Goal: Task Accomplishment & Management: Use online tool/utility

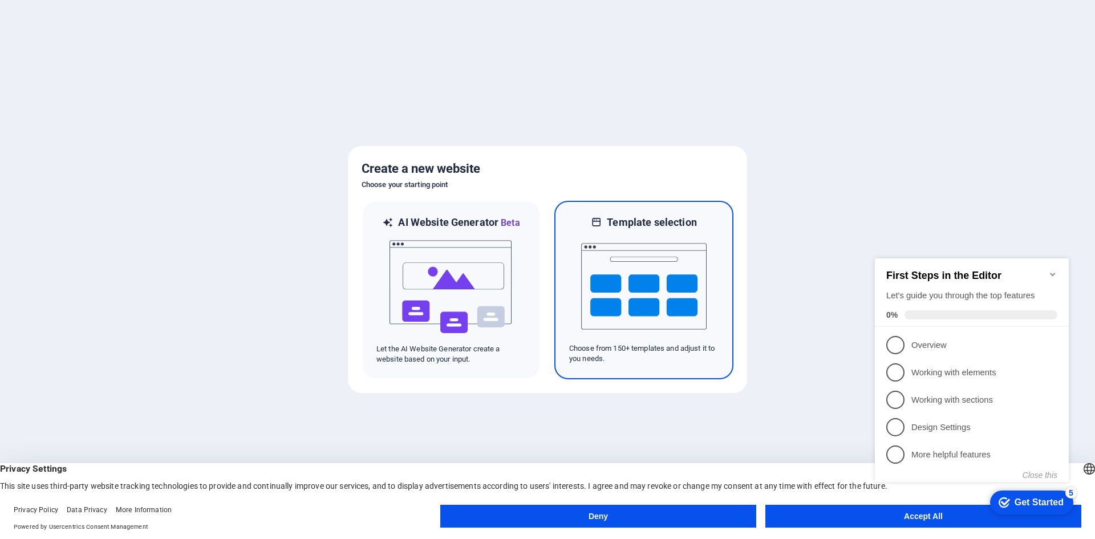
click at [672, 299] on img at bounding box center [643, 286] width 125 height 114
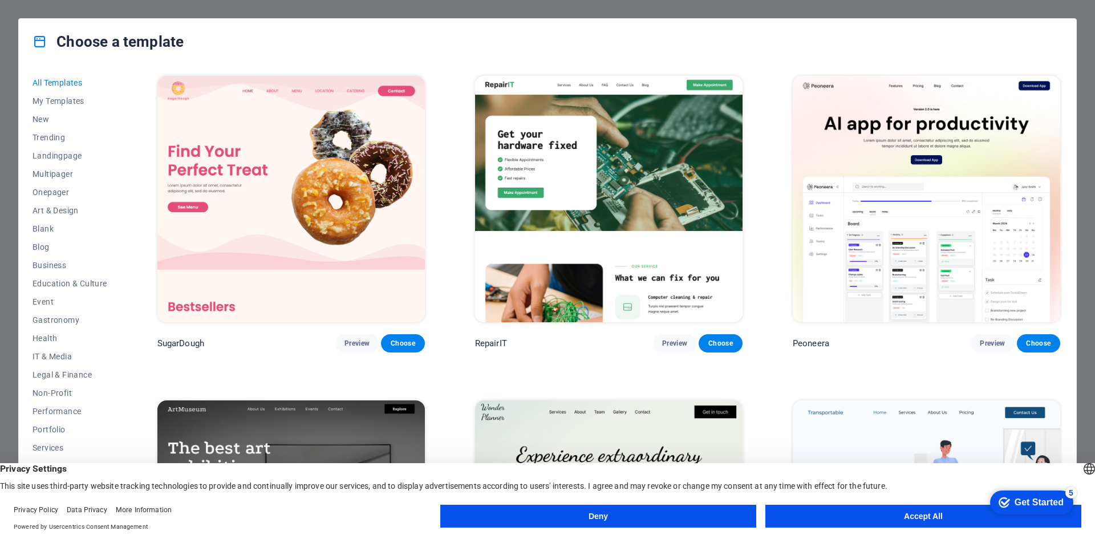
click at [833, 521] on button "Accept All" at bounding box center [923, 516] width 316 height 23
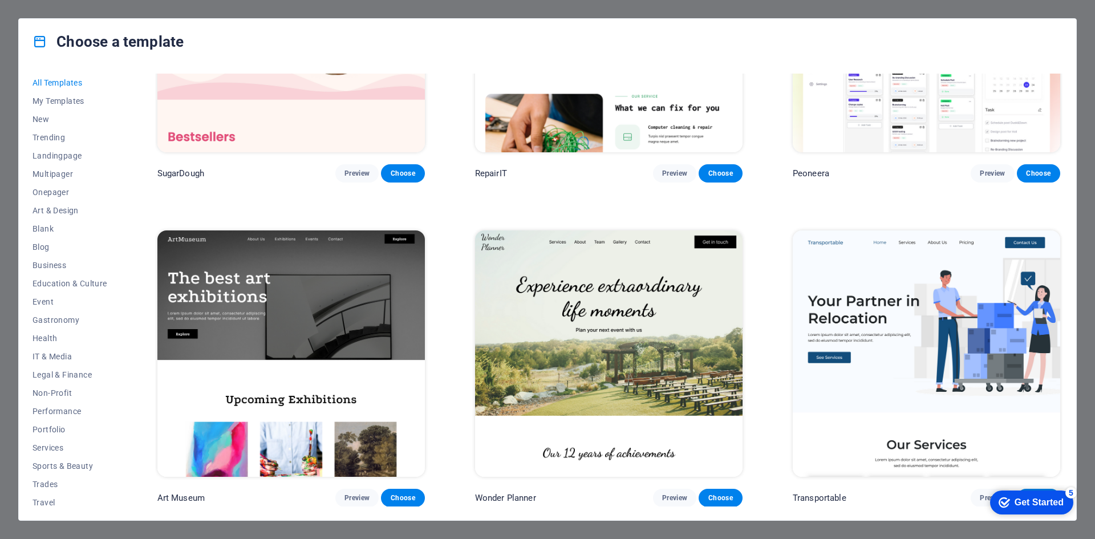
scroll to position [171, 0]
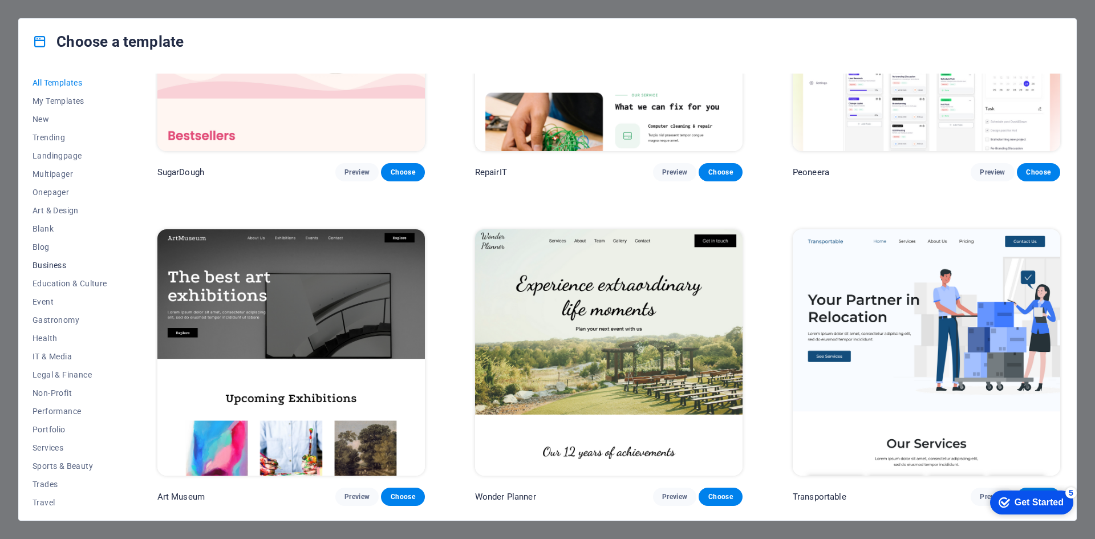
click at [66, 261] on span "Business" at bounding box center [70, 265] width 75 height 9
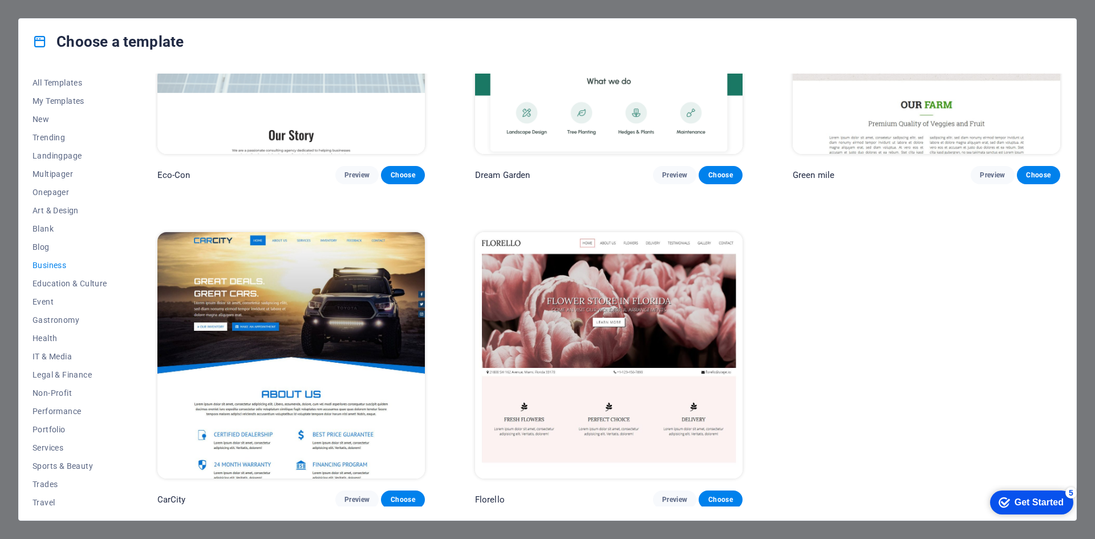
scroll to position [23, 0]
click at [58, 424] on span "Services" at bounding box center [70, 424] width 75 height 9
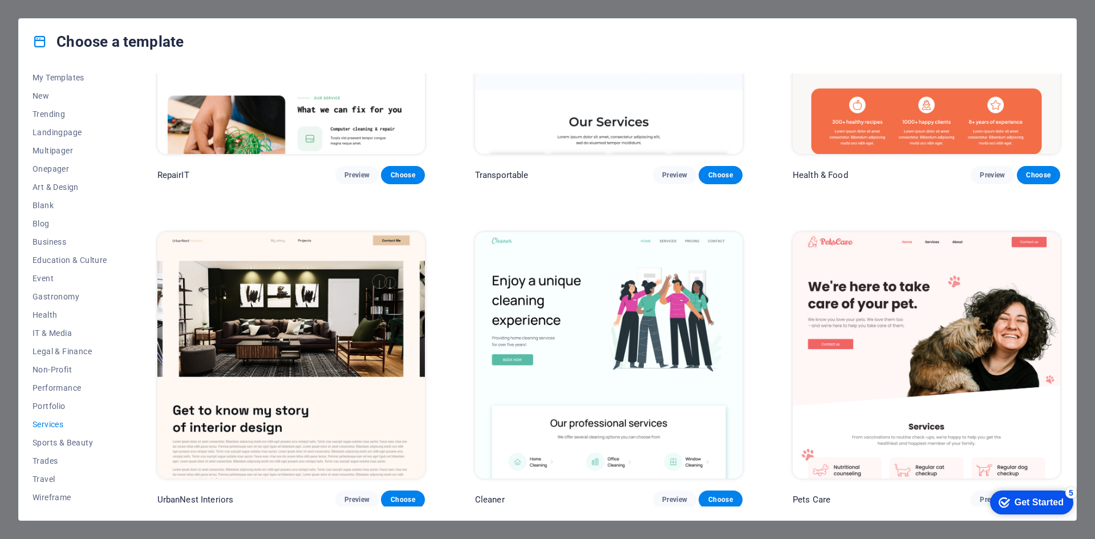
scroll to position [171, 0]
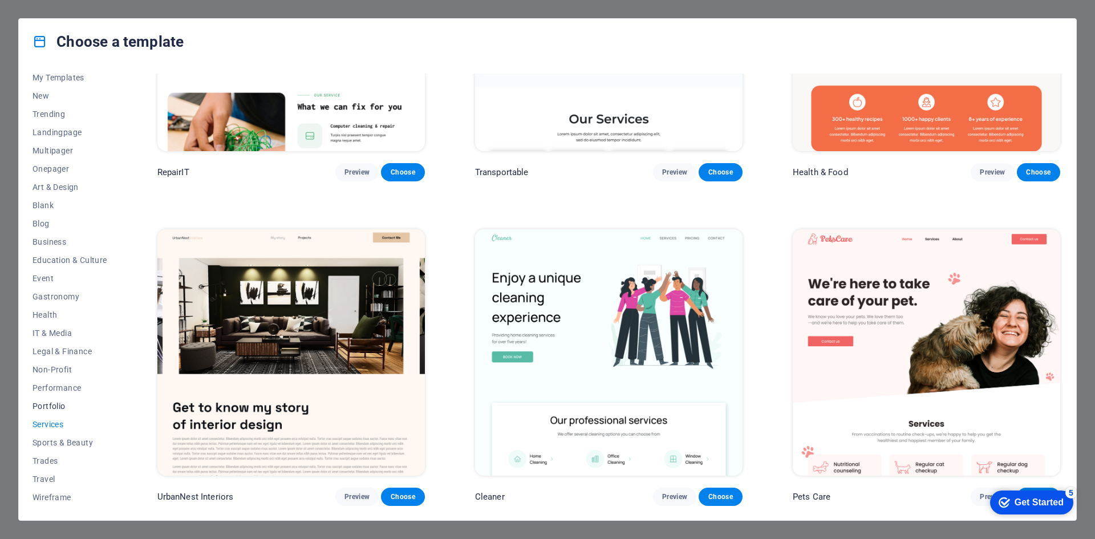
click at [57, 404] on span "Portfolio" at bounding box center [70, 406] width 75 height 9
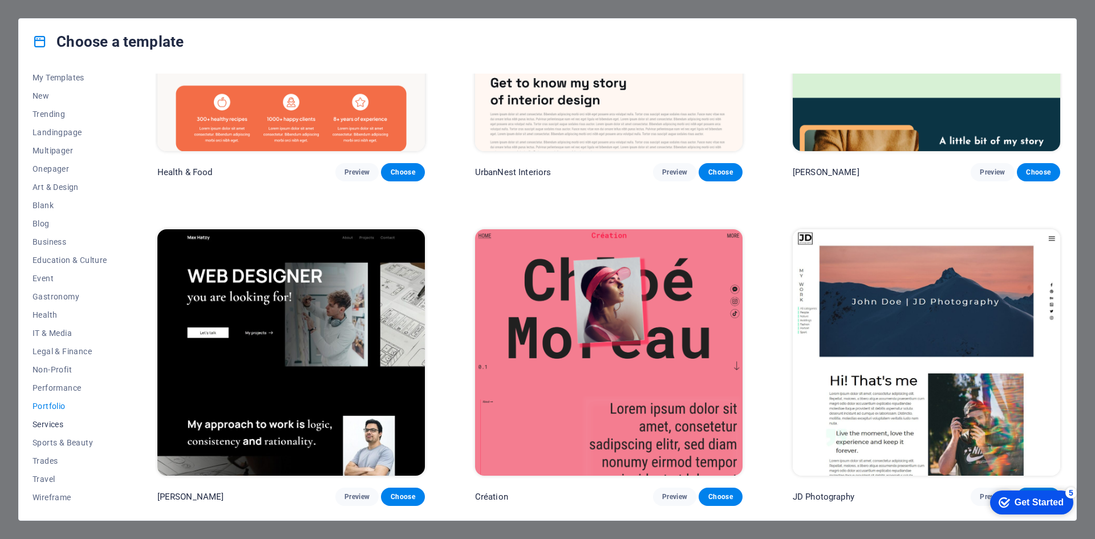
click at [54, 421] on span "Services" at bounding box center [70, 424] width 75 height 9
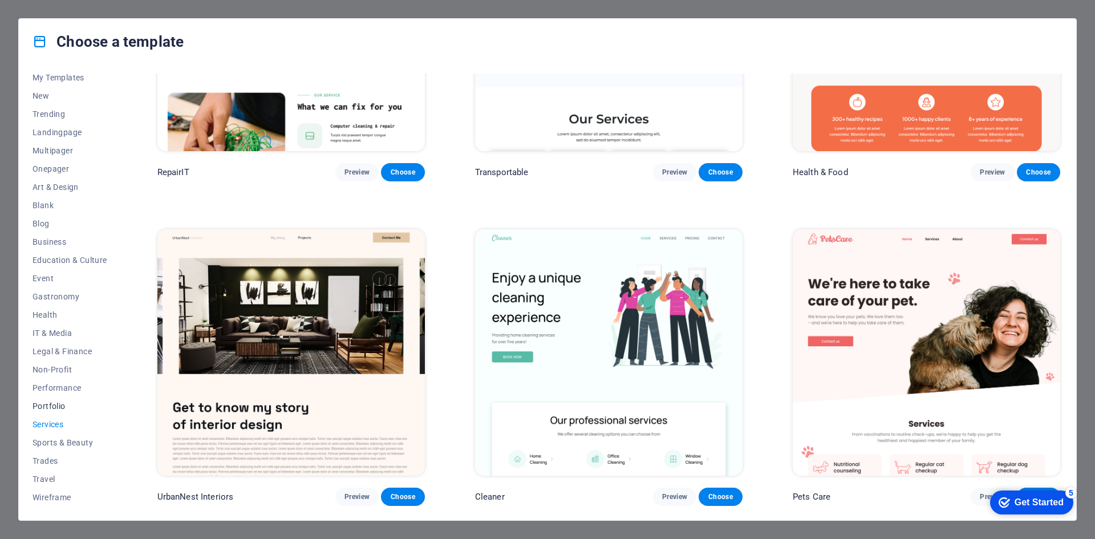
click at [57, 402] on span "Portfolio" at bounding box center [70, 406] width 75 height 9
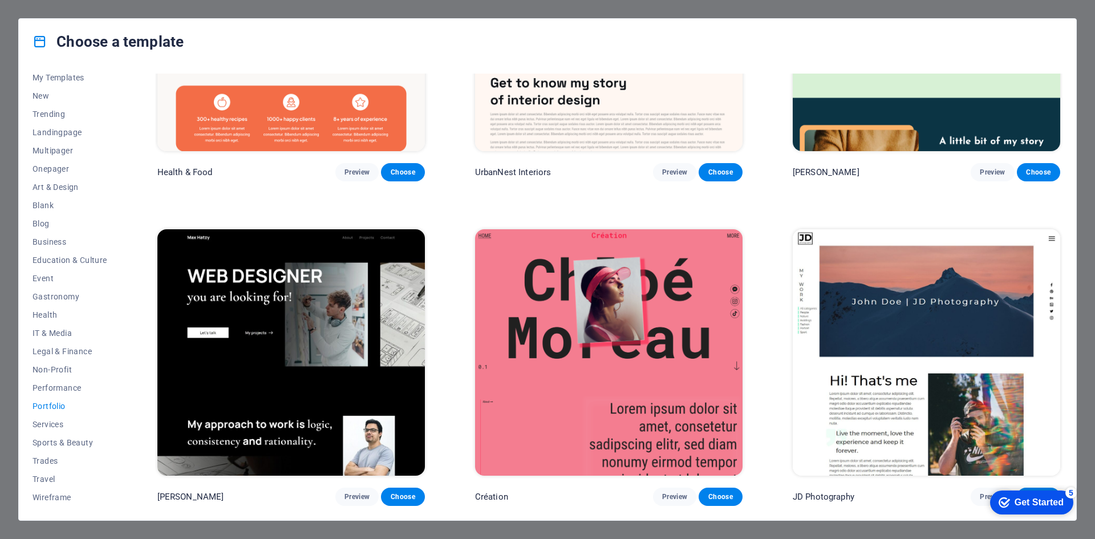
scroll to position [0, 0]
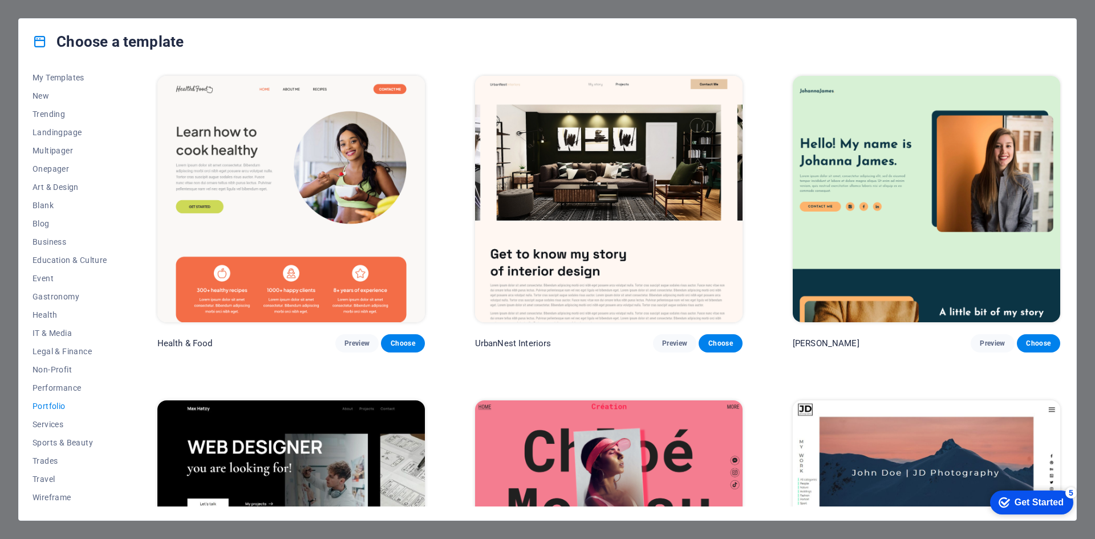
click at [44, 408] on span "Portfolio" at bounding box center [70, 406] width 75 height 9
click at [38, 239] on span "Business" at bounding box center [70, 241] width 75 height 9
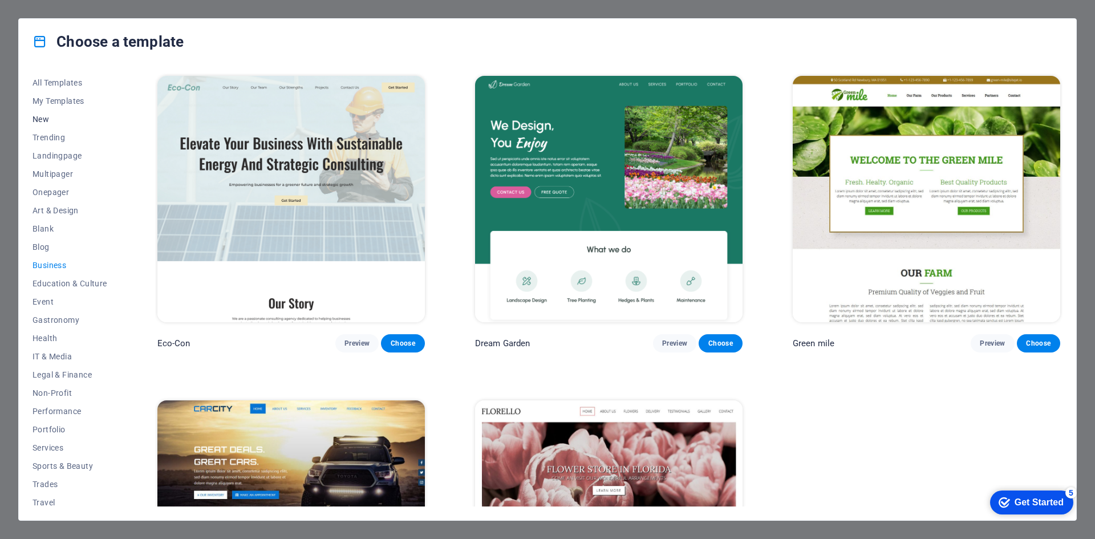
click at [52, 118] on span "New" at bounding box center [70, 119] width 75 height 9
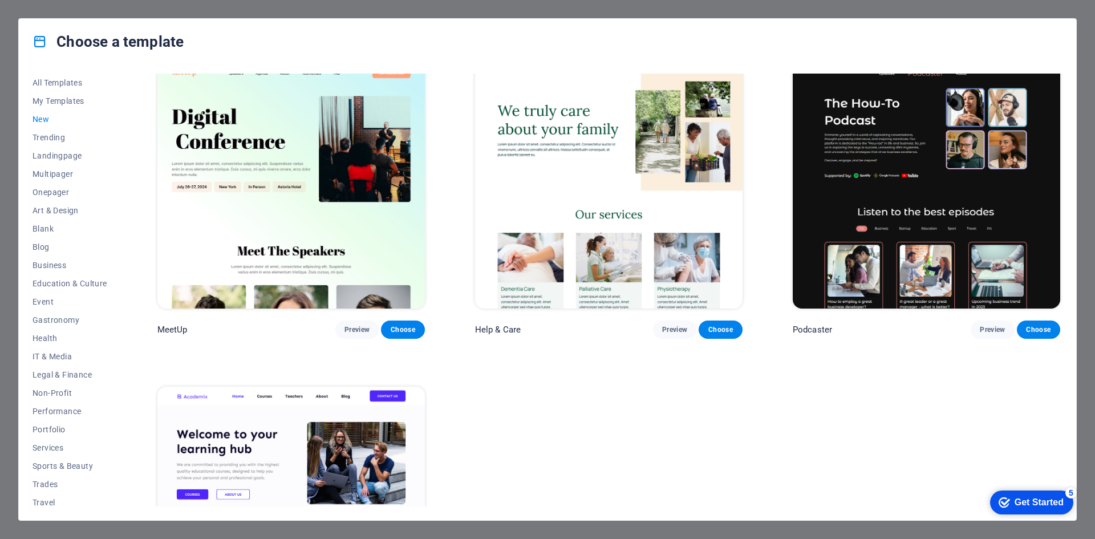
scroll to position [1084, 0]
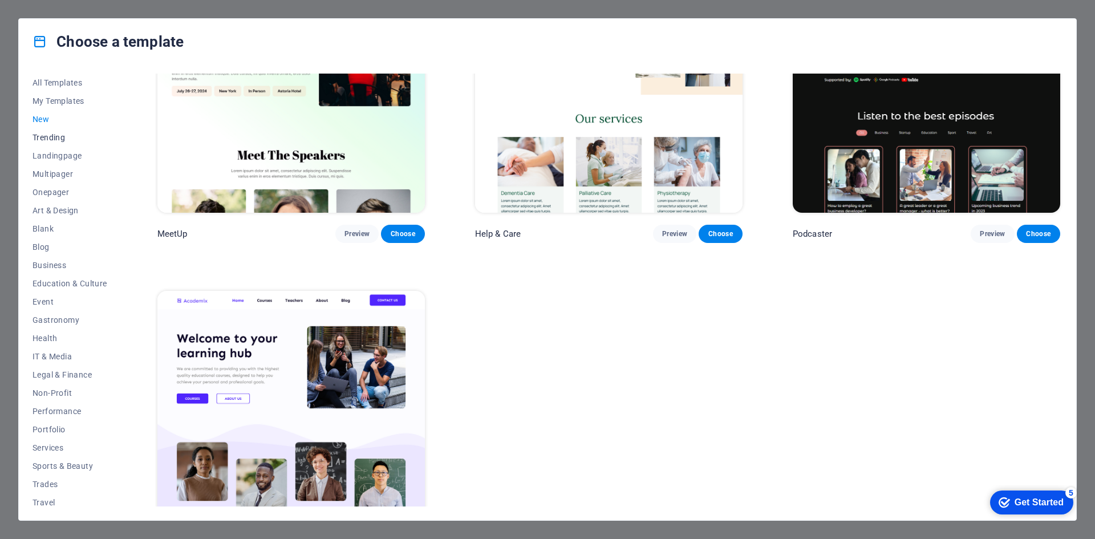
click at [51, 139] on span "Trending" at bounding box center [70, 137] width 75 height 9
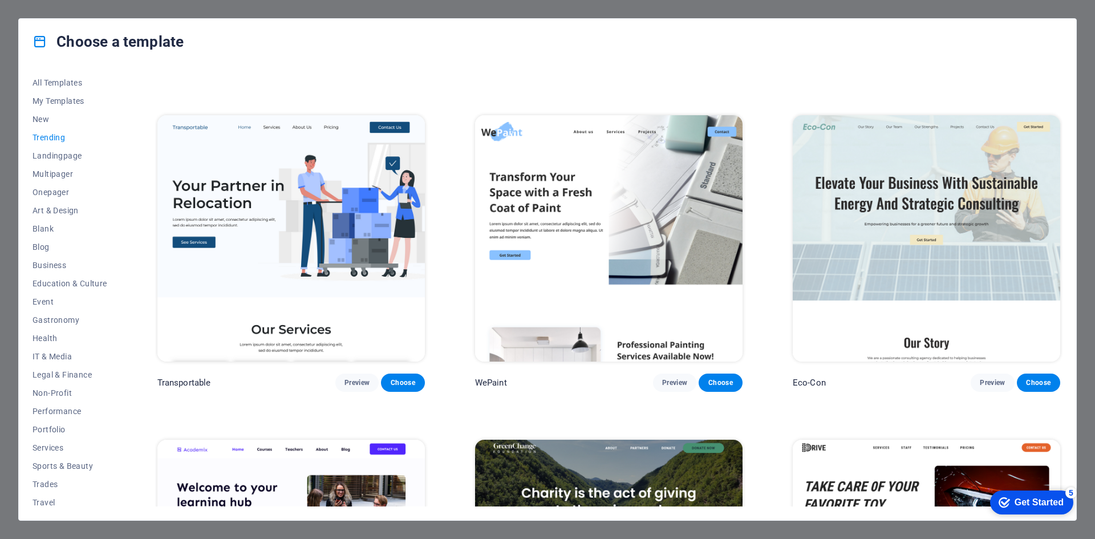
scroll to position [209, 0]
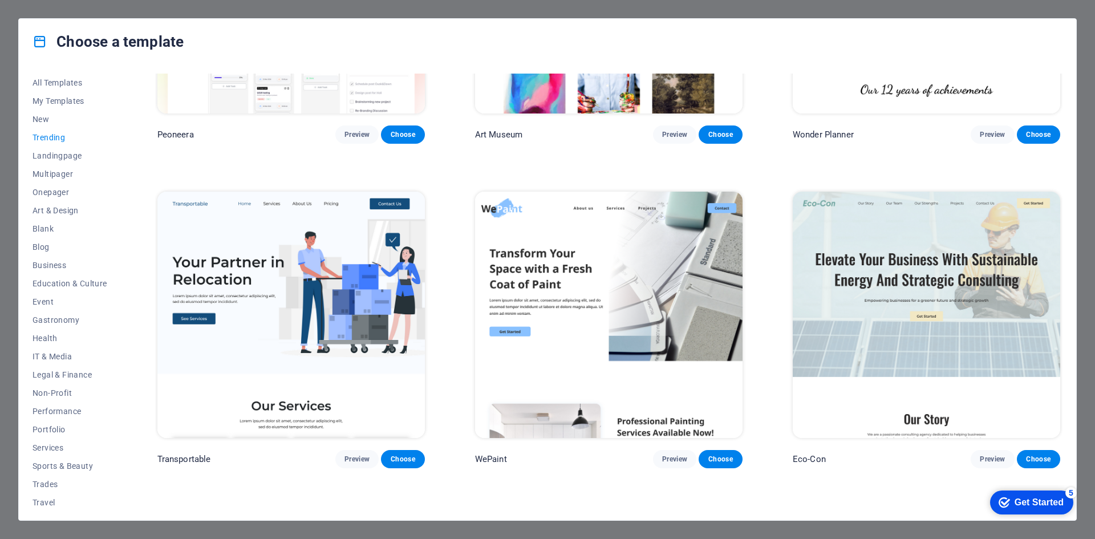
click at [51, 140] on span "Trending" at bounding box center [70, 137] width 75 height 9
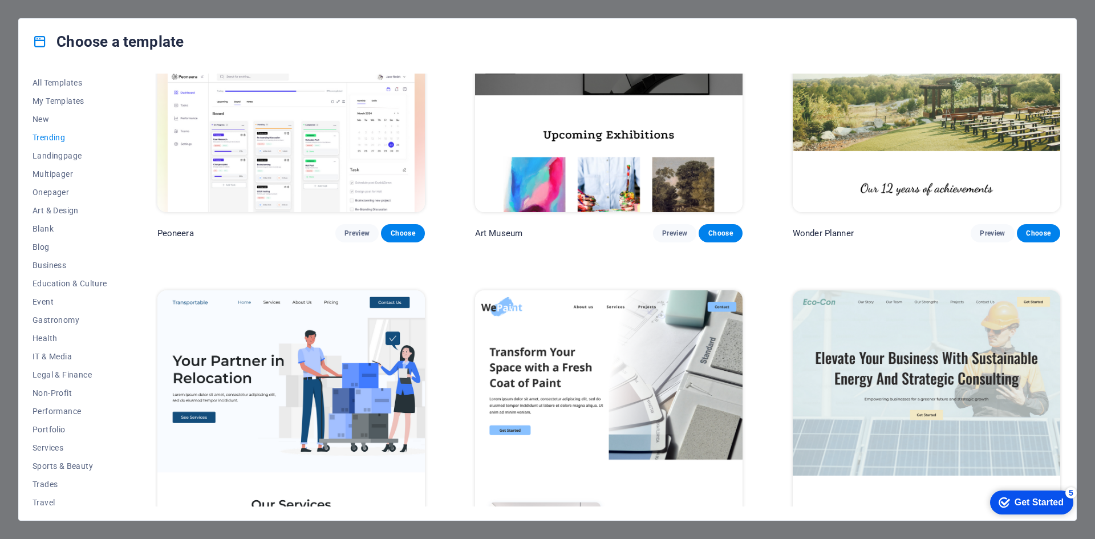
scroll to position [0, 0]
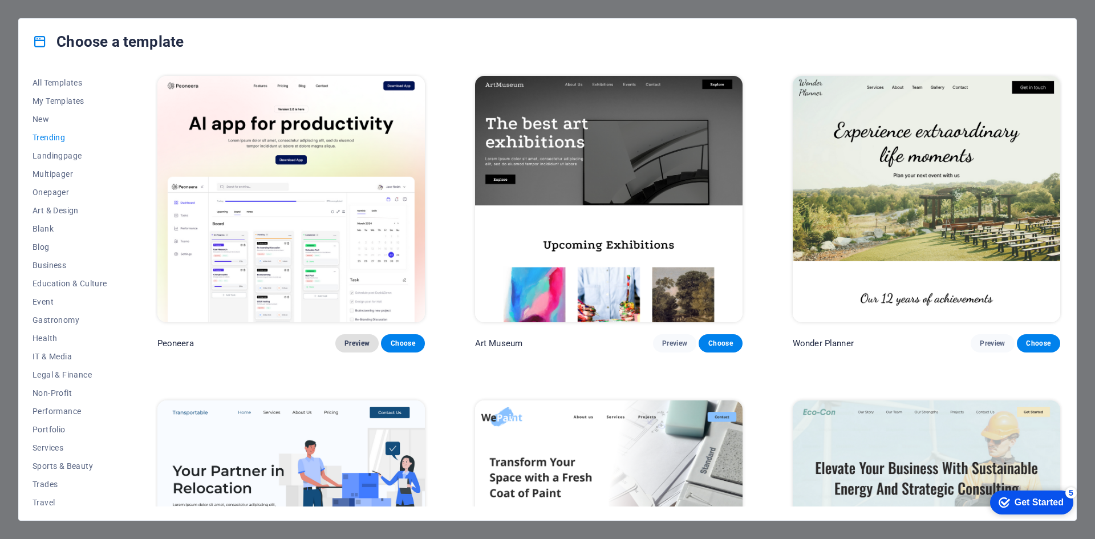
click at [362, 343] on span "Preview" at bounding box center [356, 343] width 25 height 9
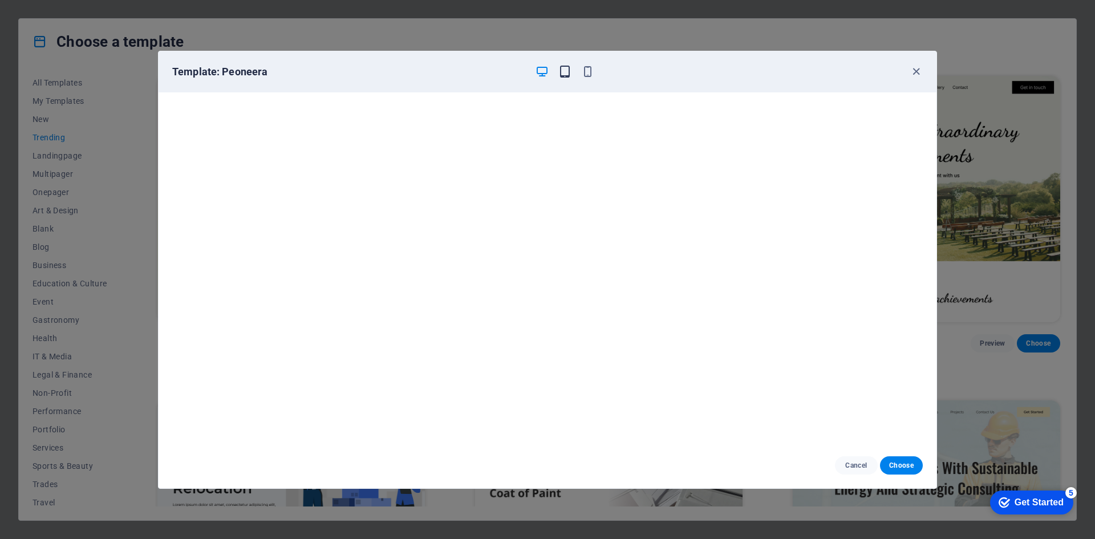
click at [566, 65] on icon "button" at bounding box center [564, 71] width 13 height 13
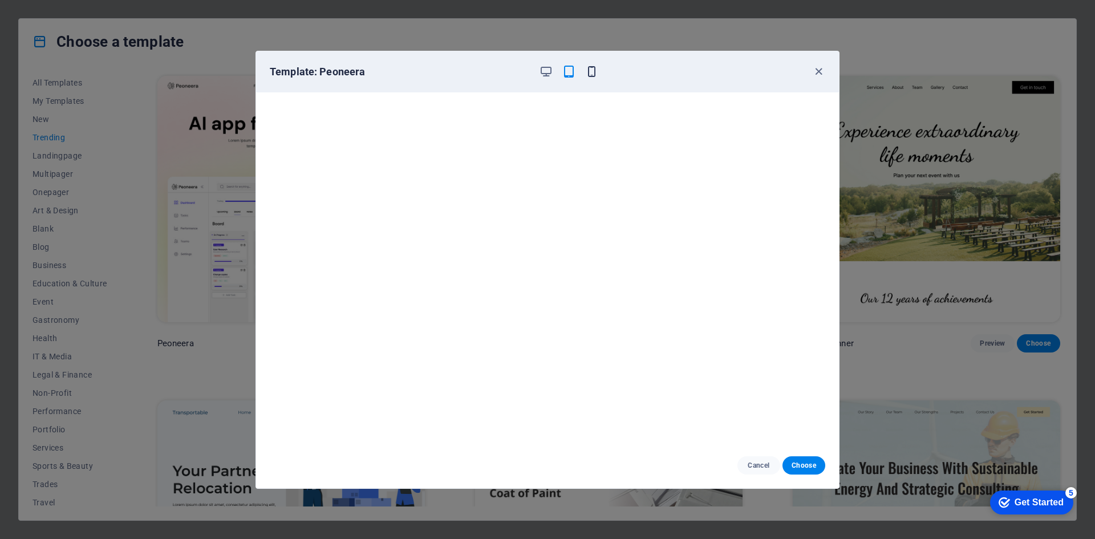
click at [592, 68] on icon "button" at bounding box center [591, 71] width 13 height 13
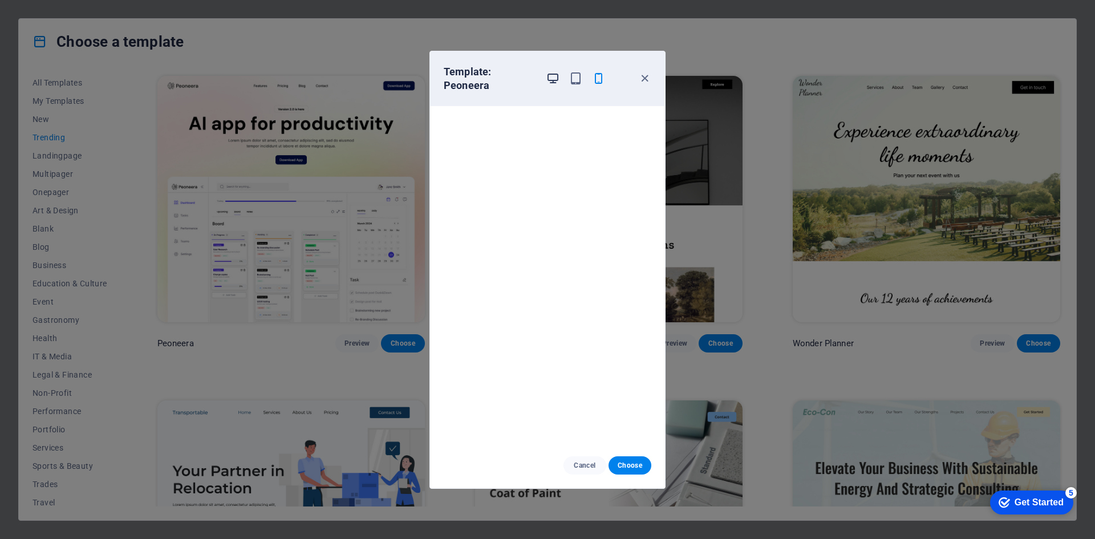
click at [550, 79] on icon "button" at bounding box center [552, 78] width 13 height 13
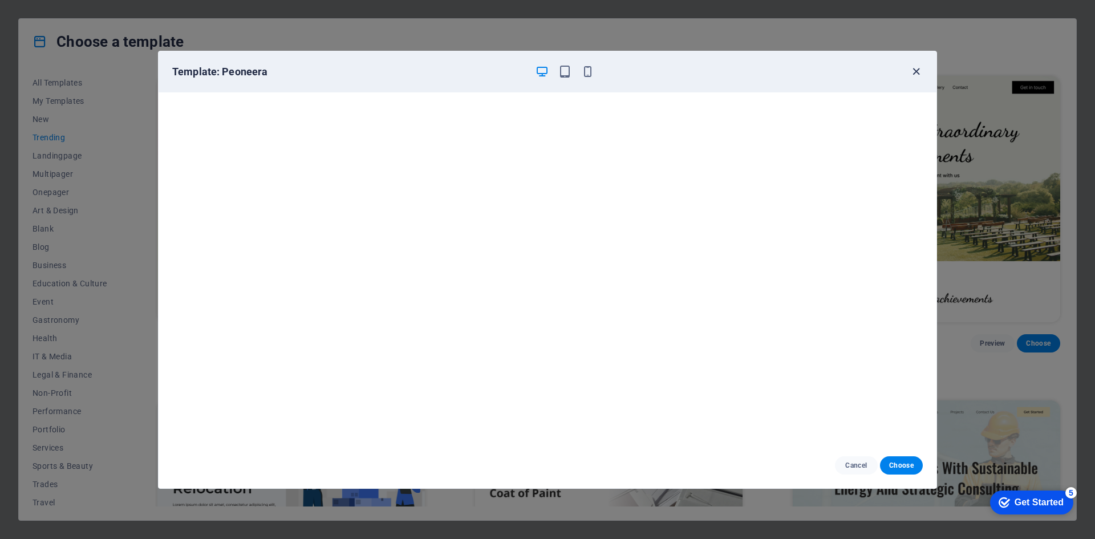
click at [919, 77] on icon "button" at bounding box center [916, 71] width 13 height 13
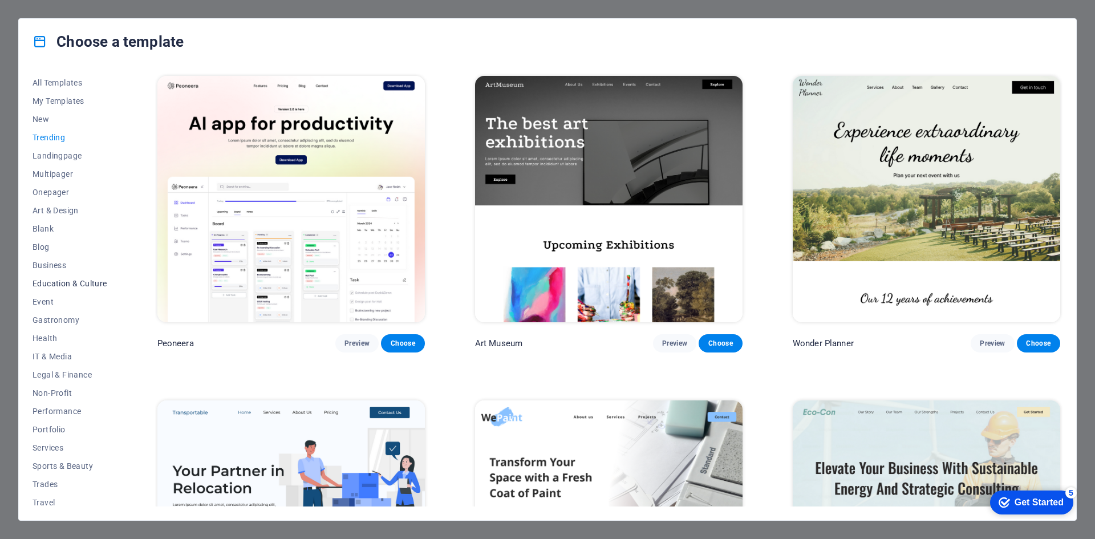
click at [63, 283] on span "Education & Culture" at bounding box center [70, 283] width 75 height 9
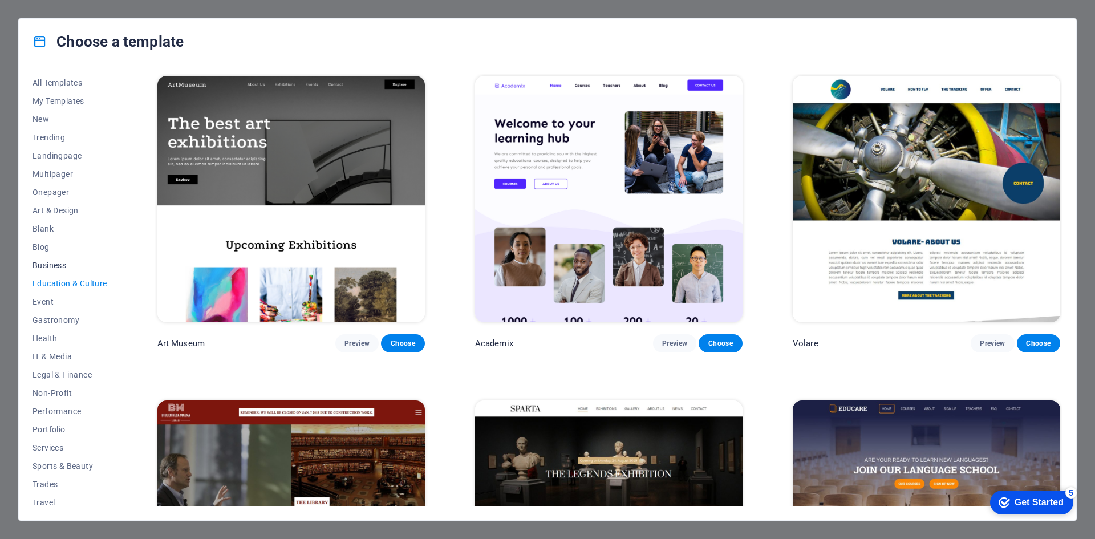
click at [56, 266] on span "Business" at bounding box center [70, 265] width 75 height 9
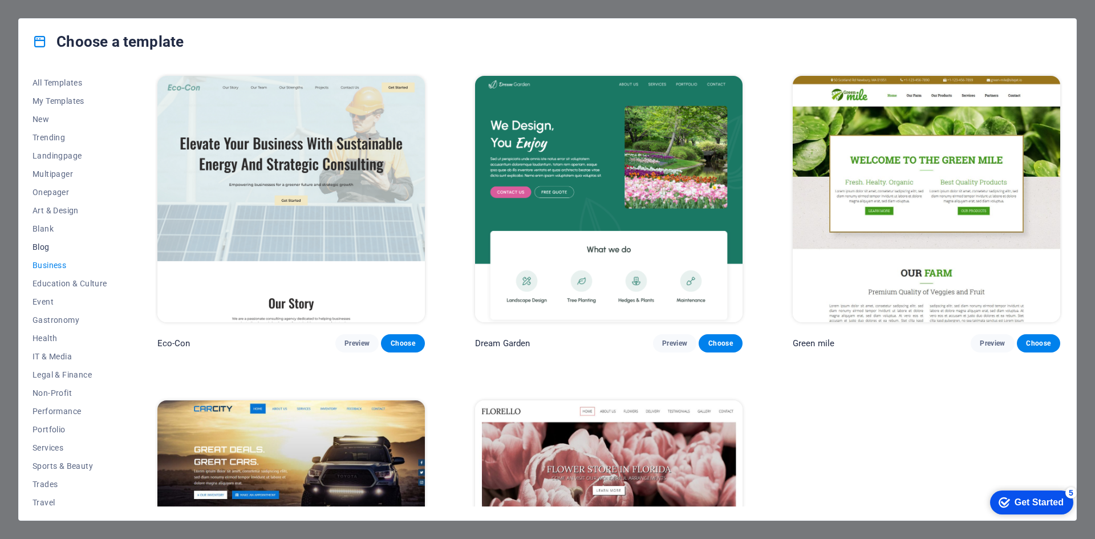
click at [43, 239] on button "Blog" at bounding box center [70, 247] width 75 height 18
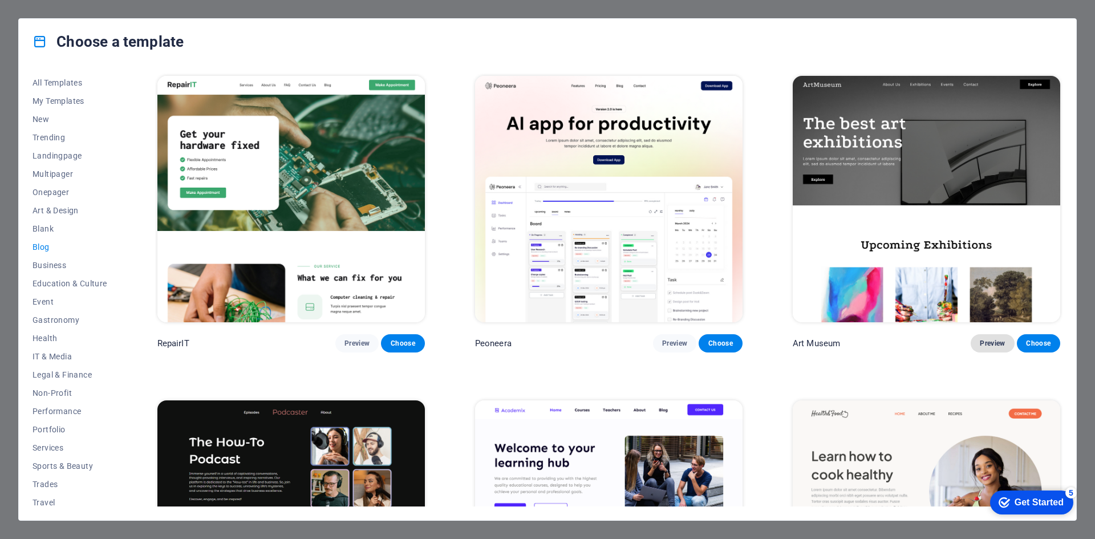
click at [990, 342] on span "Preview" at bounding box center [992, 343] width 25 height 9
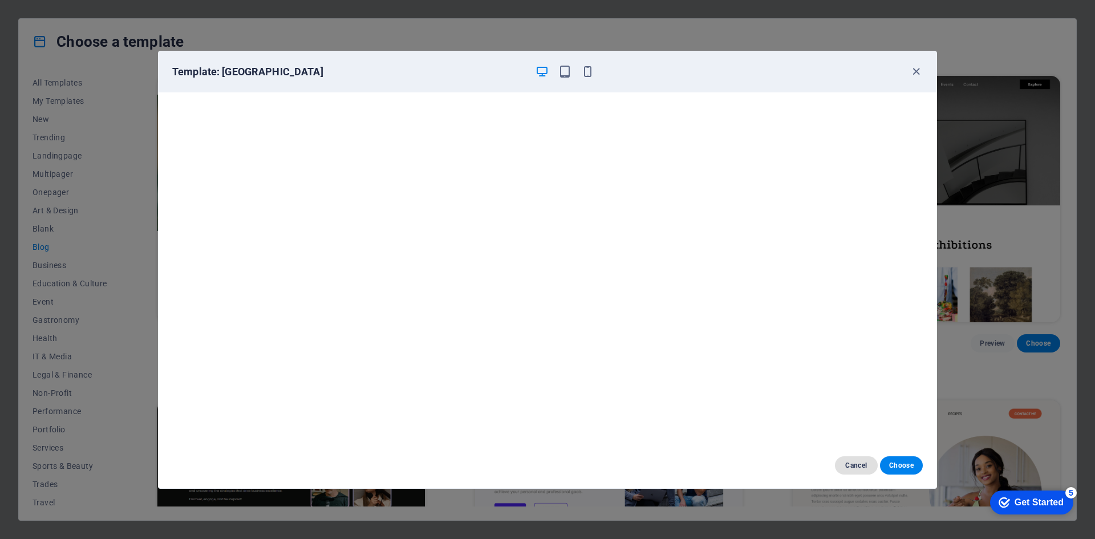
click at [857, 472] on button "Cancel" at bounding box center [856, 465] width 43 height 18
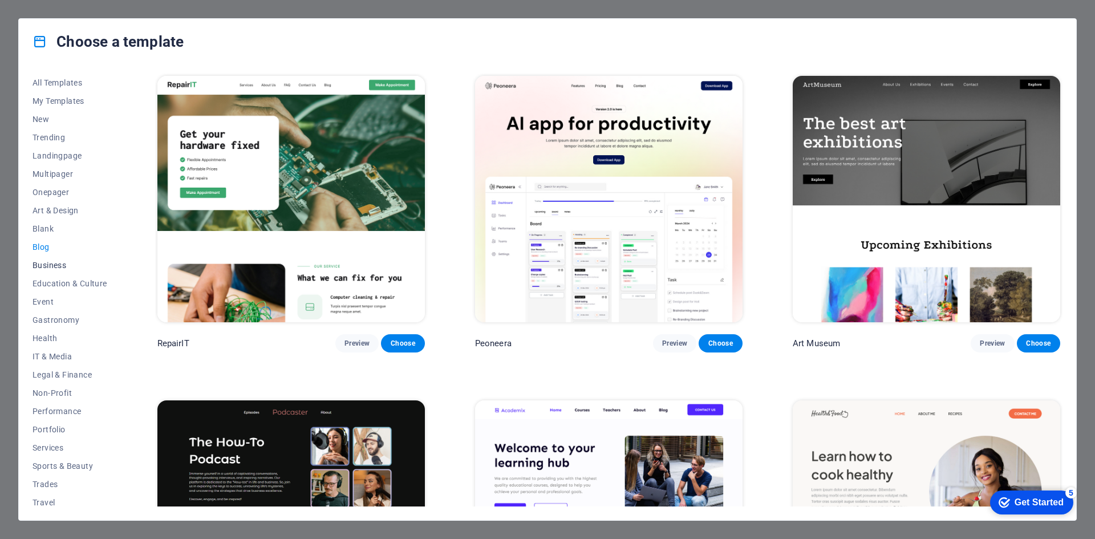
click at [38, 265] on span "Business" at bounding box center [70, 265] width 75 height 9
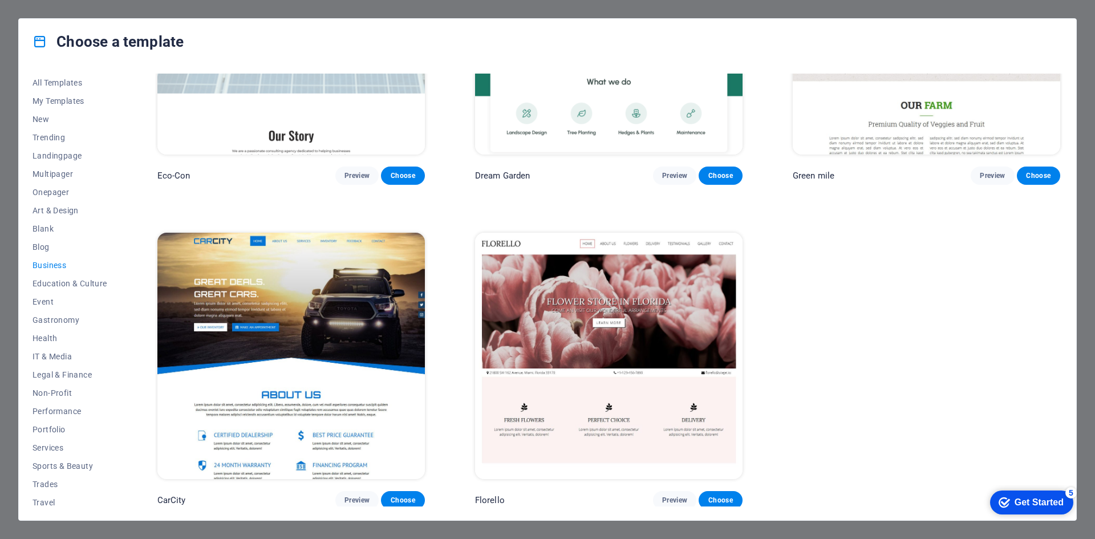
scroll to position [168, 0]
click at [50, 83] on span "All Templates" at bounding box center [70, 82] width 75 height 9
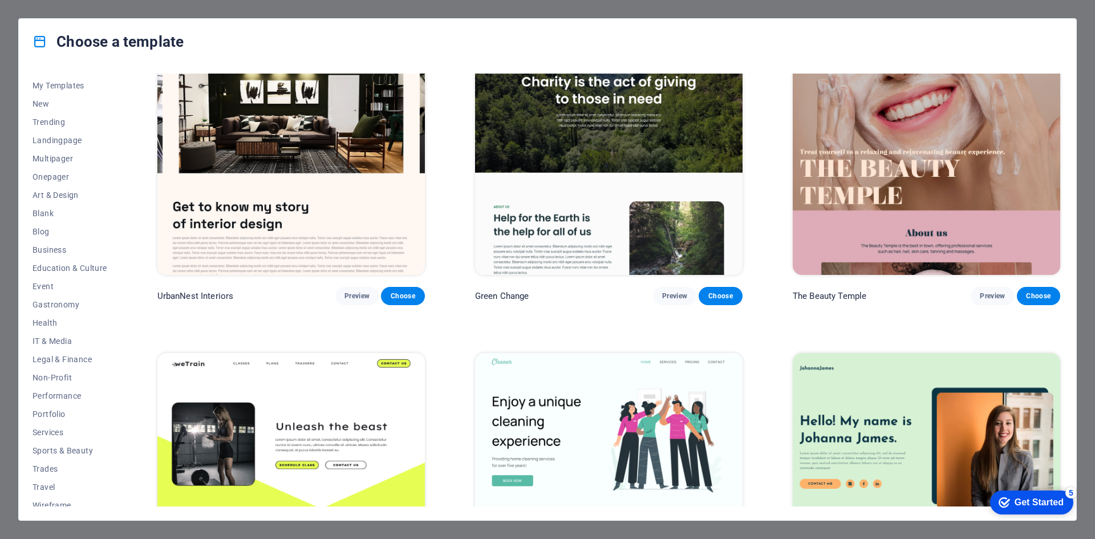
scroll to position [23, 0]
click at [72, 492] on button "Wireframe" at bounding box center [70, 497] width 75 height 18
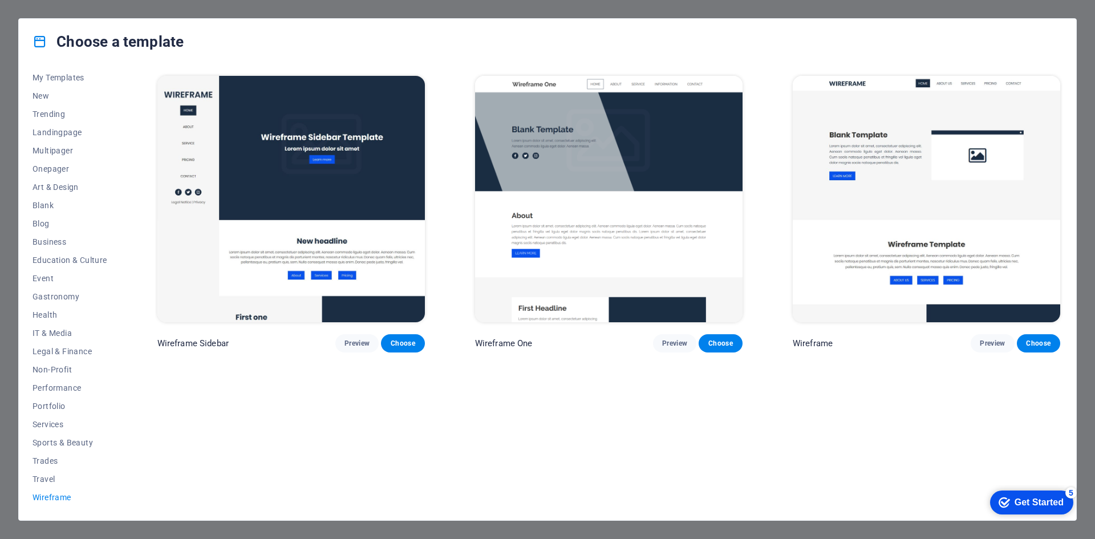
scroll to position [0, 0]
click at [34, 479] on span "Travel" at bounding box center [70, 479] width 75 height 9
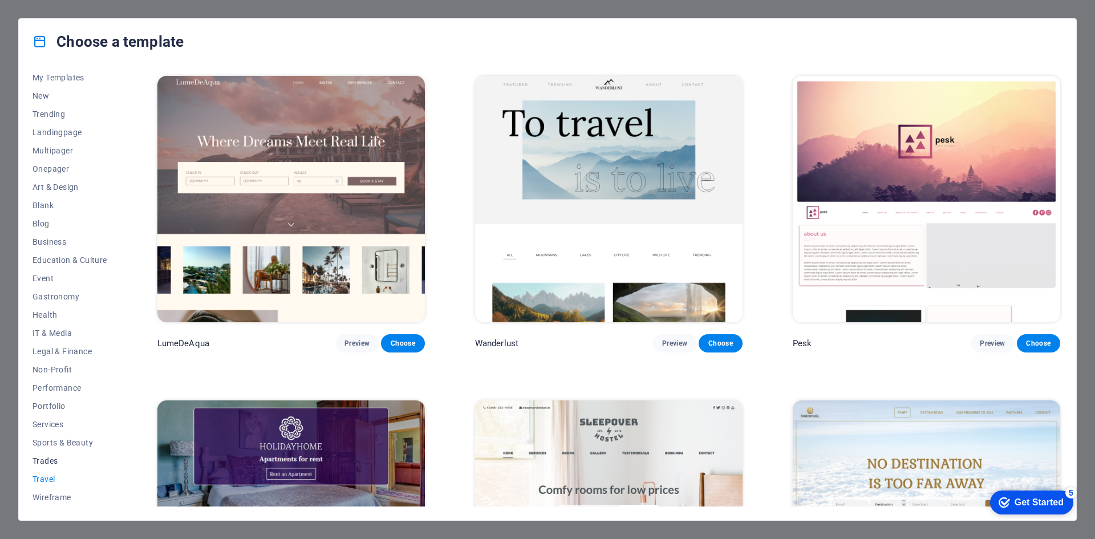
click at [43, 463] on span "Trades" at bounding box center [70, 460] width 75 height 9
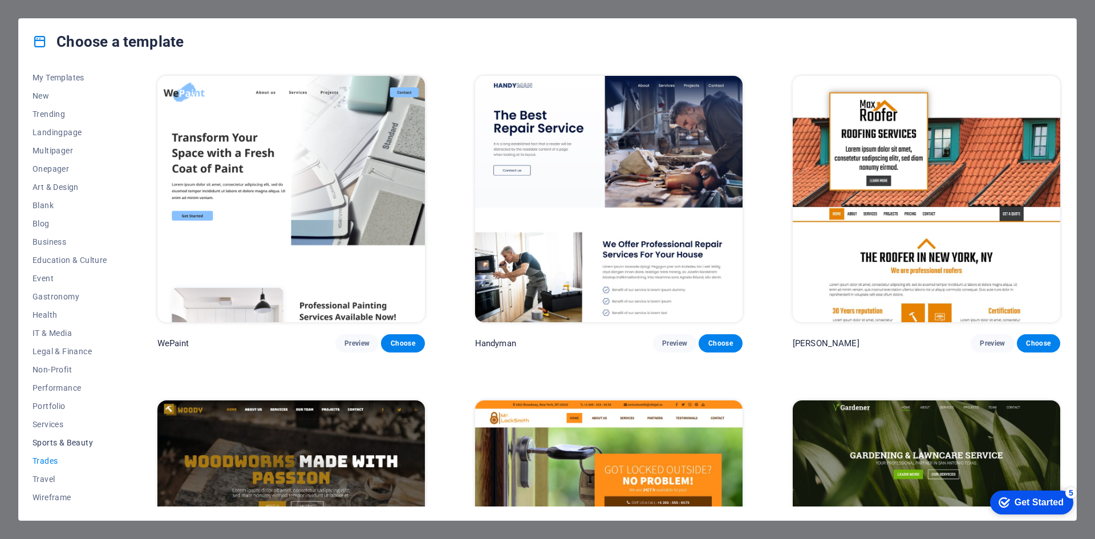
click at [51, 444] on span "Sports & Beauty" at bounding box center [70, 442] width 75 height 9
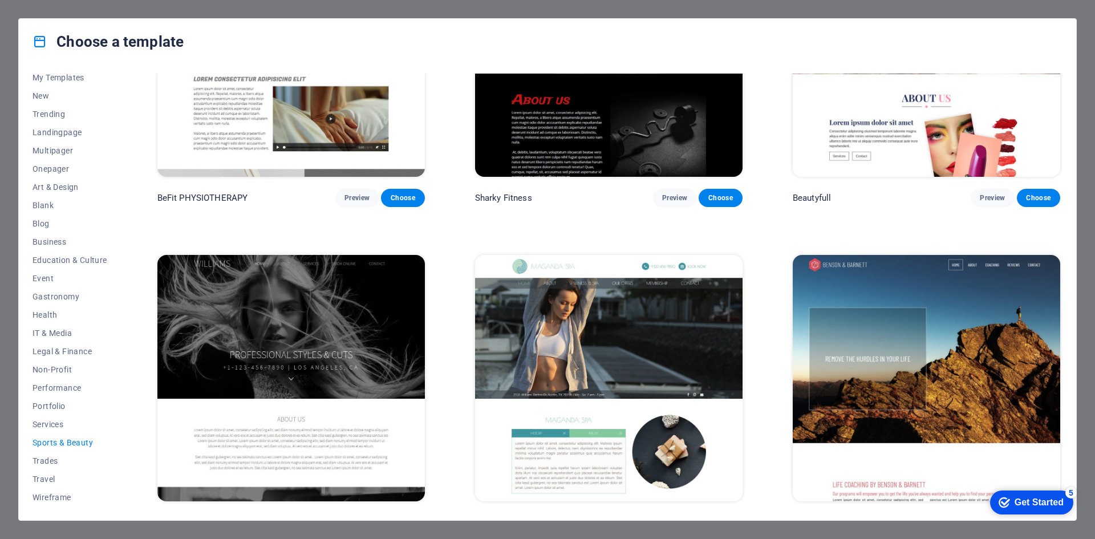
scroll to position [1138, 0]
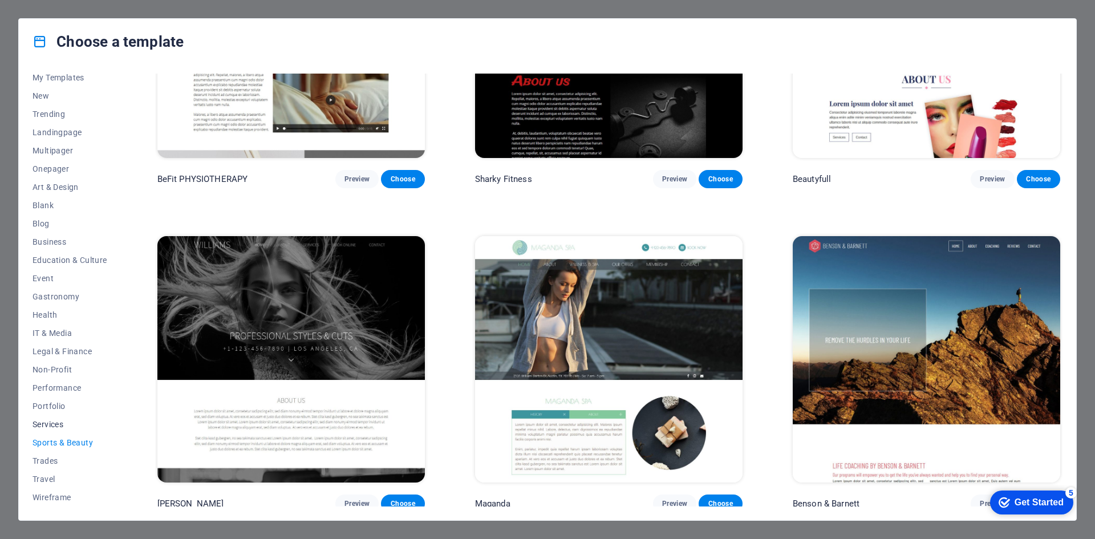
click at [55, 428] on span "Services" at bounding box center [70, 424] width 75 height 9
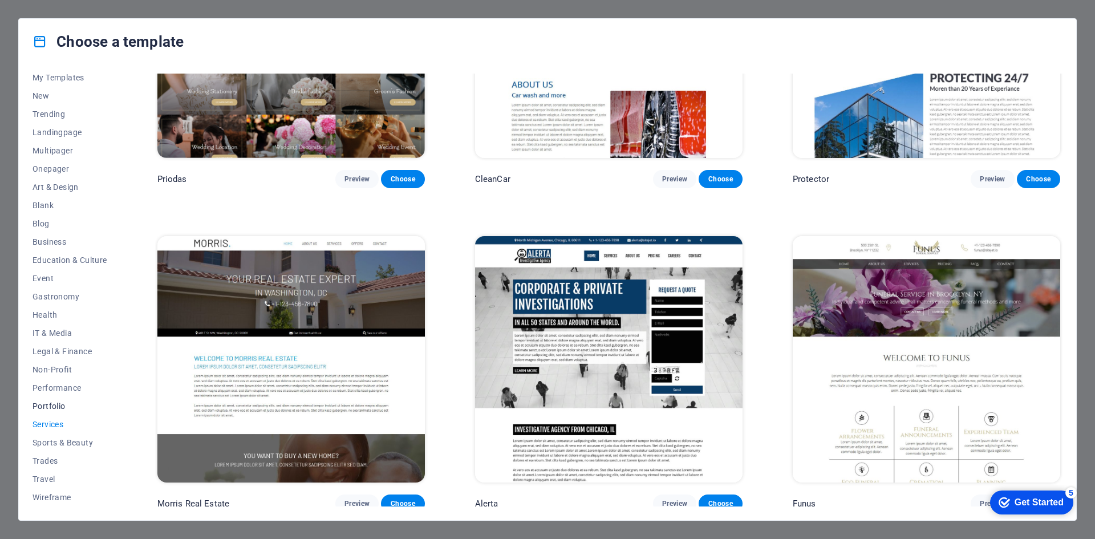
click at [49, 406] on span "Portfolio" at bounding box center [70, 406] width 75 height 9
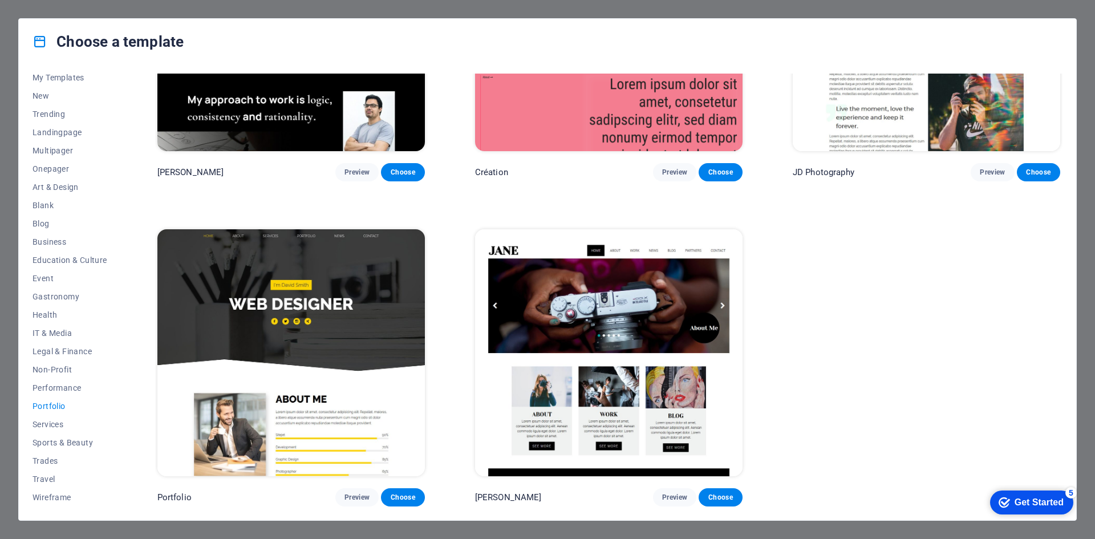
scroll to position [492, 0]
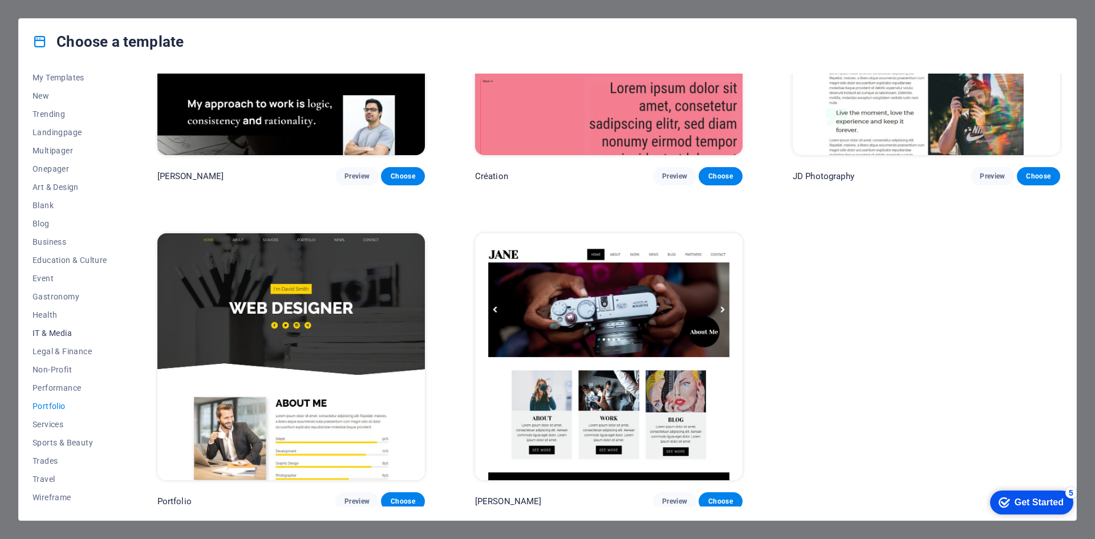
click at [71, 332] on span "IT & Media" at bounding box center [70, 333] width 75 height 9
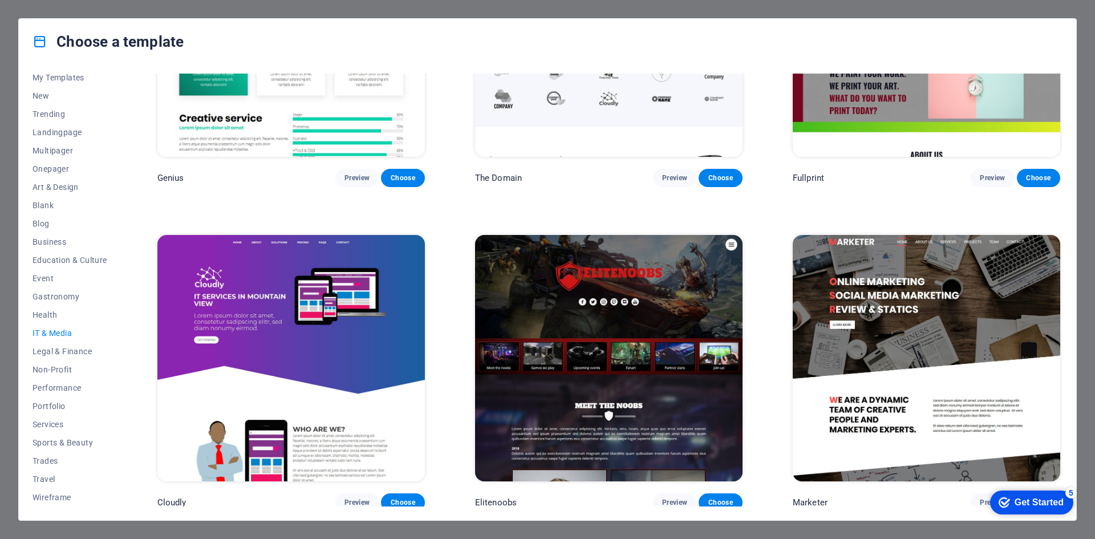
click at [966, 444] on img at bounding box center [926, 358] width 267 height 246
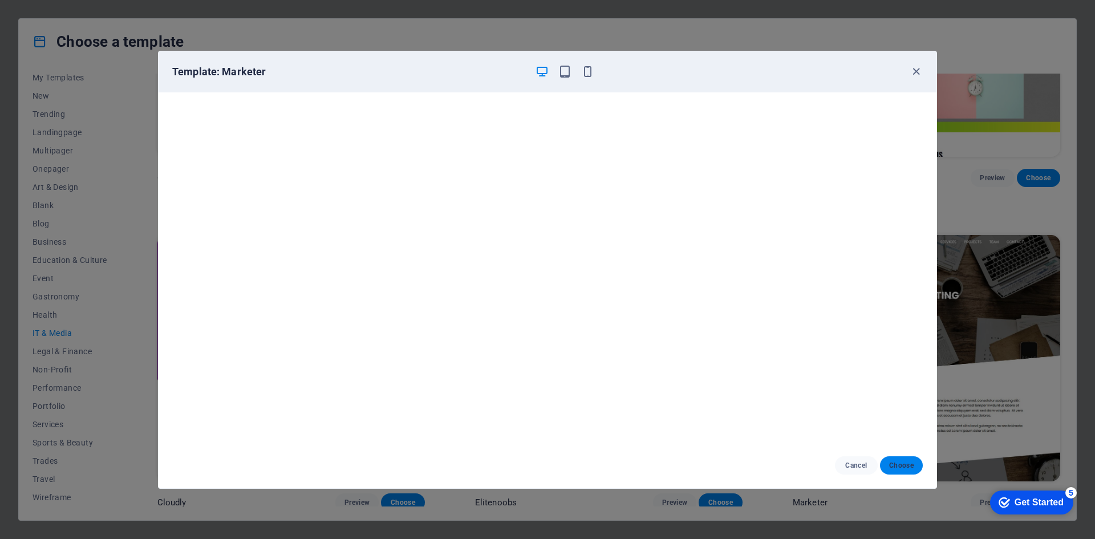
click at [897, 471] on button "Choose" at bounding box center [901, 465] width 43 height 18
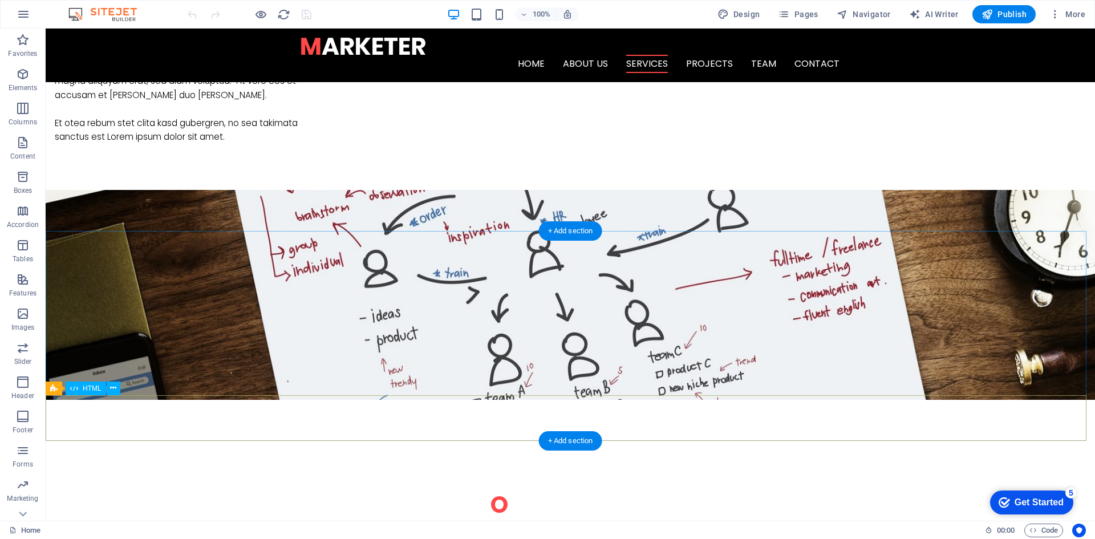
scroll to position [684, 0]
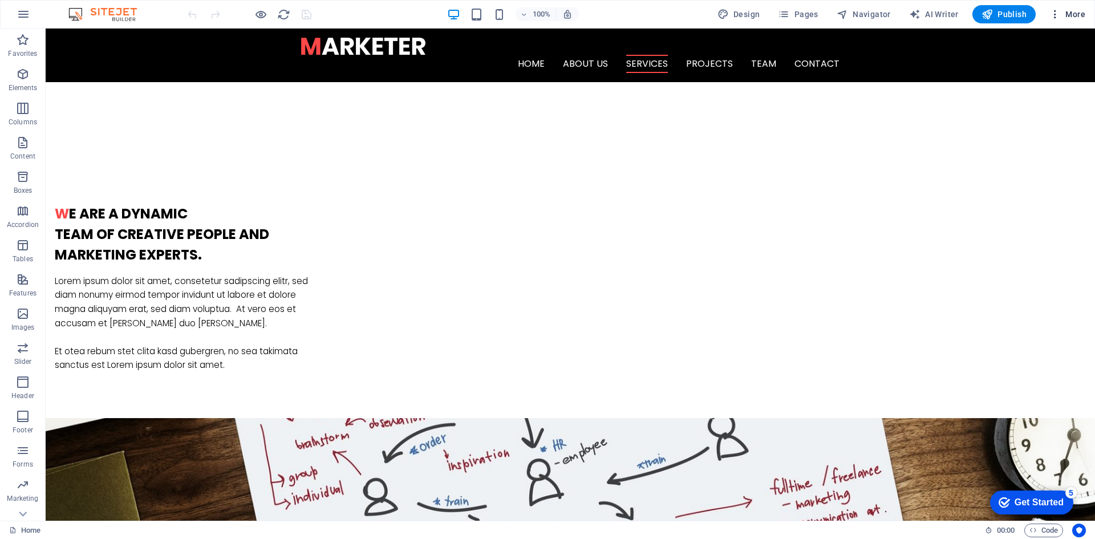
click at [1081, 16] on span "More" at bounding box center [1067, 14] width 36 height 11
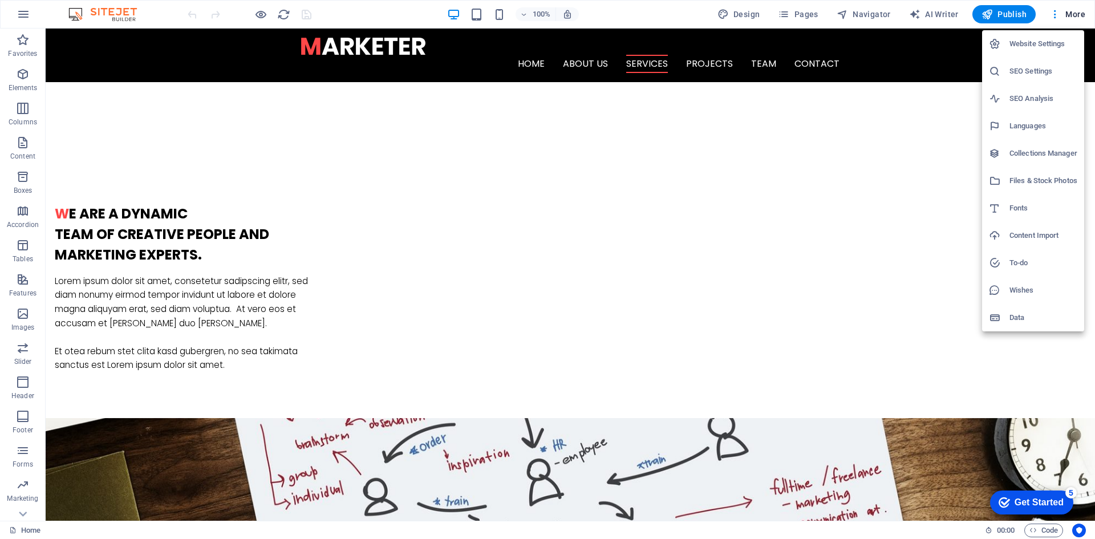
click at [806, 344] on div at bounding box center [547, 269] width 1095 height 539
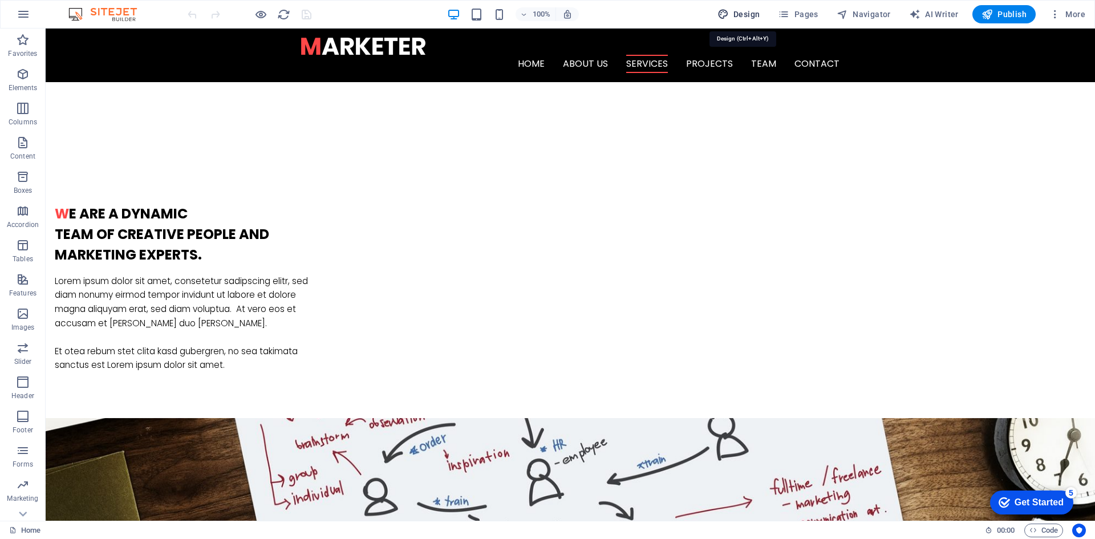
click at [760, 13] on span "Design" at bounding box center [738, 14] width 43 height 11
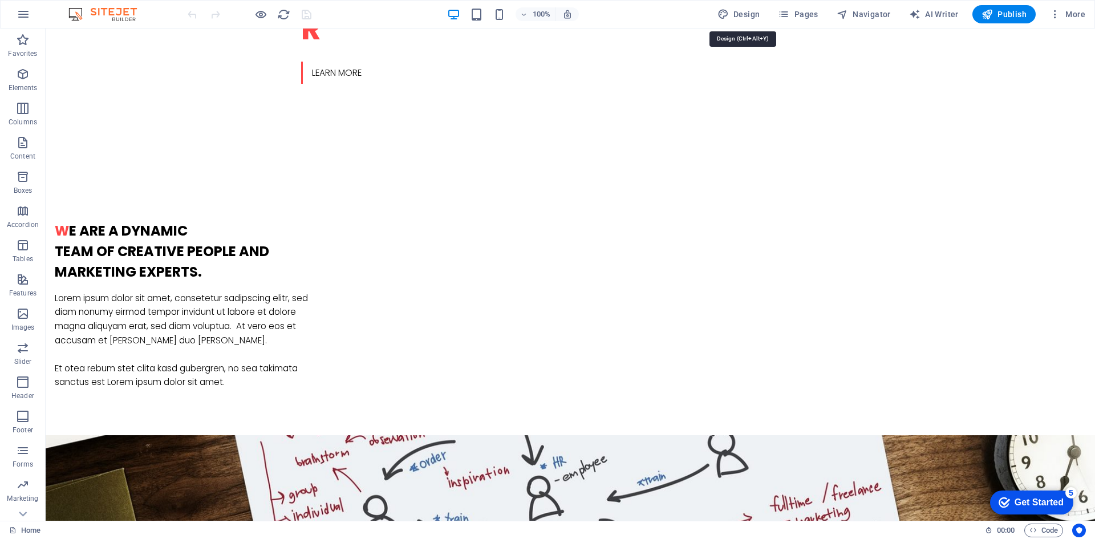
select select "rem"
select select "300"
select select "px"
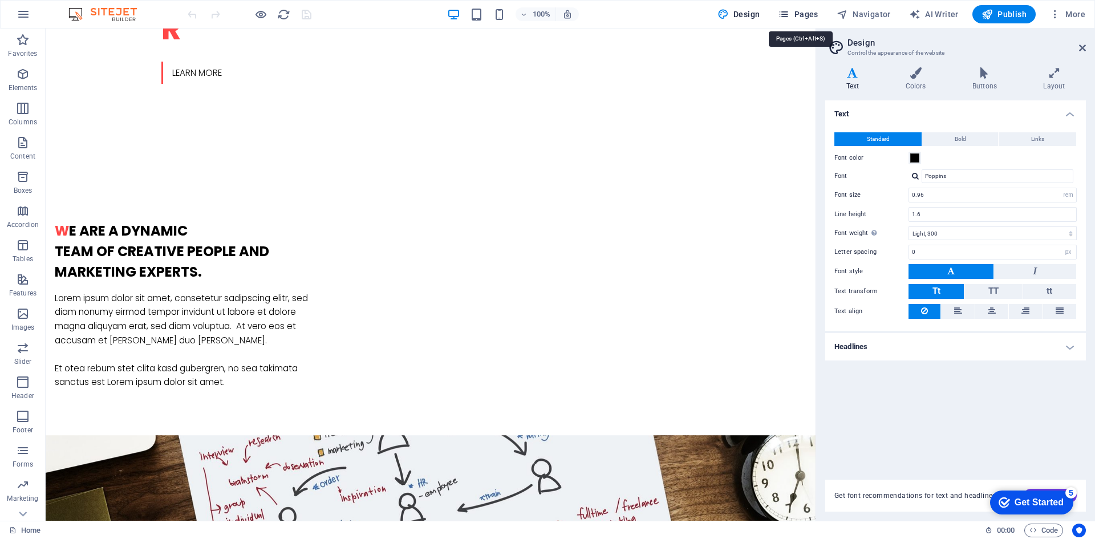
click at [786, 18] on icon "button" at bounding box center [783, 14] width 11 height 11
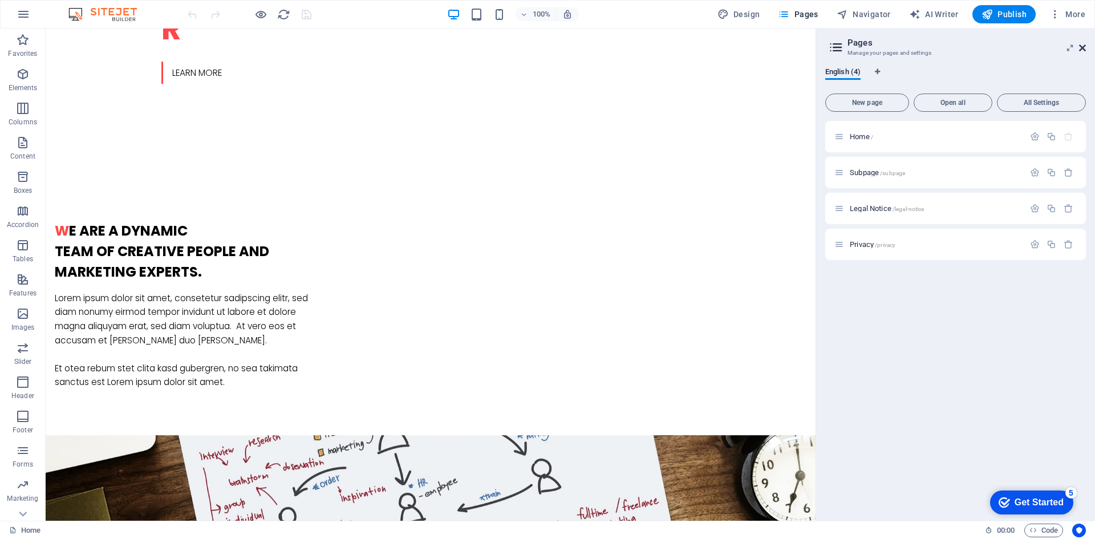
click at [1079, 47] on icon at bounding box center [1082, 47] width 7 height 9
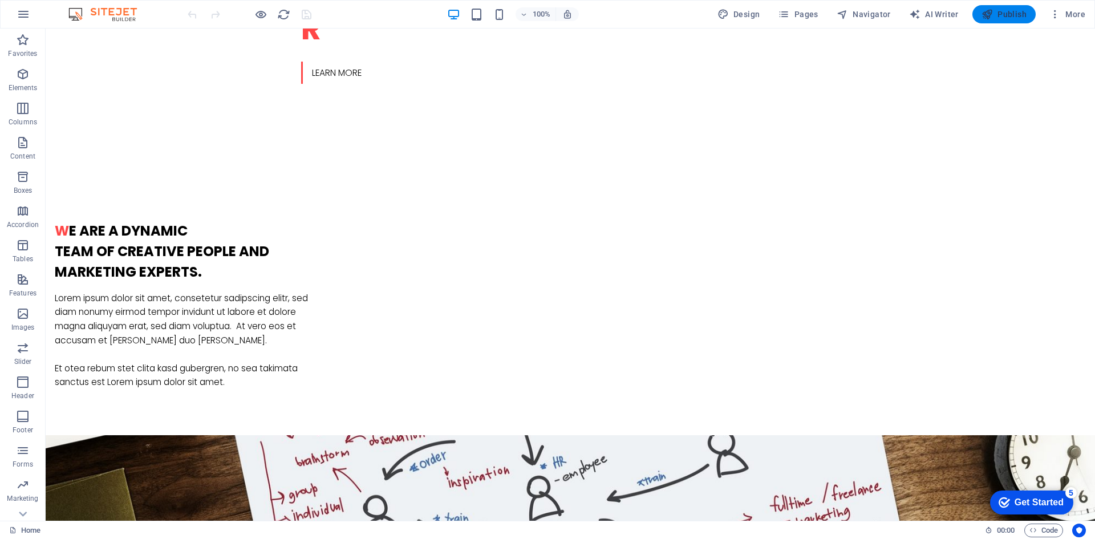
click at [1003, 15] on span "Publish" at bounding box center [1004, 14] width 45 height 11
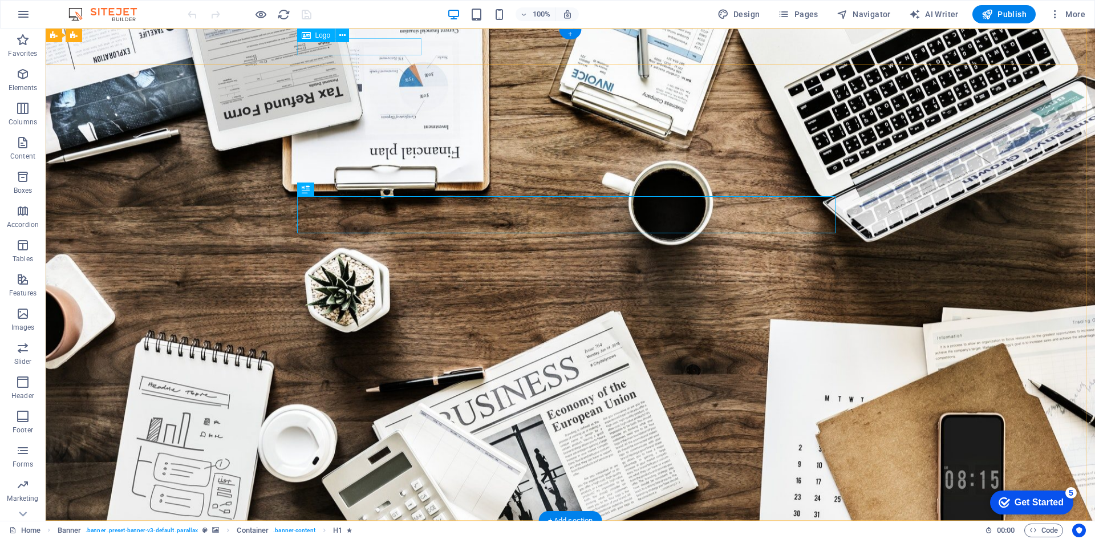
click at [318, 530] on div at bounding box center [570, 538] width 538 height 17
select select "px"
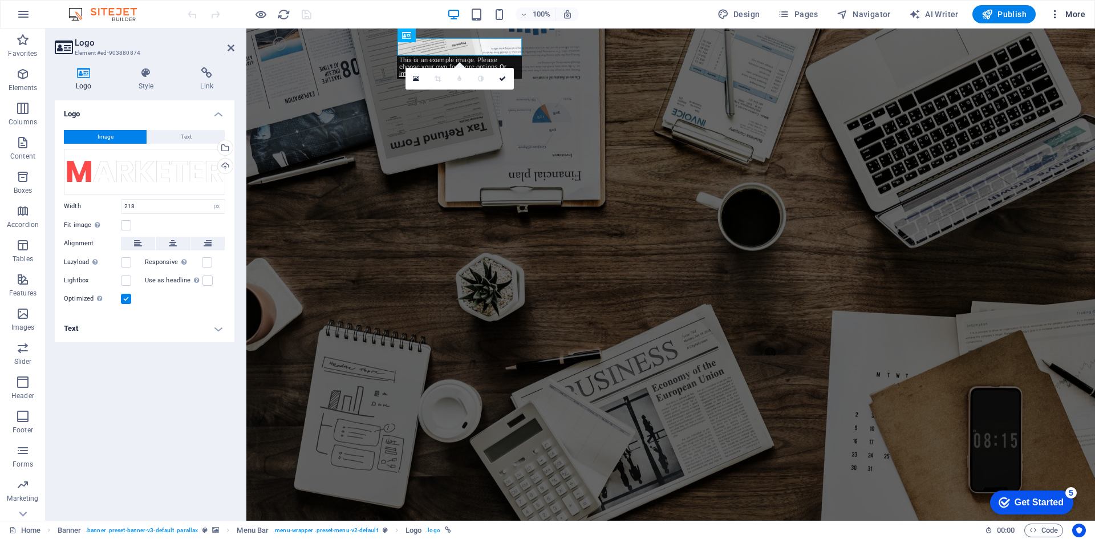
click at [1071, 12] on span "More" at bounding box center [1067, 14] width 36 height 11
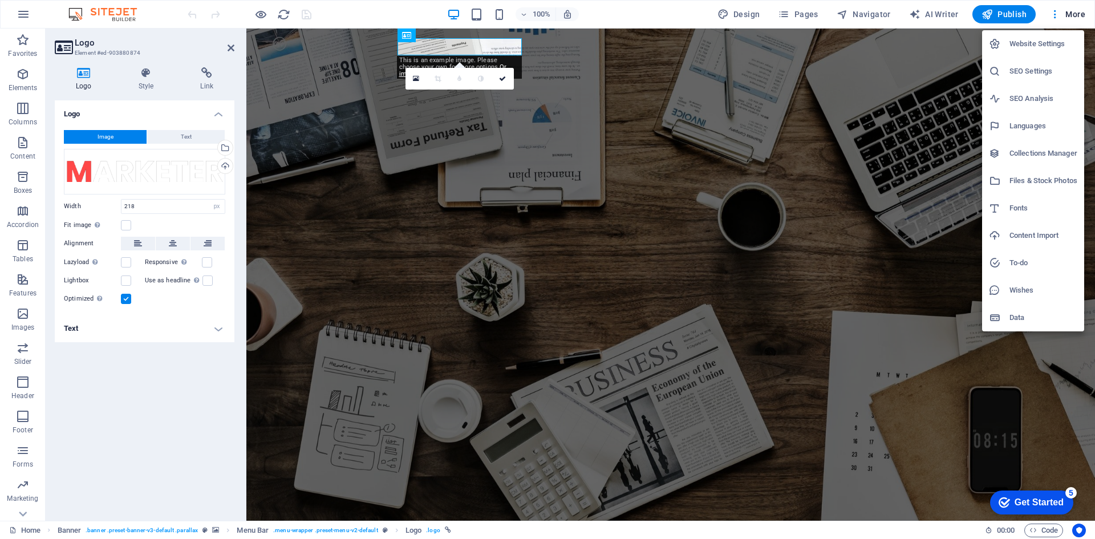
click at [477, 12] on div at bounding box center [547, 269] width 1095 height 539
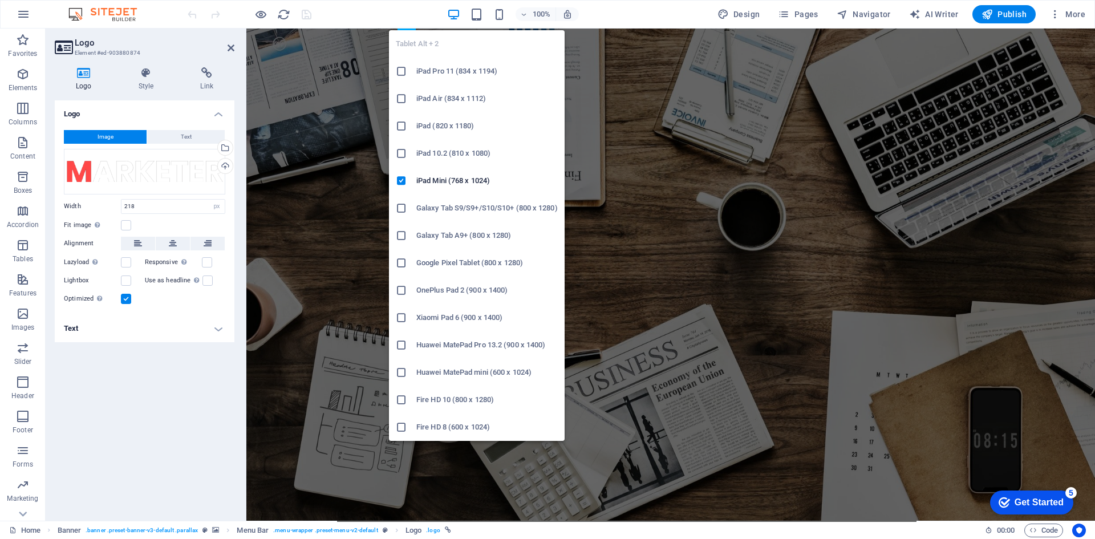
click at [477, 12] on icon "button" at bounding box center [476, 14] width 13 height 13
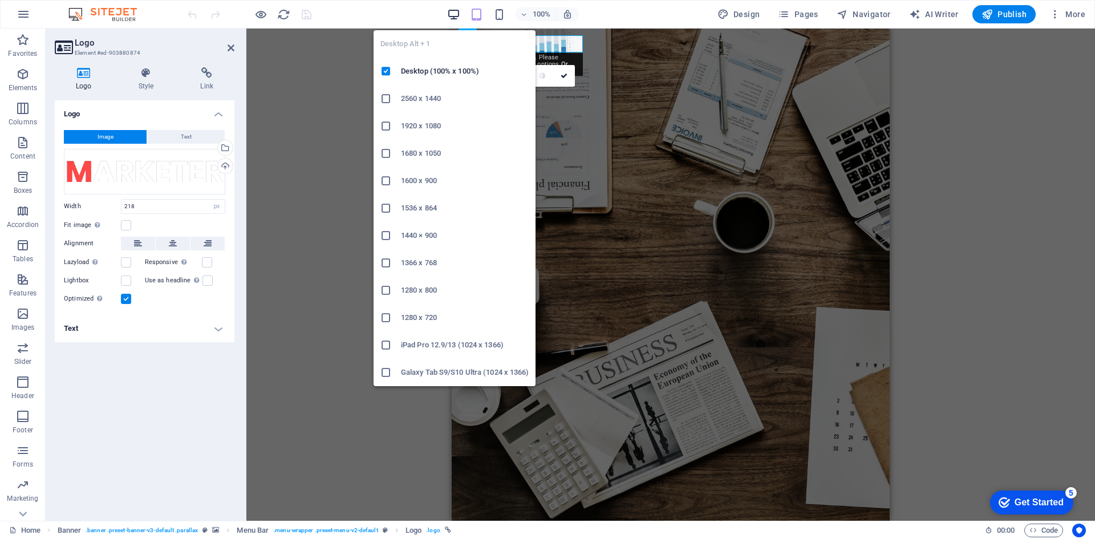
click at [455, 13] on icon "button" at bounding box center [453, 14] width 13 height 13
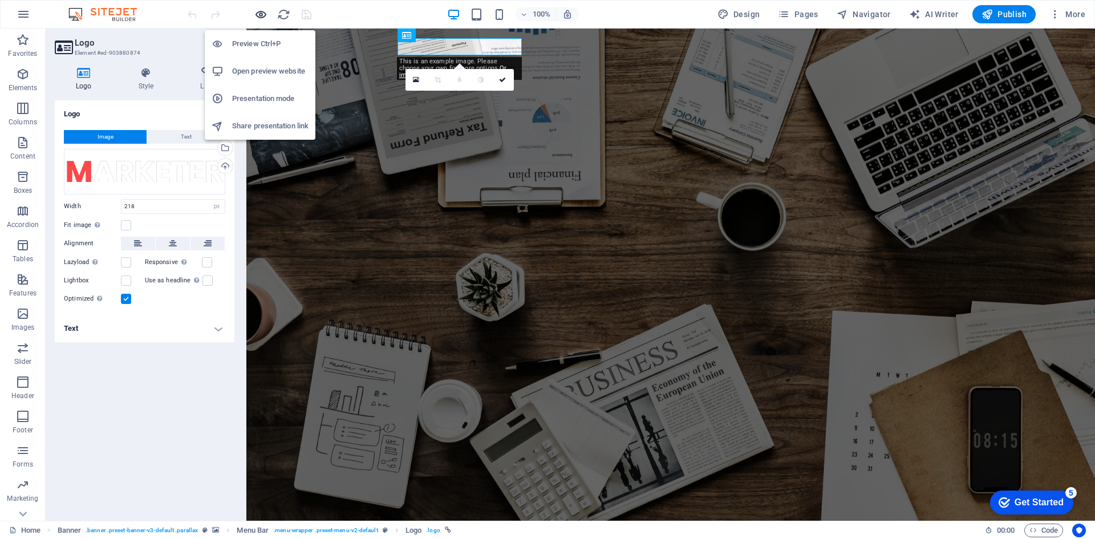
click at [265, 13] on icon "button" at bounding box center [260, 14] width 13 height 13
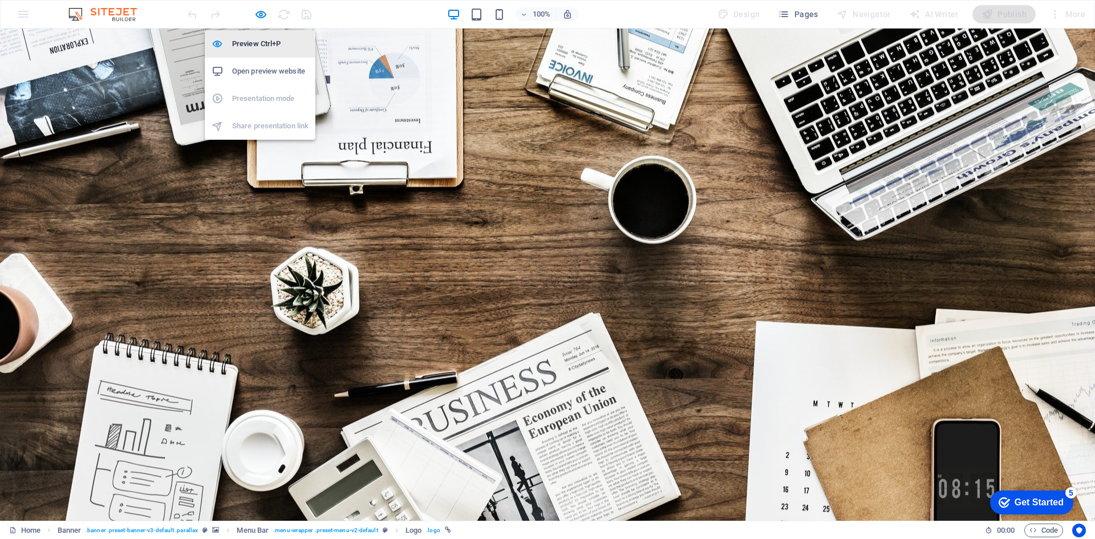
click at [257, 42] on h6 "Preview Ctrl+P" at bounding box center [270, 44] width 76 height 14
select select "px"
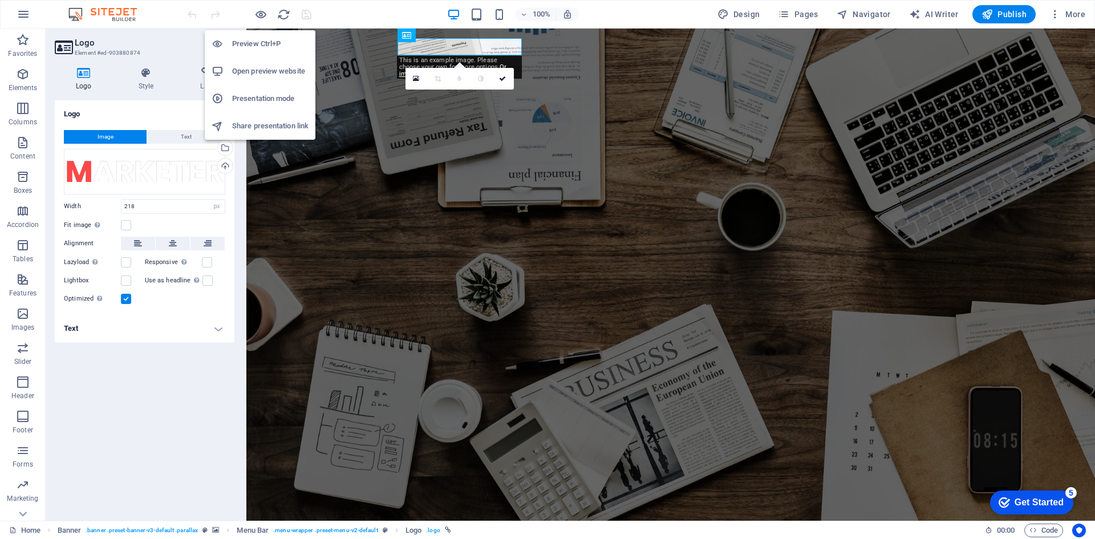
click at [254, 75] on h6 "Open preview website" at bounding box center [270, 71] width 76 height 14
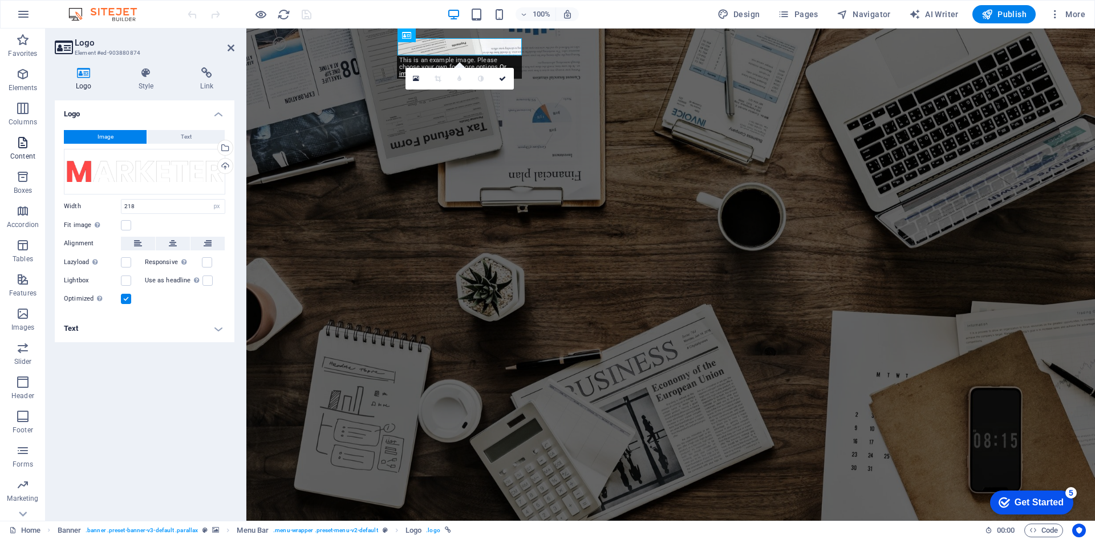
click at [31, 157] on p "Content" at bounding box center [22, 156] width 25 height 9
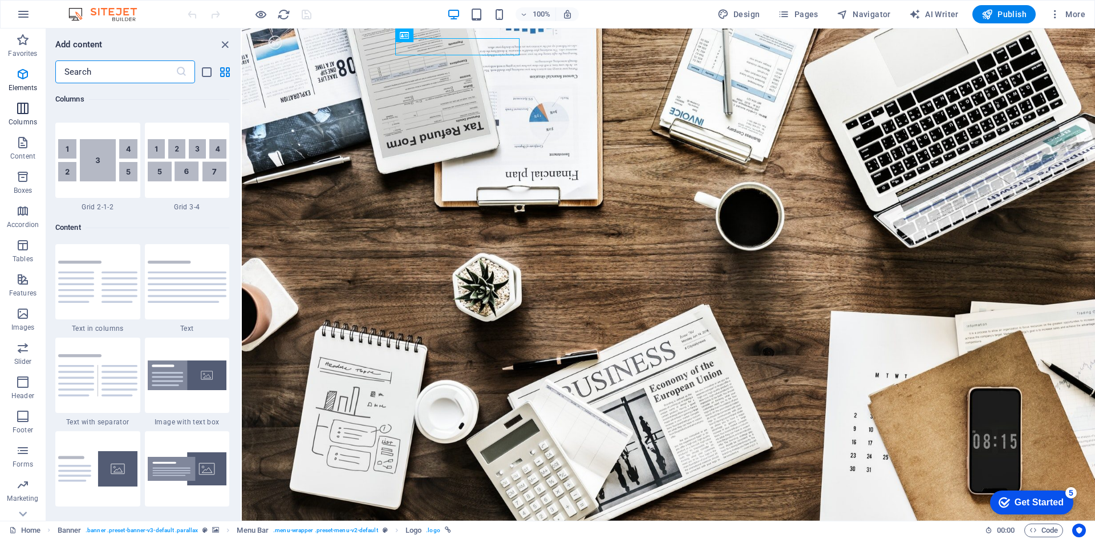
click at [26, 123] on p "Columns" at bounding box center [23, 121] width 29 height 9
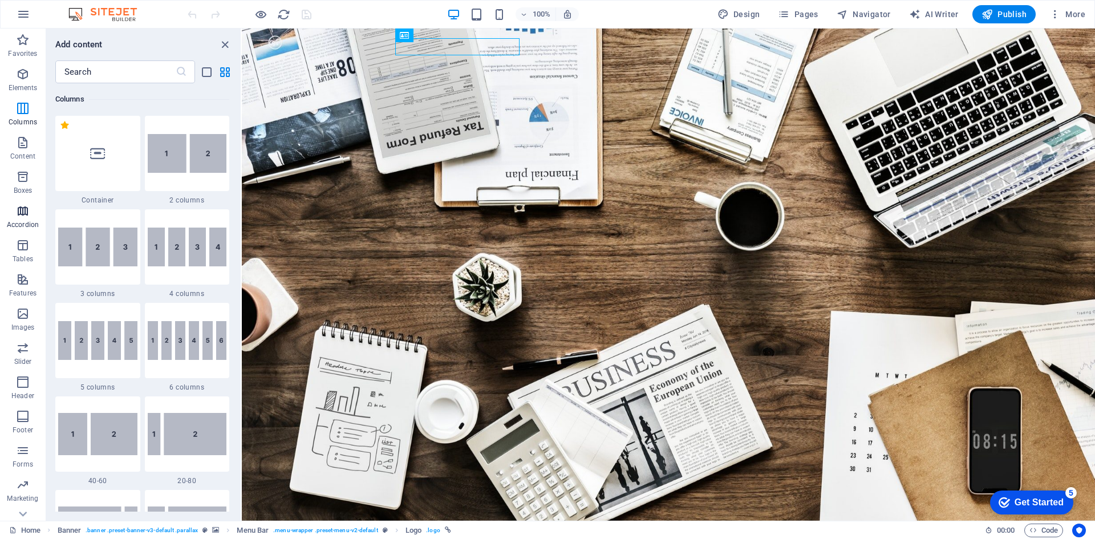
click at [7, 209] on span "Accordion" at bounding box center [23, 217] width 46 height 27
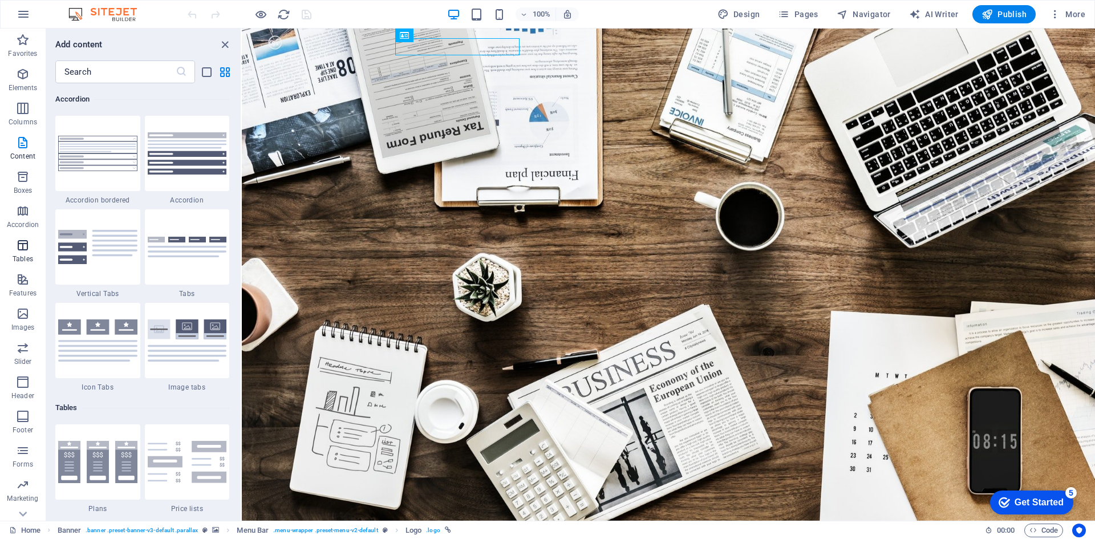
click at [10, 249] on span "Tables" at bounding box center [23, 251] width 46 height 27
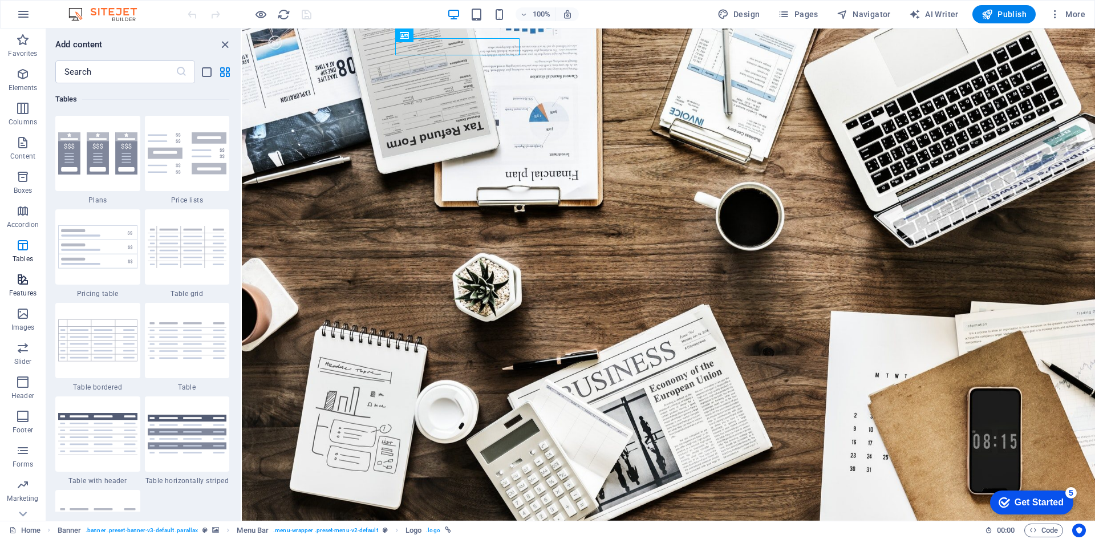
click at [11, 277] on span "Features" at bounding box center [23, 286] width 46 height 27
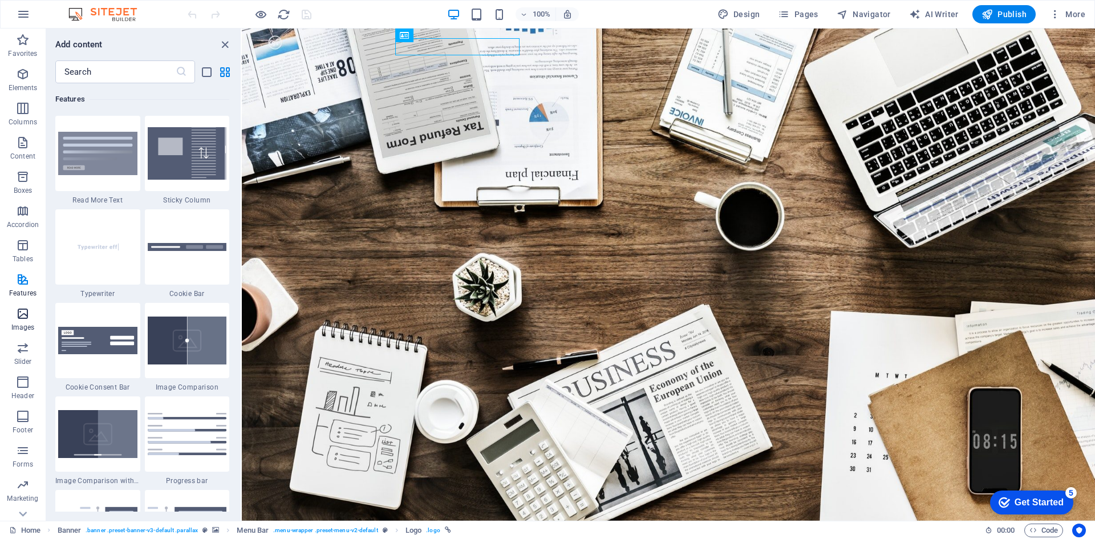
click at [16, 311] on icon "button" at bounding box center [23, 314] width 14 height 14
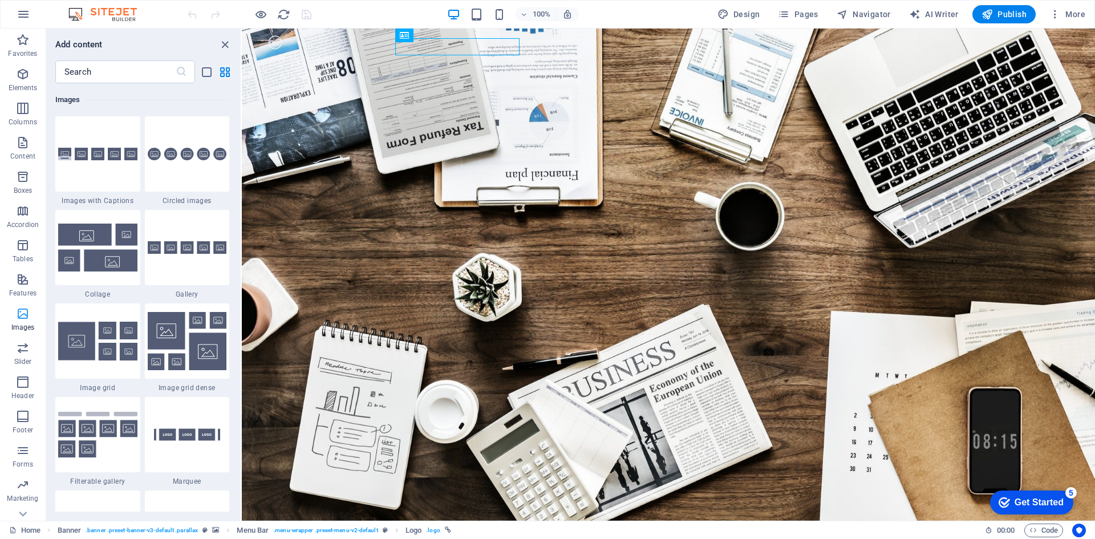
scroll to position [5783, 0]
click at [32, 14] on button "button" at bounding box center [23, 14] width 27 height 27
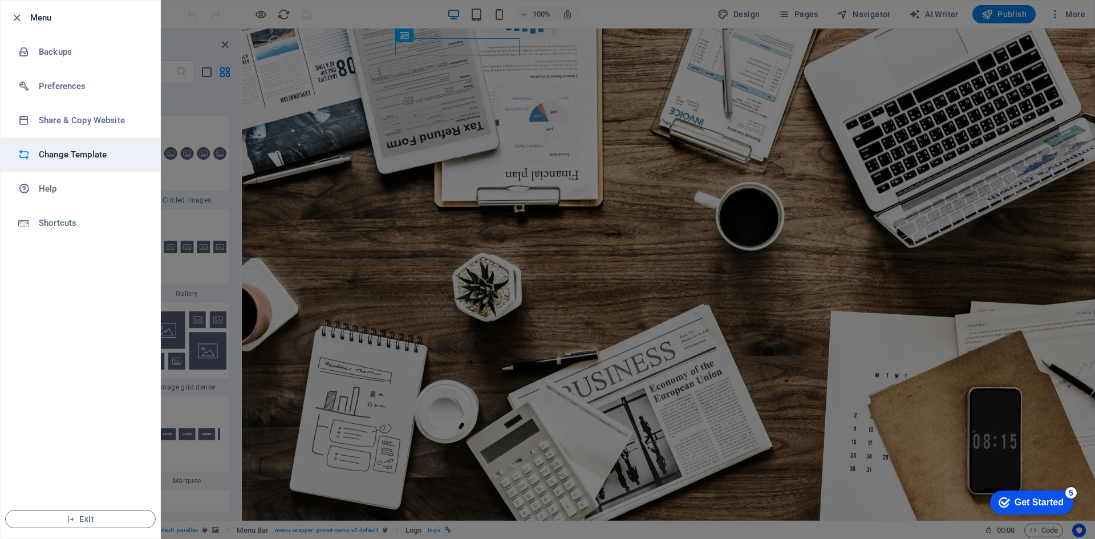
click at [48, 160] on h6 "Change Template" at bounding box center [92, 155] width 106 height 14
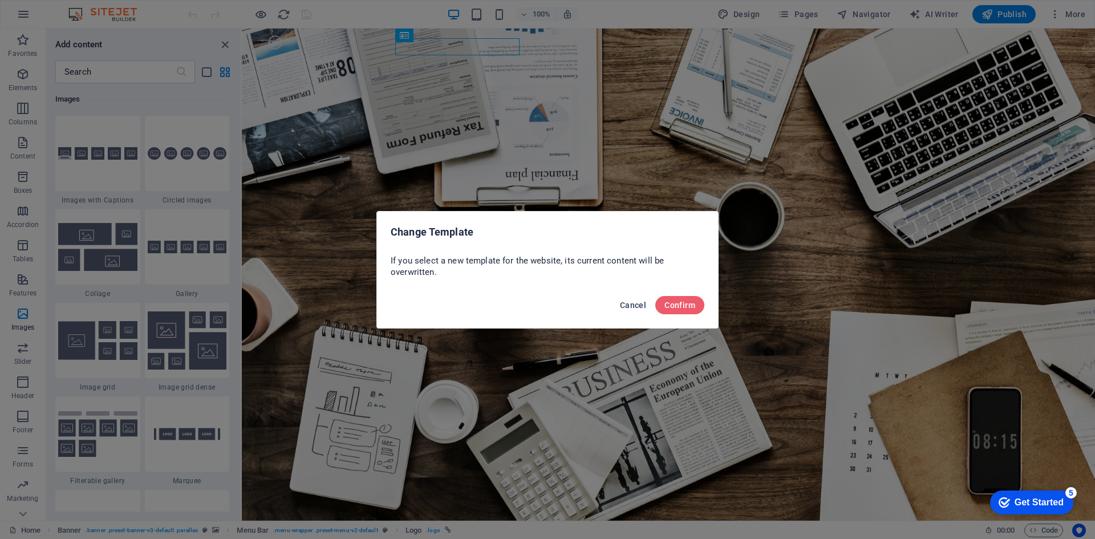
click at [644, 299] on button "Cancel" at bounding box center [632, 305] width 35 height 18
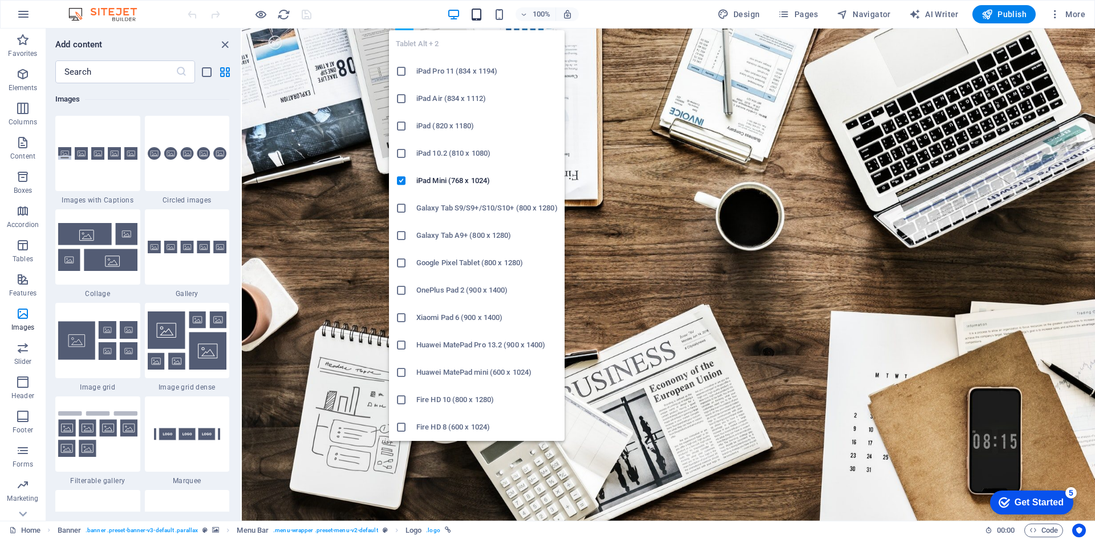
click at [472, 8] on icon "button" at bounding box center [476, 14] width 13 height 13
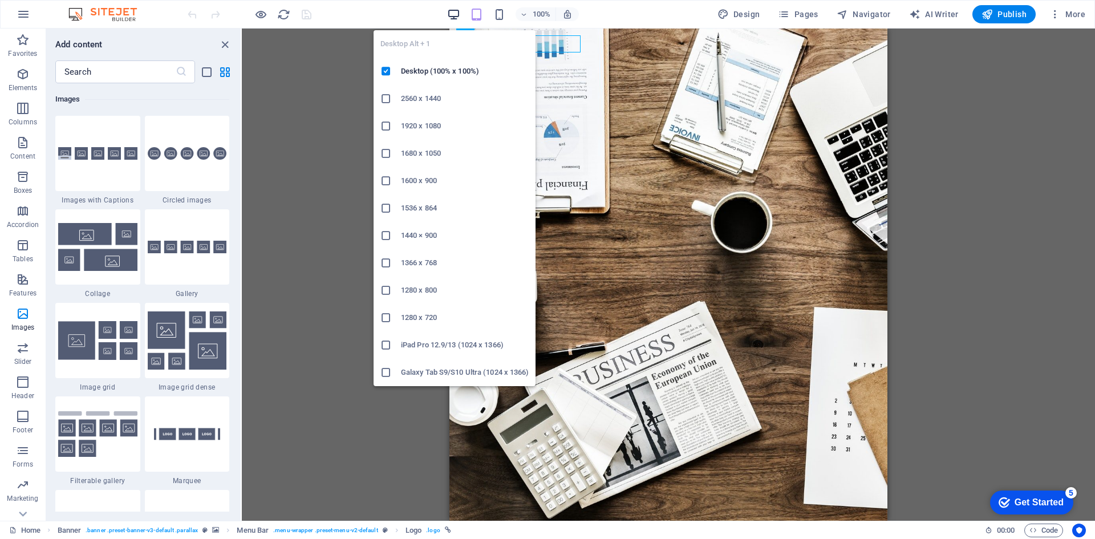
click at [449, 8] on icon "button" at bounding box center [453, 14] width 13 height 13
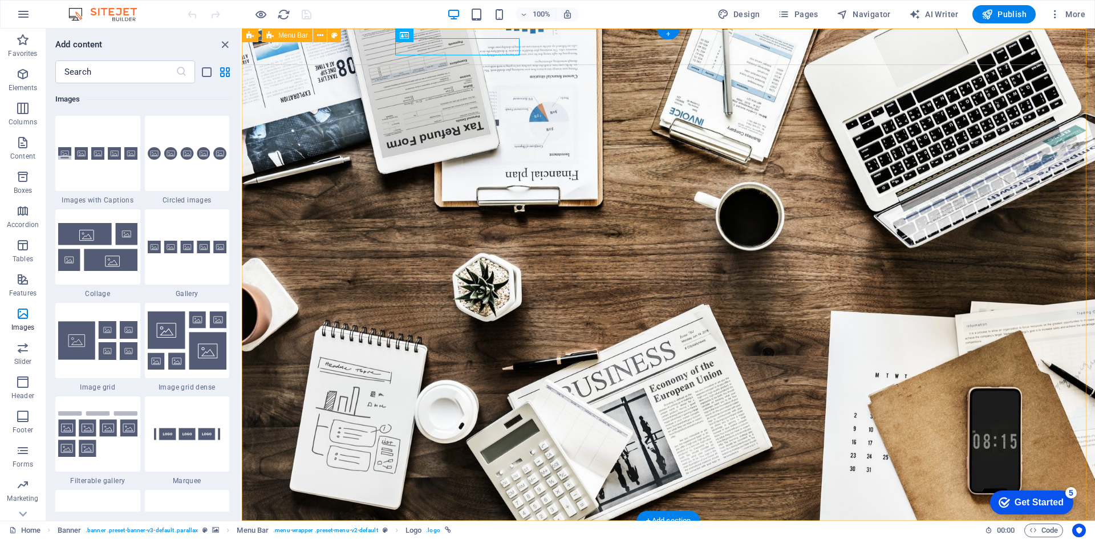
click at [937, 521] on div "Home About us Services Projects Team Contact" at bounding box center [668, 548] width 853 height 54
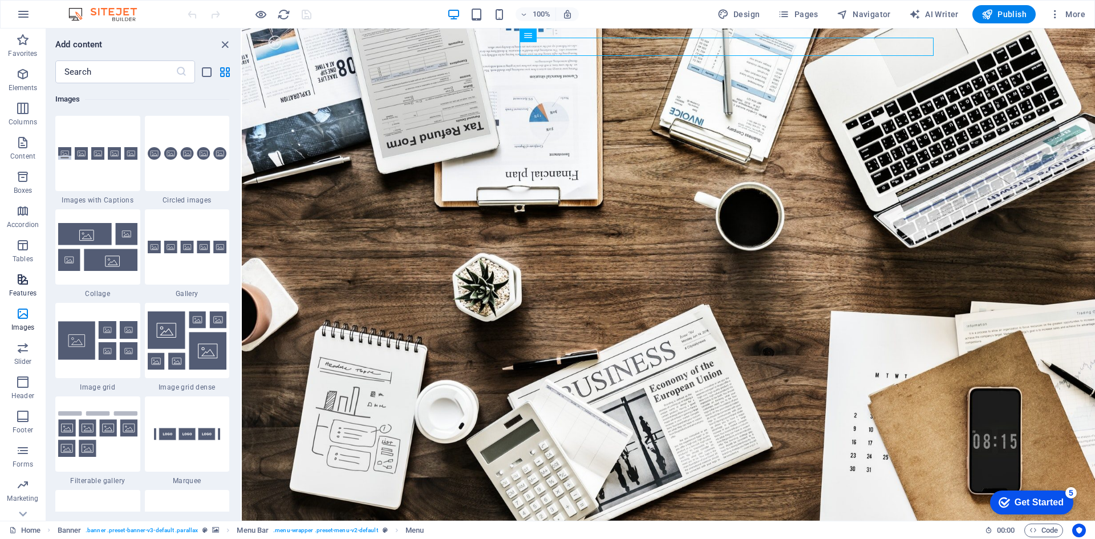
scroll to position [21, 0]
click at [27, 492] on icon "button" at bounding box center [23, 498] width 14 height 14
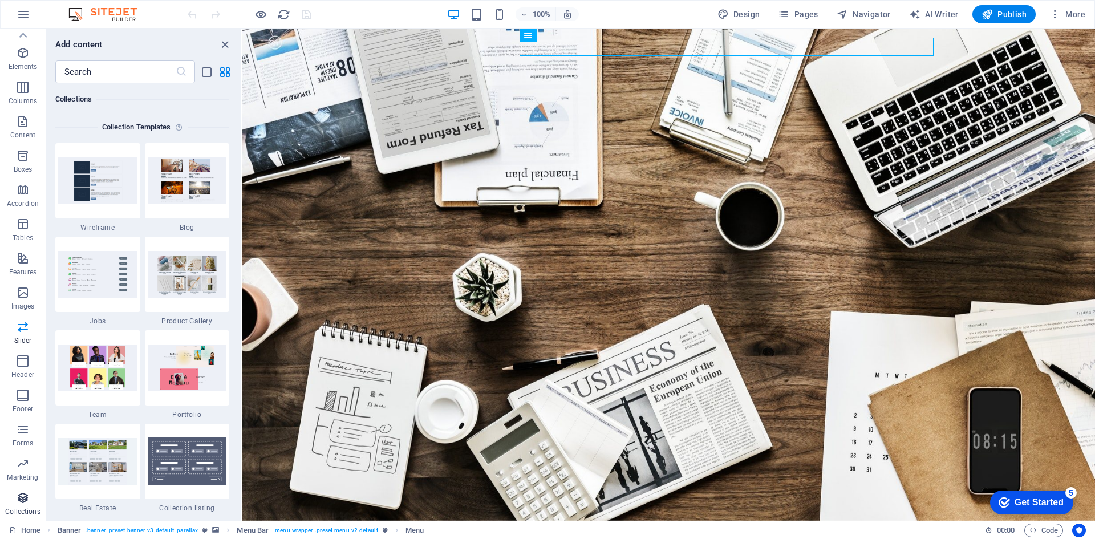
scroll to position [10440, 0]
click at [17, 38] on icon at bounding box center [23, 35] width 16 height 16
click at [17, 38] on icon "button" at bounding box center [23, 40] width 14 height 14
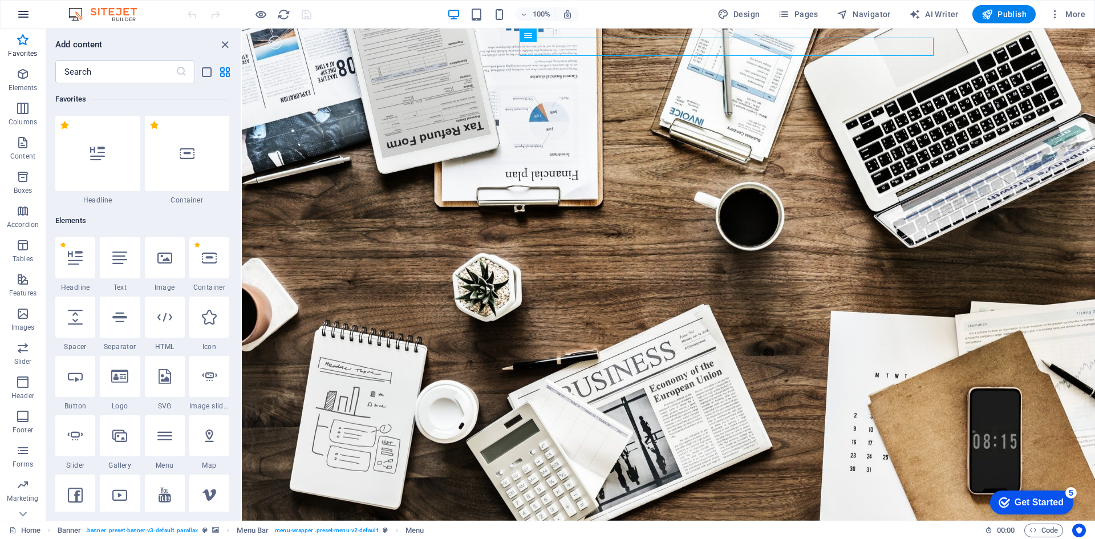
click at [21, 7] on button "button" at bounding box center [23, 14] width 27 height 27
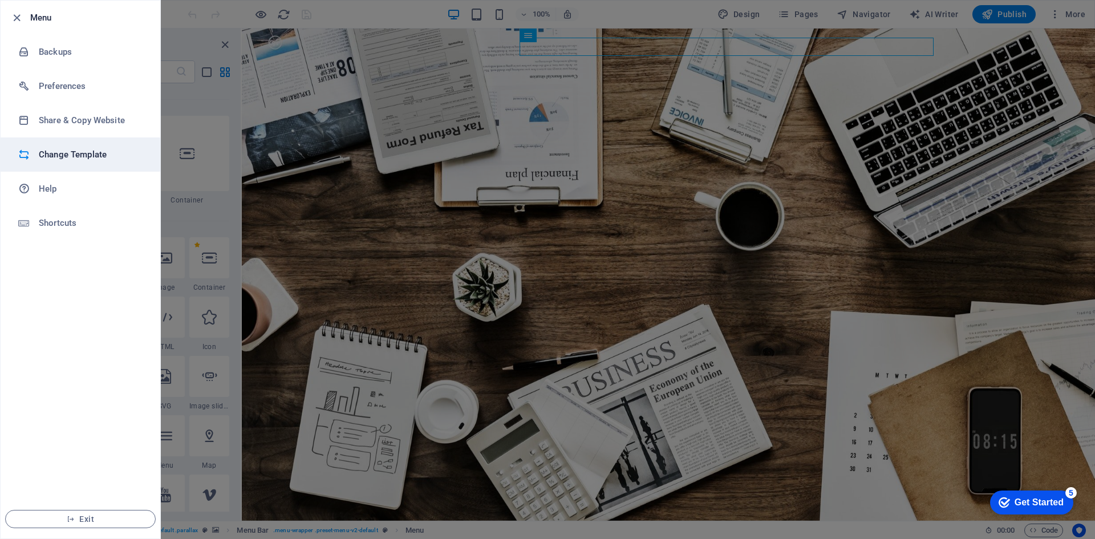
click at [59, 145] on li "Change Template" at bounding box center [81, 154] width 160 height 34
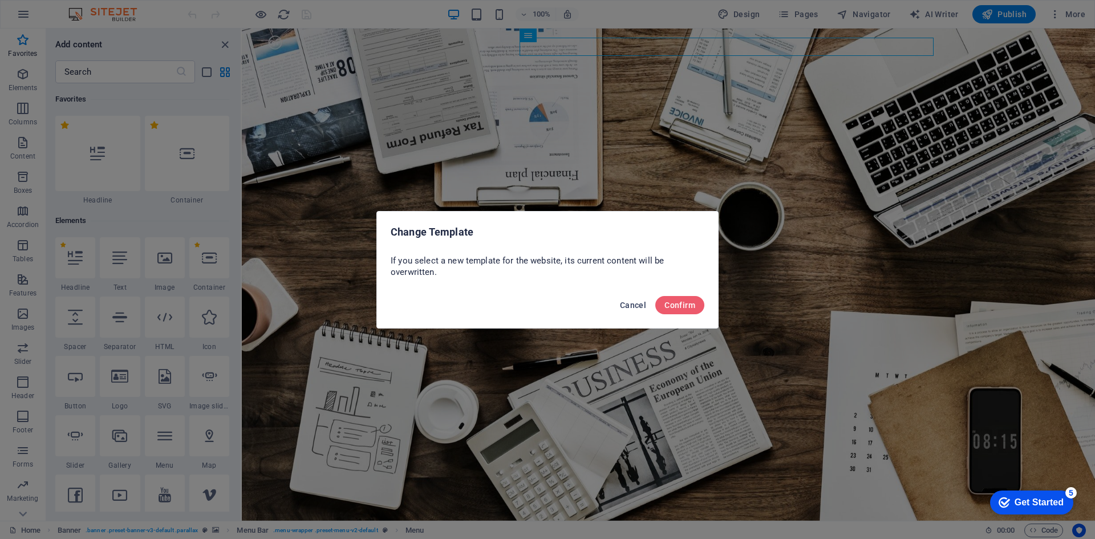
click at [620, 301] on button "Cancel" at bounding box center [632, 305] width 35 height 18
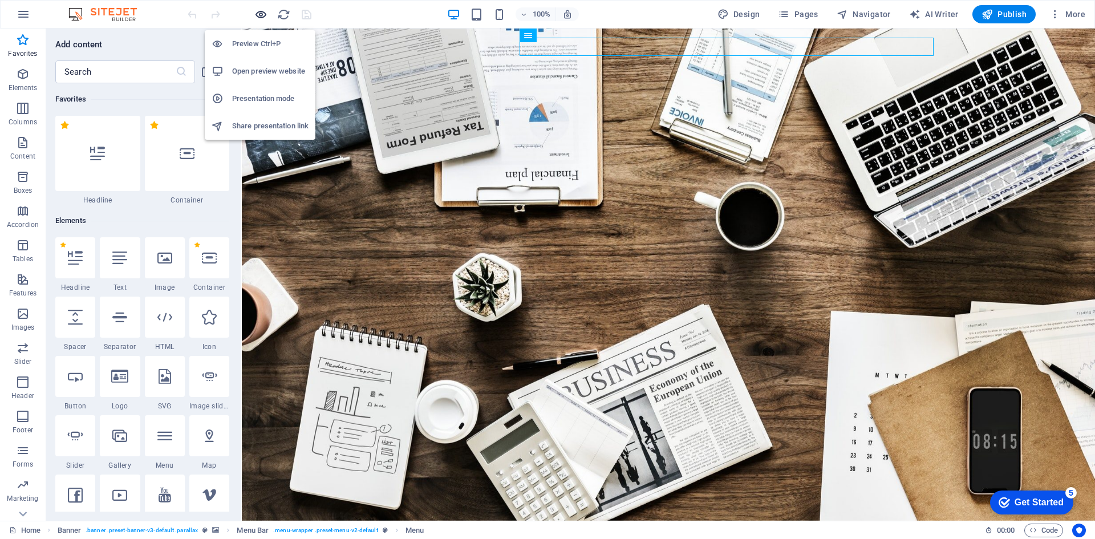
click at [257, 14] on icon "button" at bounding box center [260, 14] width 13 height 13
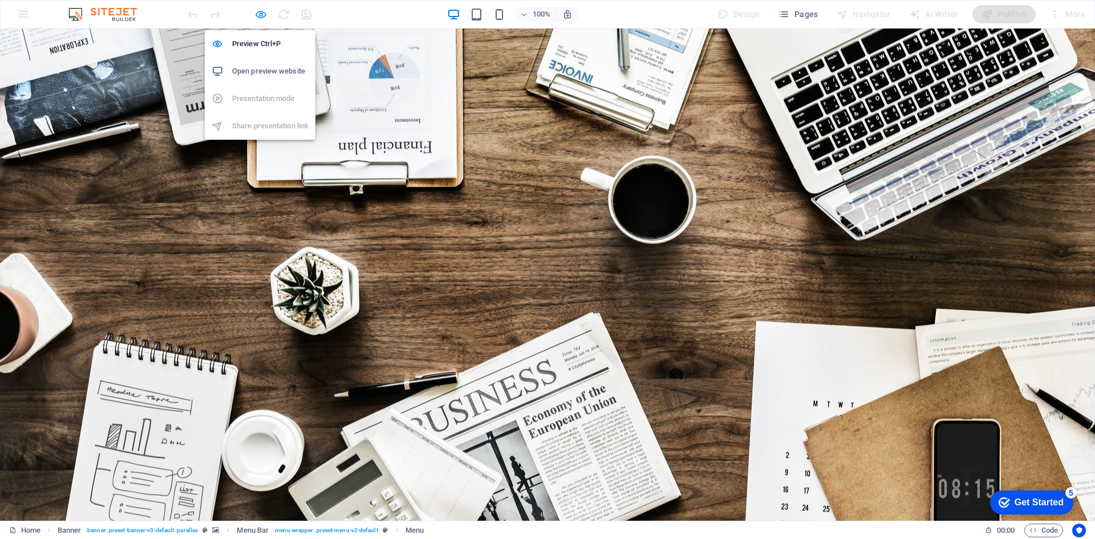
click at [257, 14] on icon "button" at bounding box center [260, 14] width 13 height 13
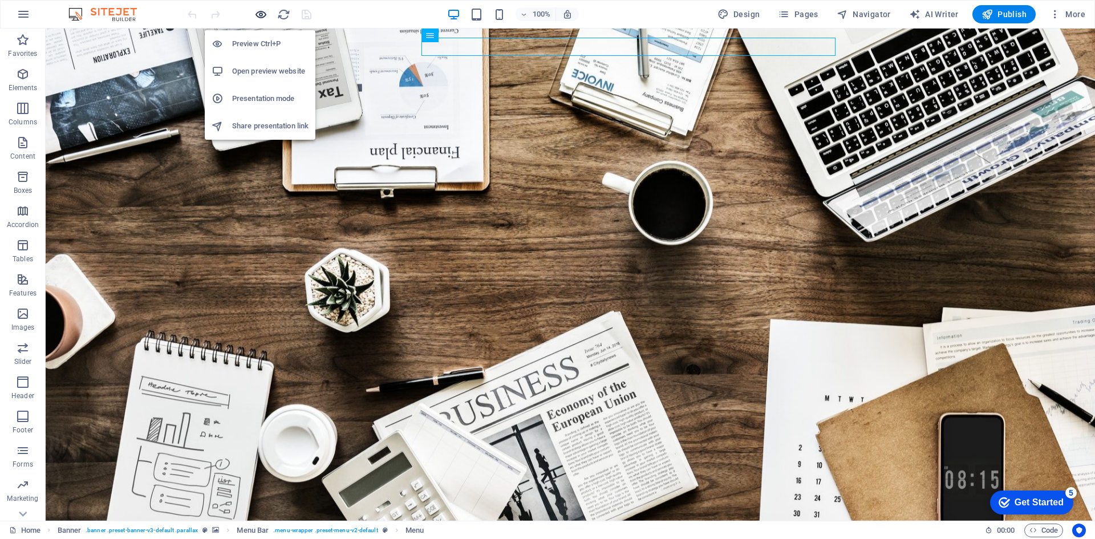
click at [257, 14] on icon "button" at bounding box center [260, 14] width 13 height 13
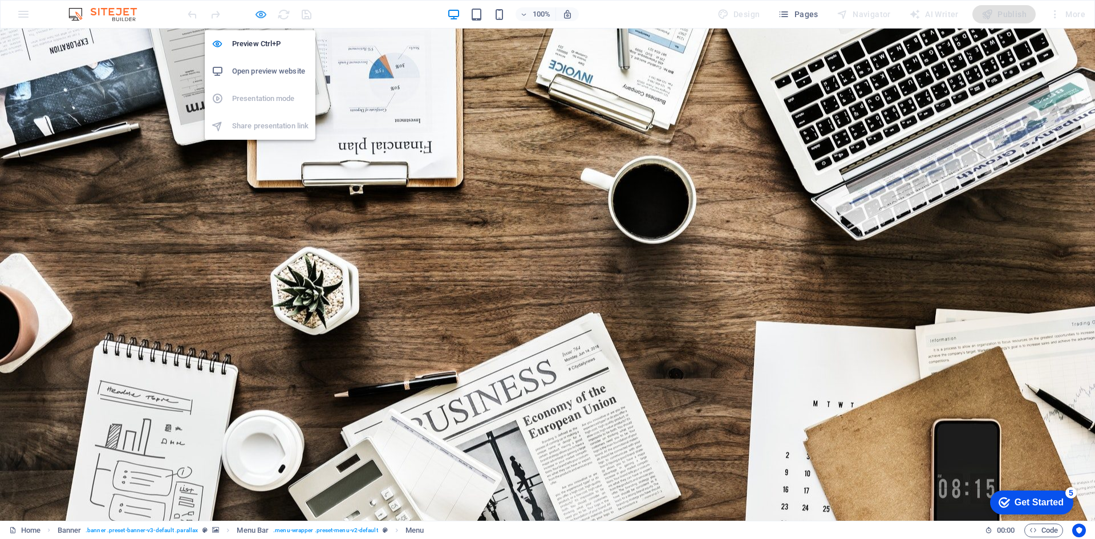
click at [262, 14] on icon "button" at bounding box center [260, 14] width 13 height 13
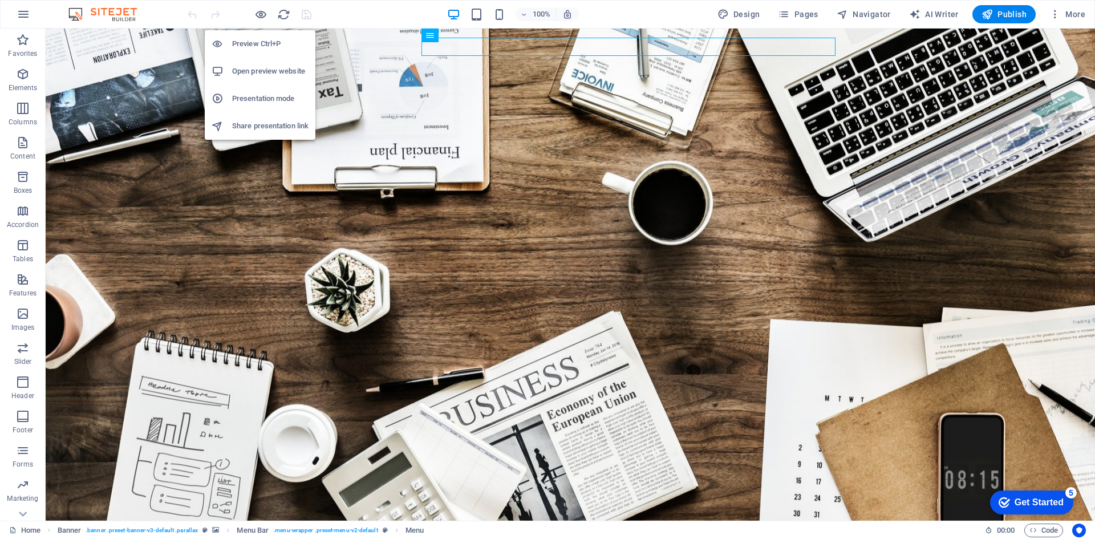
click at [245, 104] on h6 "Presentation mode" at bounding box center [270, 99] width 76 height 14
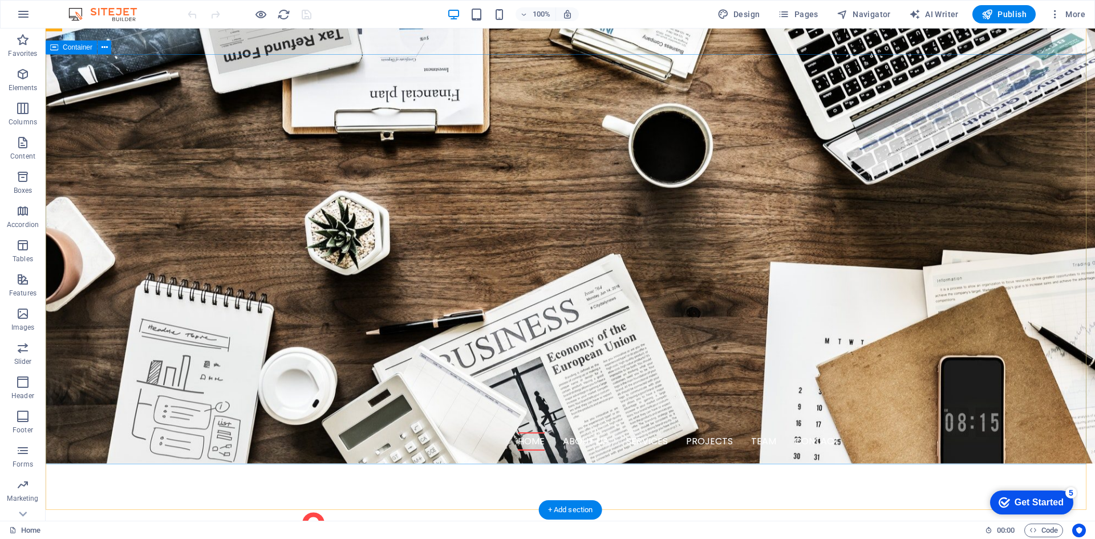
scroll to position [285, 0]
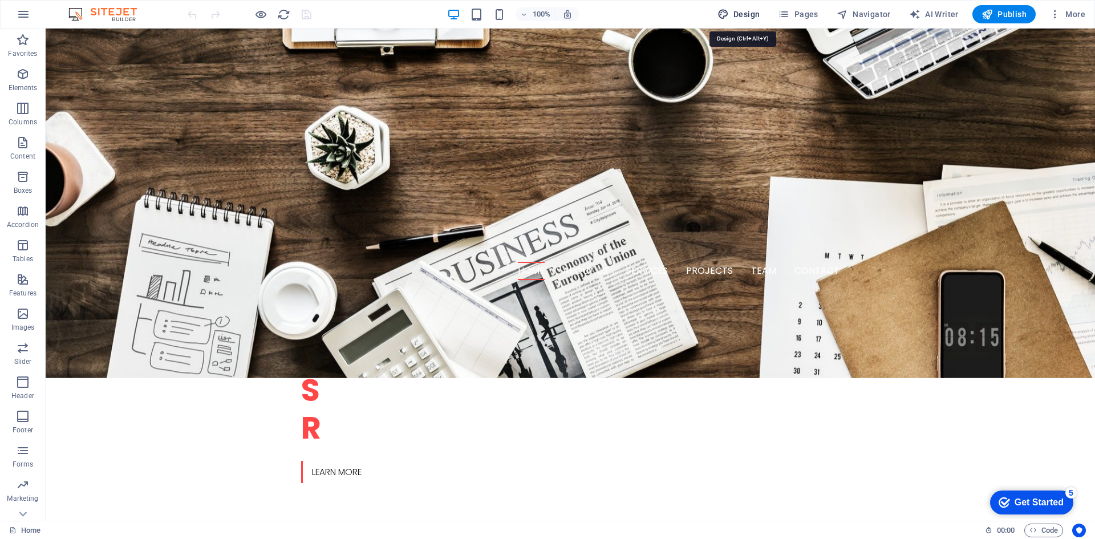
click at [727, 18] on icon "button" at bounding box center [722, 14] width 11 height 11
select select "rem"
select select "300"
select select "px"
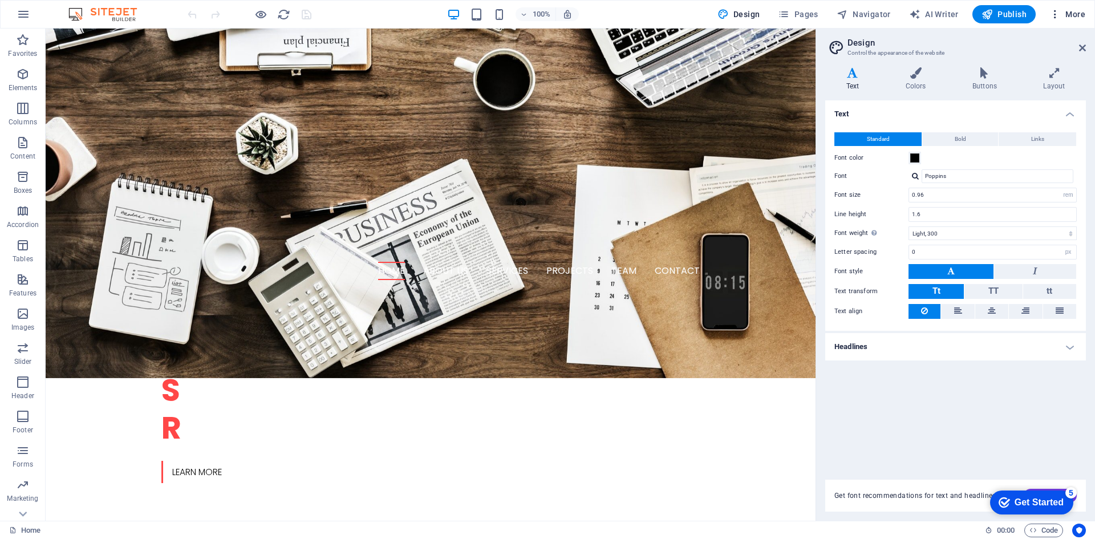
click at [1073, 16] on span "More" at bounding box center [1067, 14] width 36 height 11
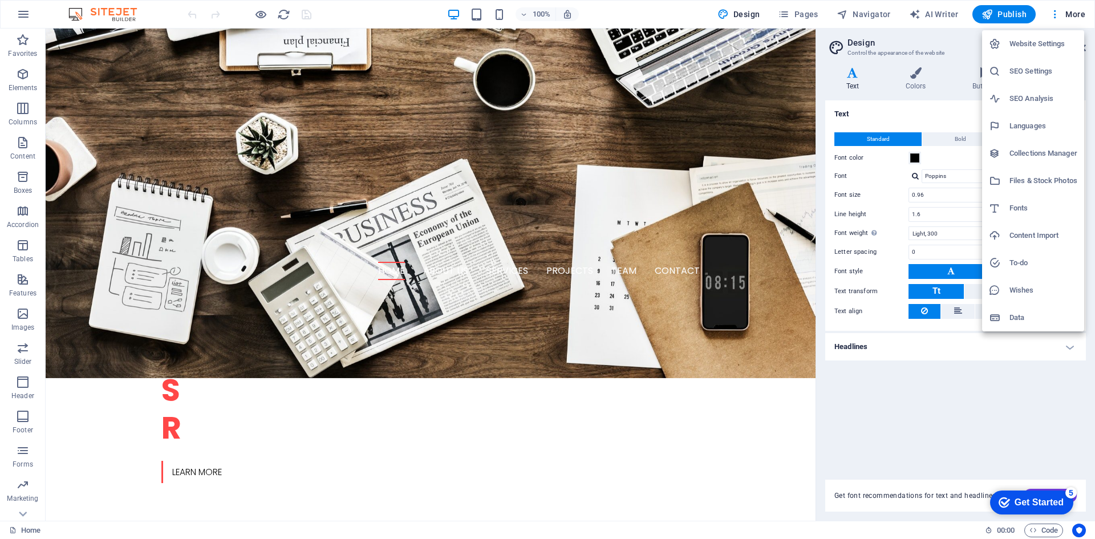
click at [731, 288] on div at bounding box center [547, 269] width 1095 height 539
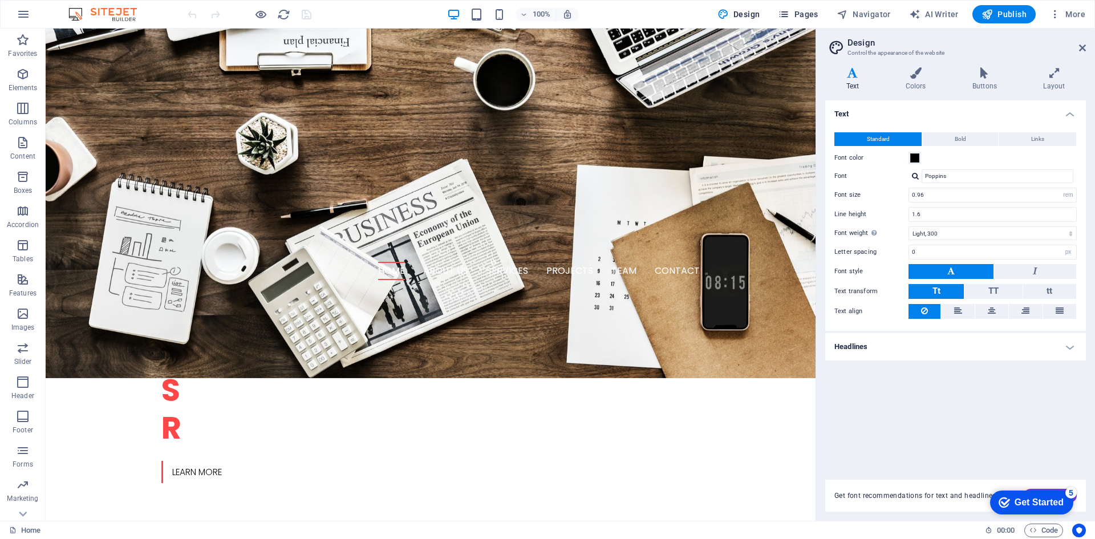
click at [797, 9] on span "Pages" at bounding box center [798, 14] width 40 height 11
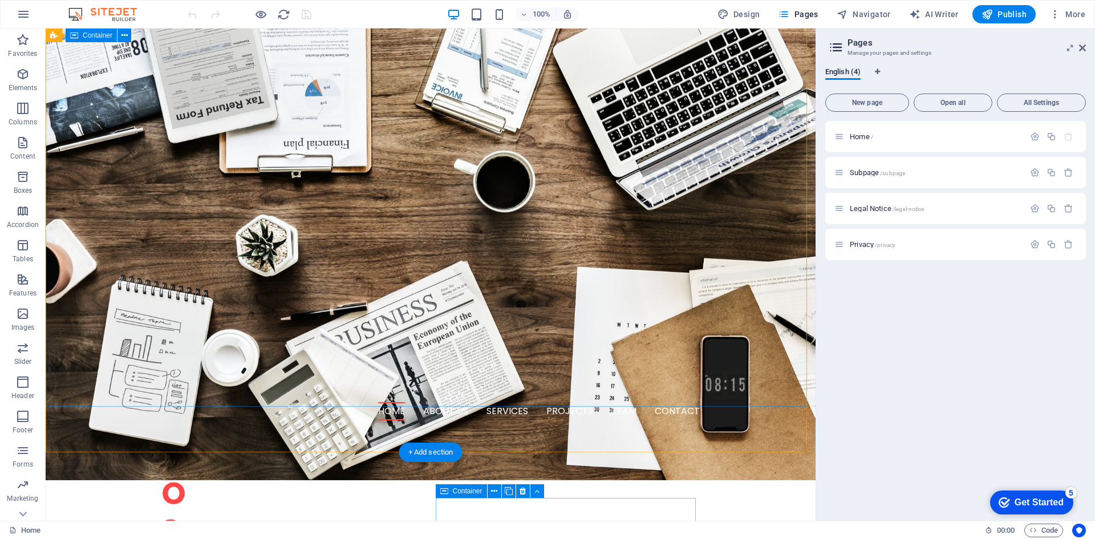
scroll to position [228, 0]
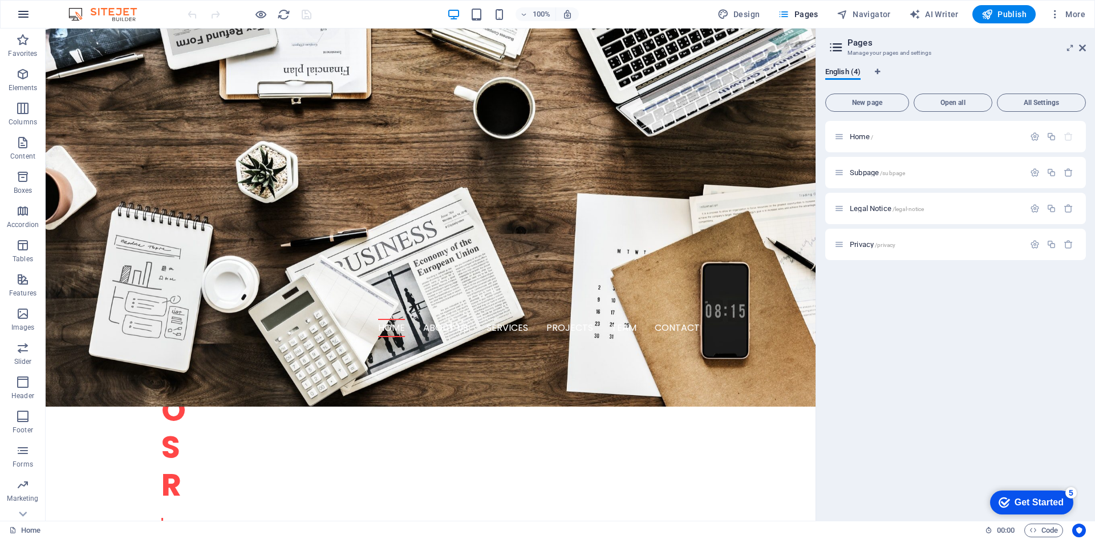
click at [24, 20] on icon "button" at bounding box center [24, 14] width 14 height 14
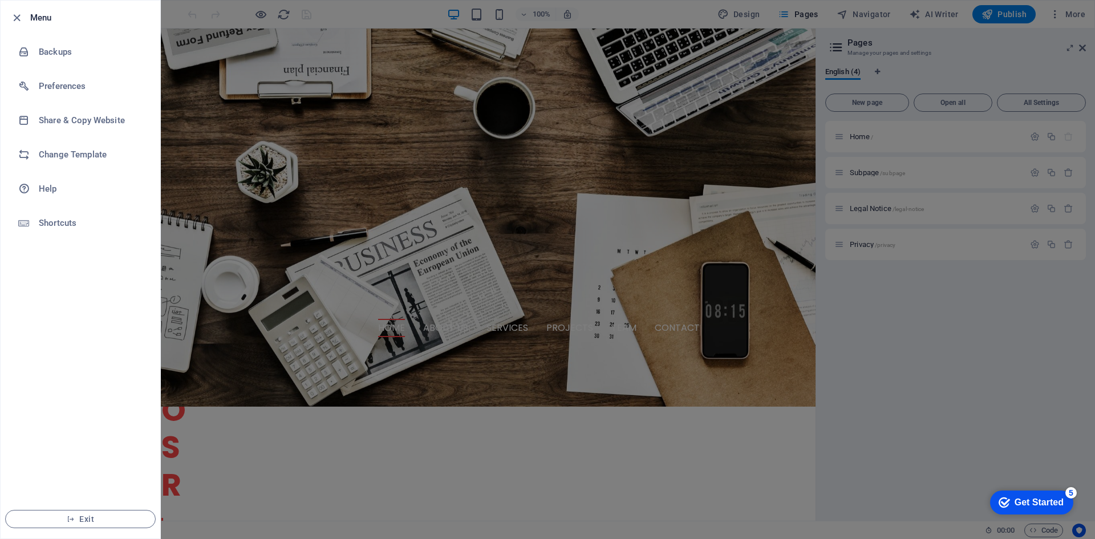
click at [15, 27] on li "Menu" at bounding box center [81, 18] width 160 height 34
click at [18, 21] on icon "button" at bounding box center [16, 17] width 13 height 13
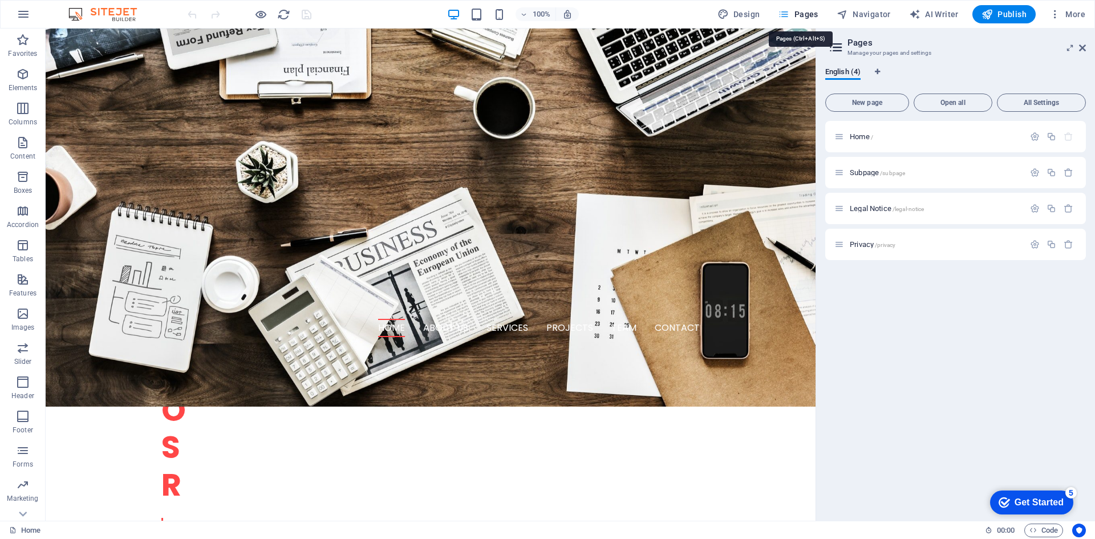
click at [801, 15] on span "Pages" at bounding box center [798, 14] width 40 height 11
click at [840, 141] on div "Home /" at bounding box center [929, 136] width 190 height 13
click at [837, 136] on icon at bounding box center [839, 137] width 10 height 10
click at [1036, 133] on icon "button" at bounding box center [1035, 137] width 10 height 10
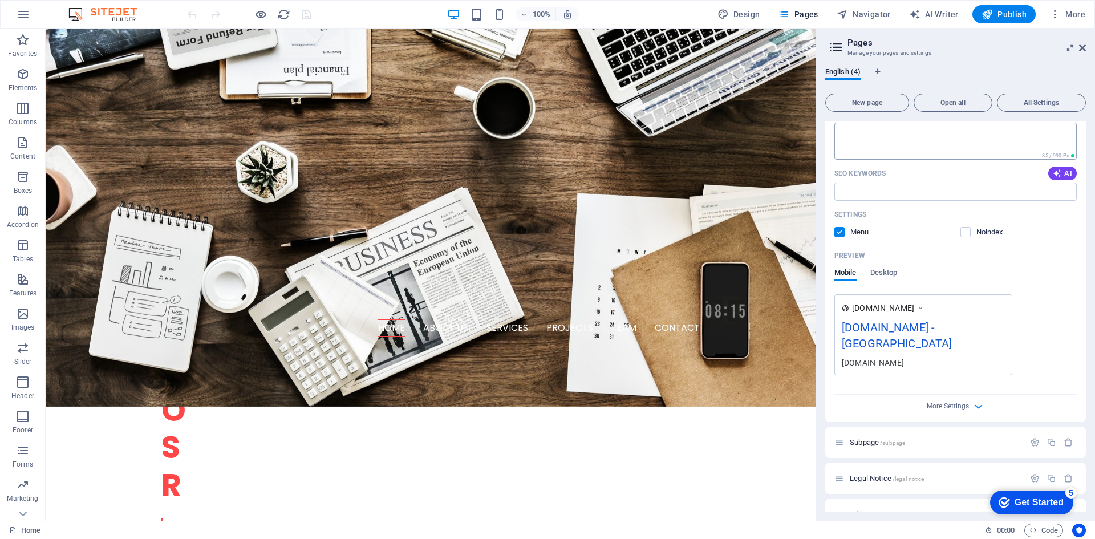
scroll to position [178, 0]
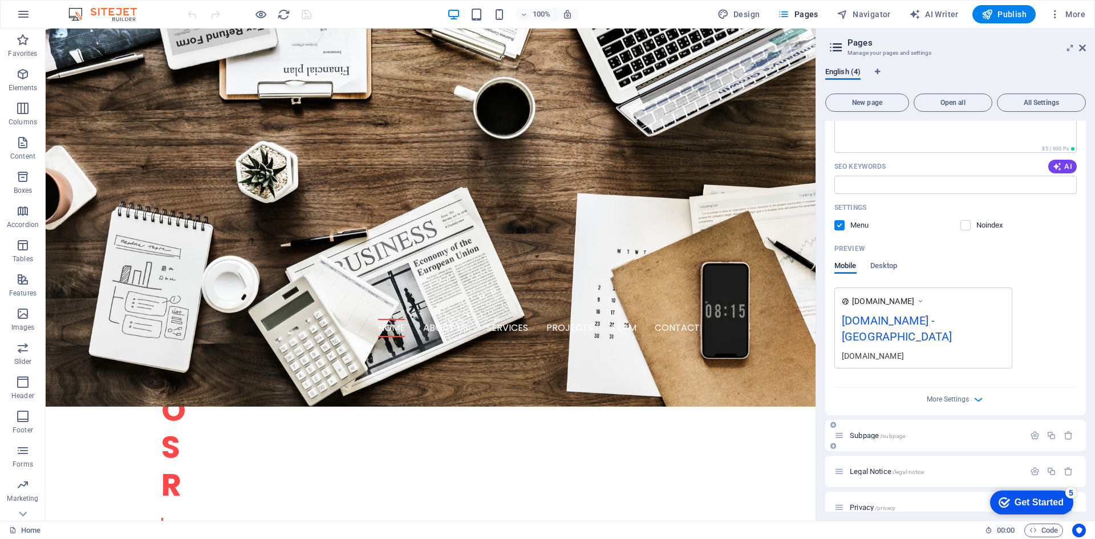
click at [902, 433] on span "/subpage" at bounding box center [892, 436] width 25 height 6
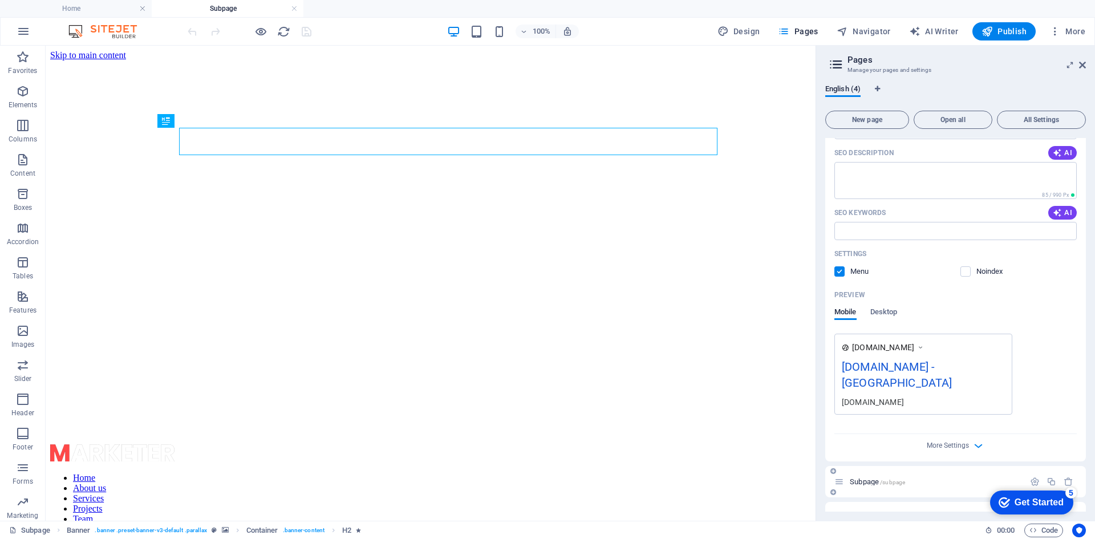
scroll to position [0, 0]
click at [753, 35] on span "Design" at bounding box center [738, 31] width 43 height 11
select select "rem"
select select "300"
select select "px"
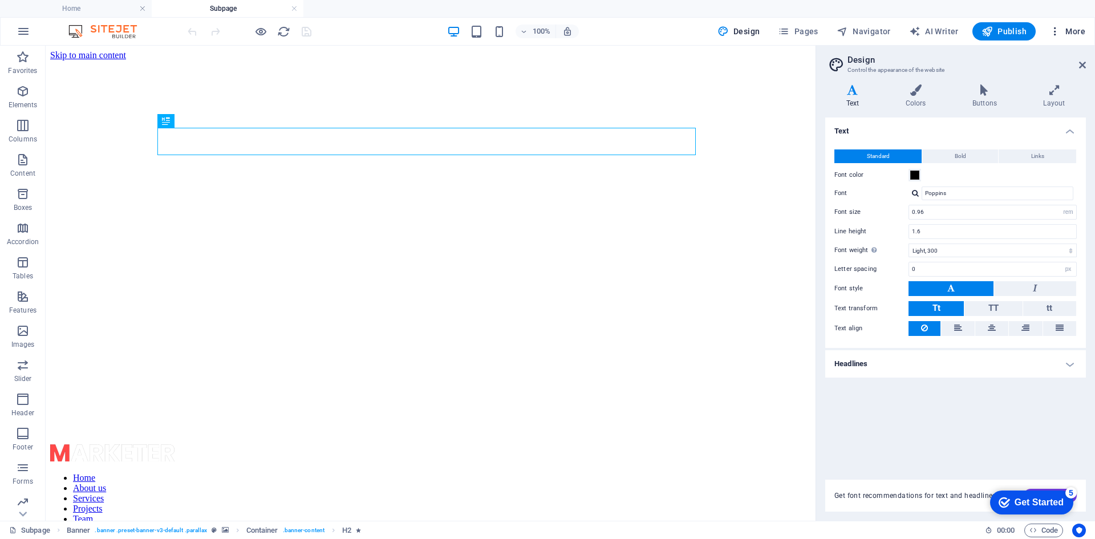
click at [1075, 37] on span "More" at bounding box center [1067, 31] width 36 height 11
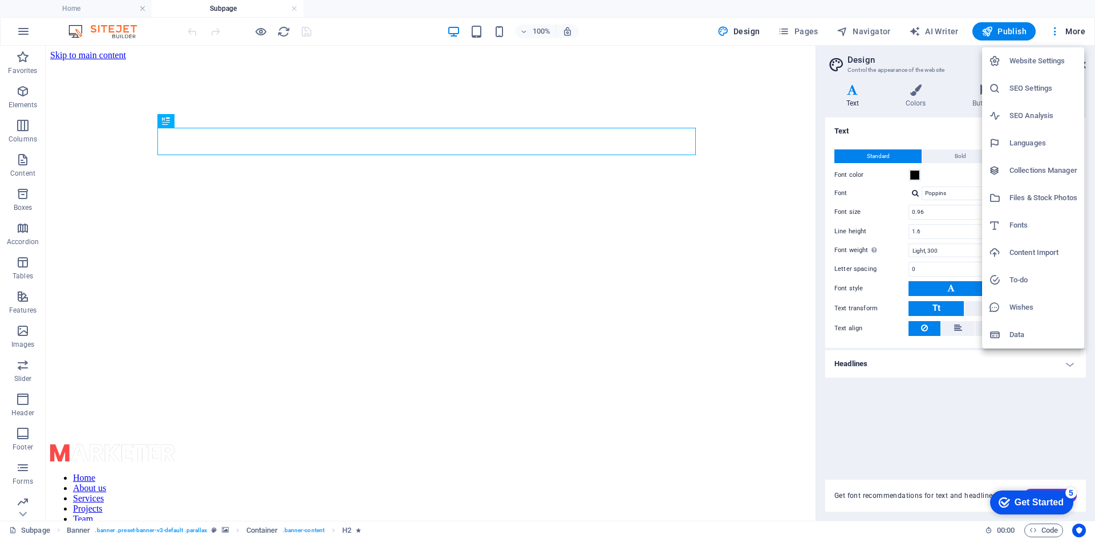
click at [997, 336] on icon at bounding box center [994, 334] width 11 height 11
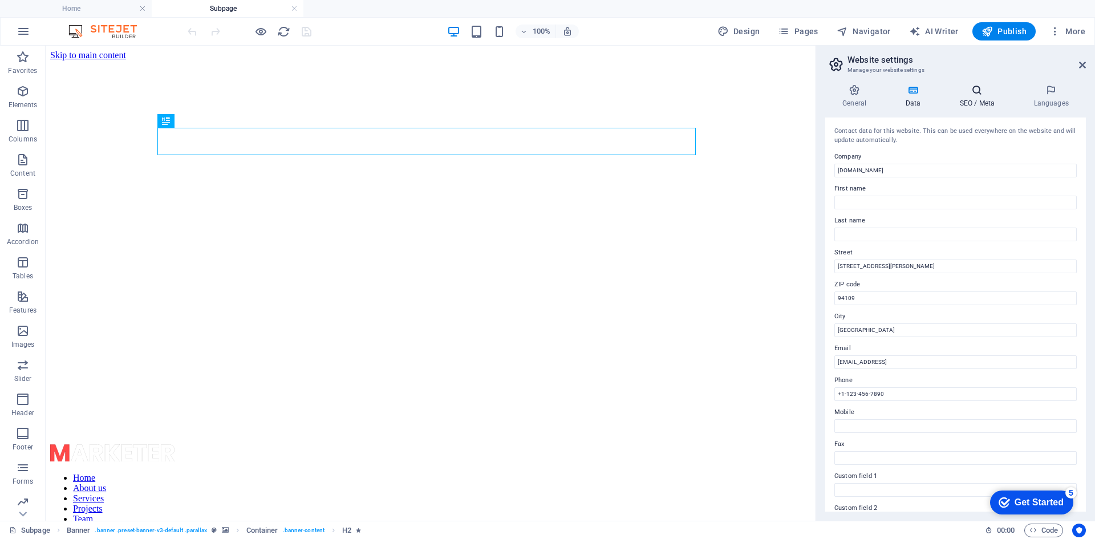
click at [980, 104] on h4 "SEO / Meta" at bounding box center [979, 96] width 74 height 24
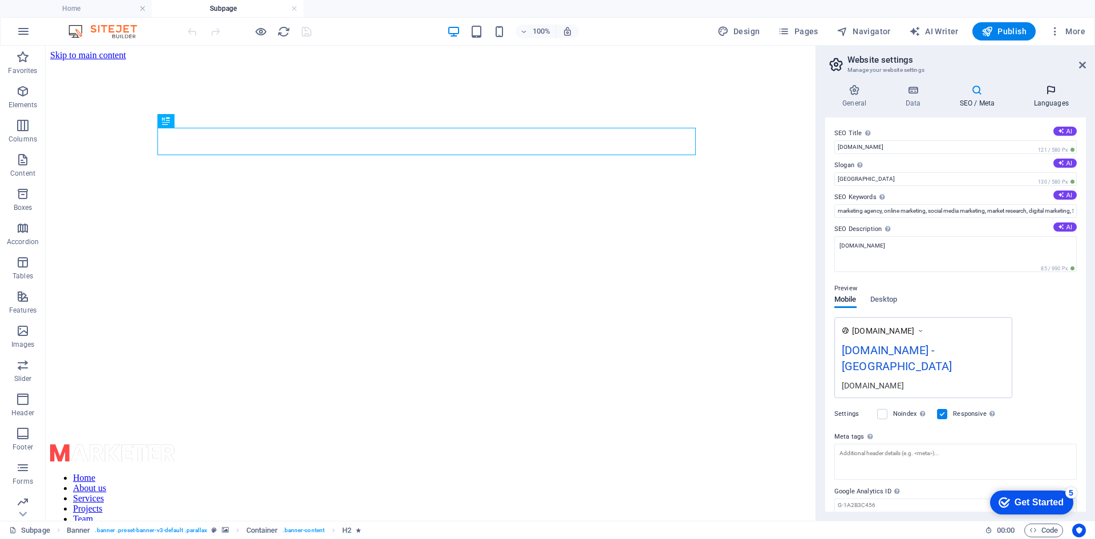
click at [1033, 100] on h4 "Languages" at bounding box center [1051, 96] width 70 height 24
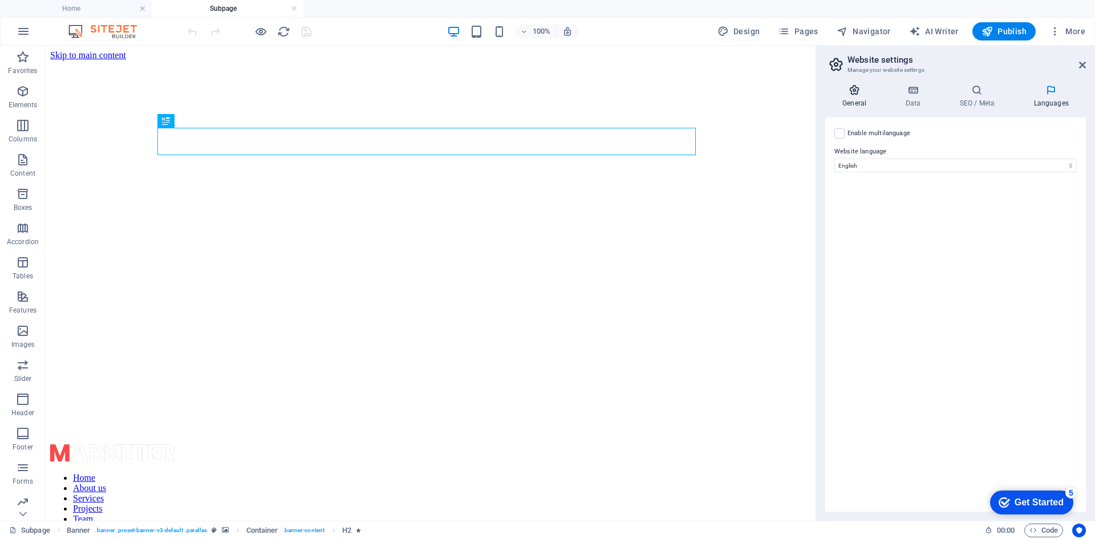
click at [853, 91] on icon at bounding box center [854, 89] width 58 height 11
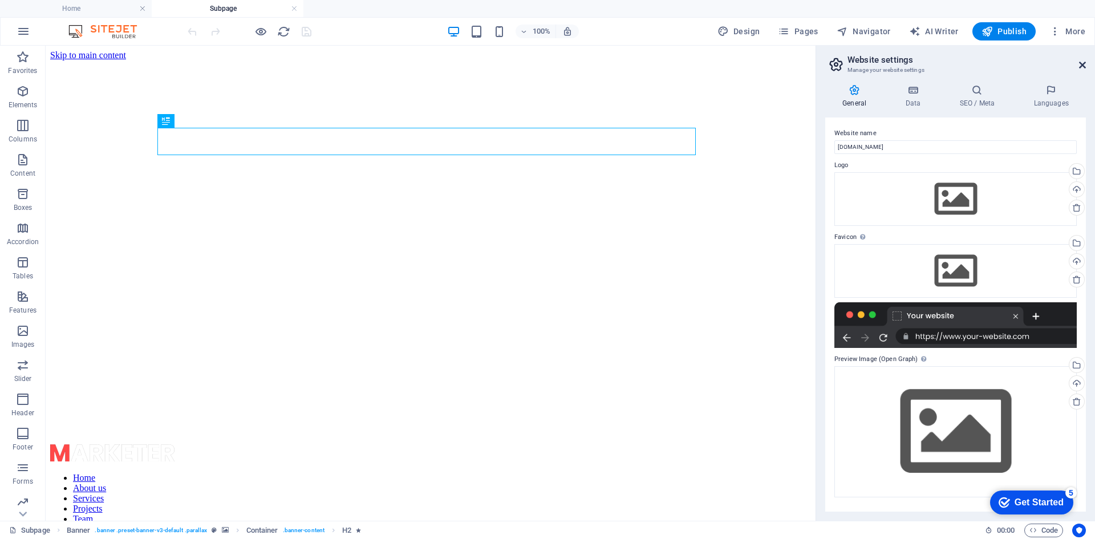
click at [1081, 69] on icon at bounding box center [1082, 64] width 7 height 9
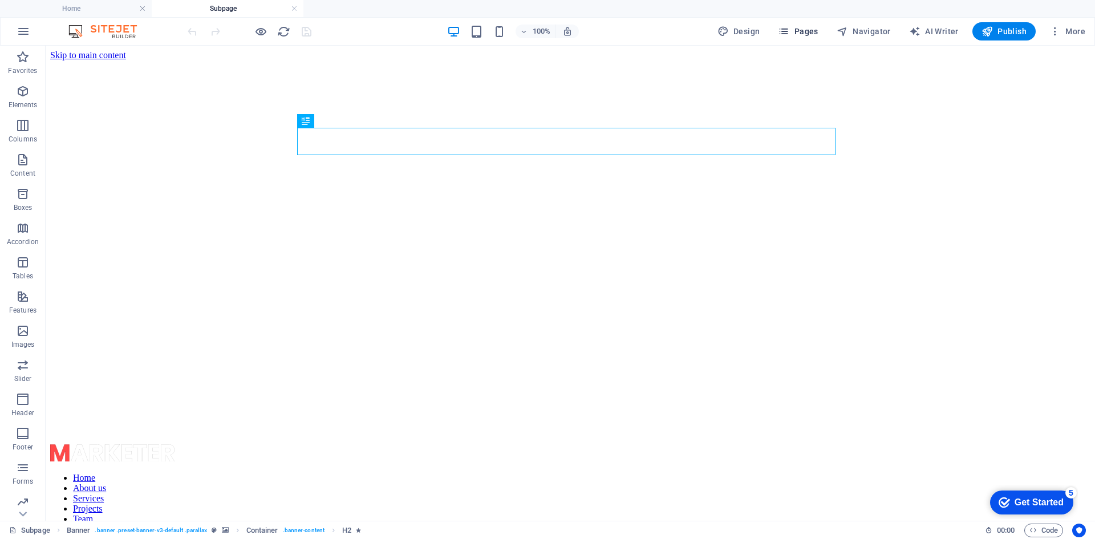
click at [781, 33] on icon "button" at bounding box center [783, 31] width 11 height 11
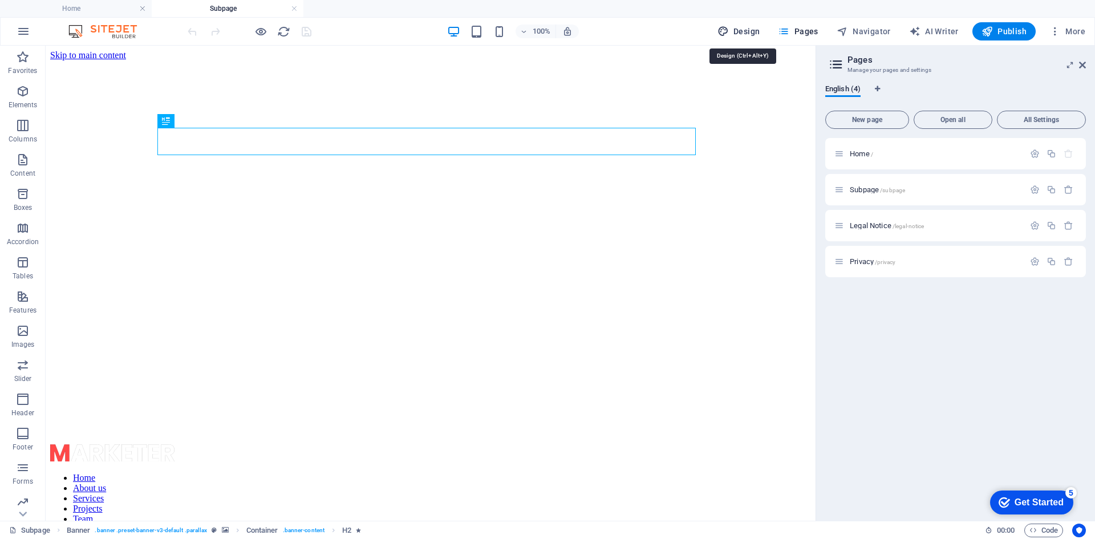
click at [742, 29] on span "Design" at bounding box center [738, 31] width 43 height 11
select select "rem"
select select "300"
select select "px"
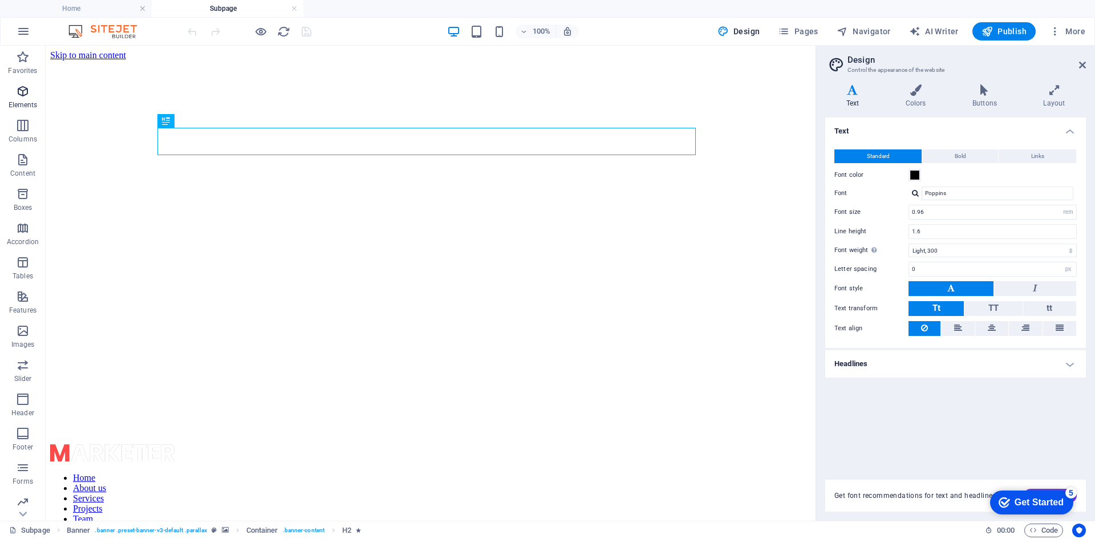
click at [28, 92] on icon "button" at bounding box center [23, 91] width 14 height 14
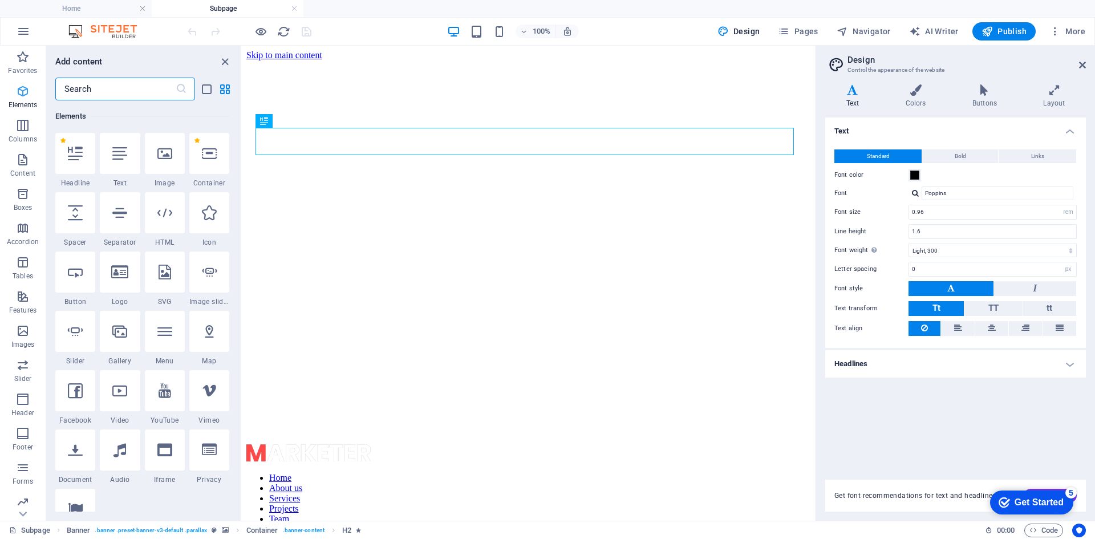
scroll to position [121, 0]
click at [21, 116] on button "Columns" at bounding box center [23, 131] width 46 height 34
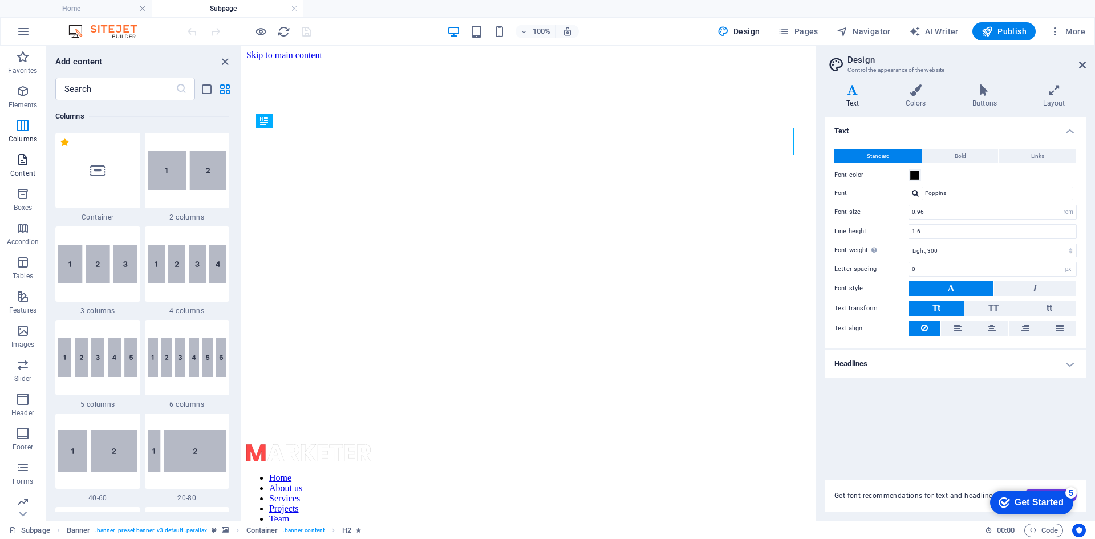
click at [11, 155] on span "Content" at bounding box center [23, 166] width 46 height 27
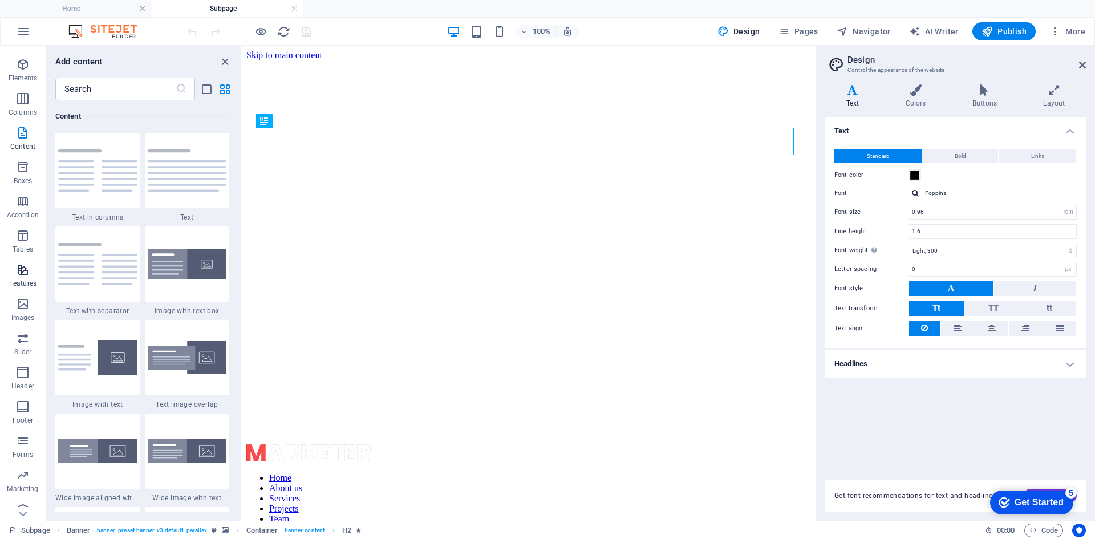
scroll to position [38, 0]
click at [1044, 533] on span "Code" at bounding box center [1043, 531] width 29 height 14
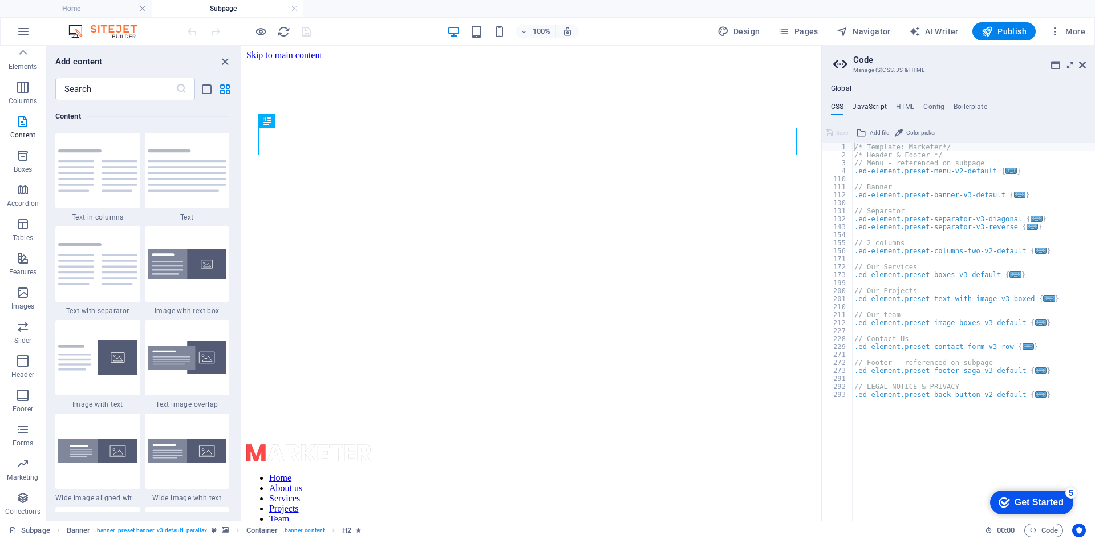
click at [872, 108] on h4 "JavaScript" at bounding box center [870, 109] width 34 height 13
type textarea "/* JS for preset "Menu V2" */"
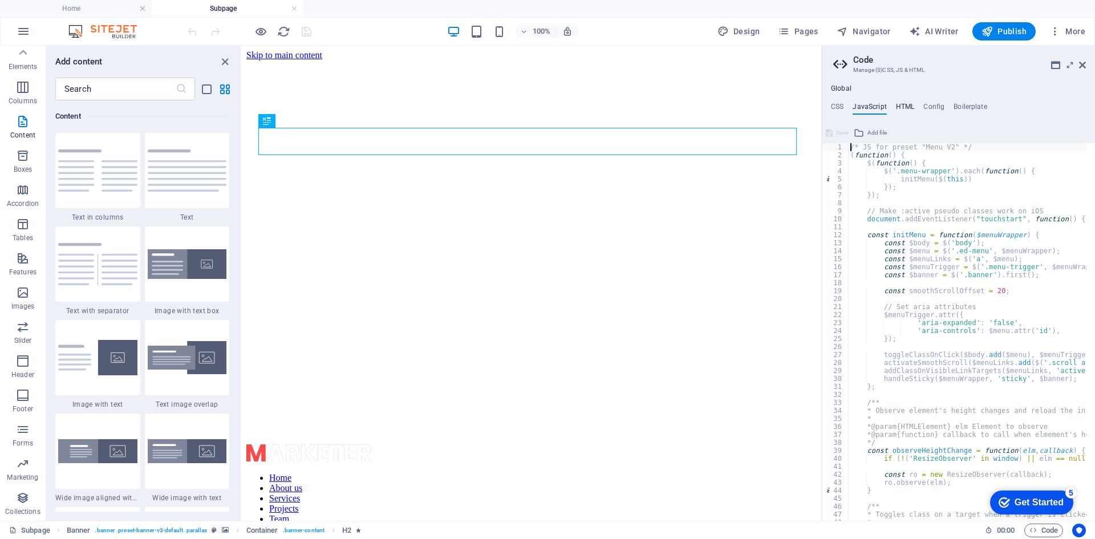
click at [897, 106] on h4 "HTML" at bounding box center [905, 109] width 19 height 13
type textarea "<a href="#main-content" class="wv-link-content button">Skip to main content</a>"
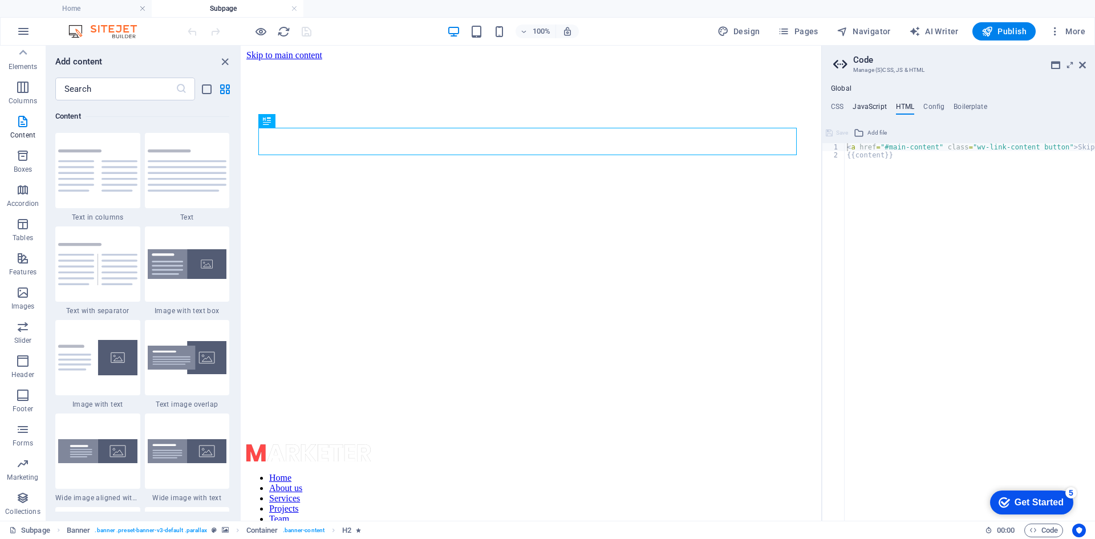
click at [874, 107] on h4 "JavaScript" at bounding box center [870, 109] width 34 height 13
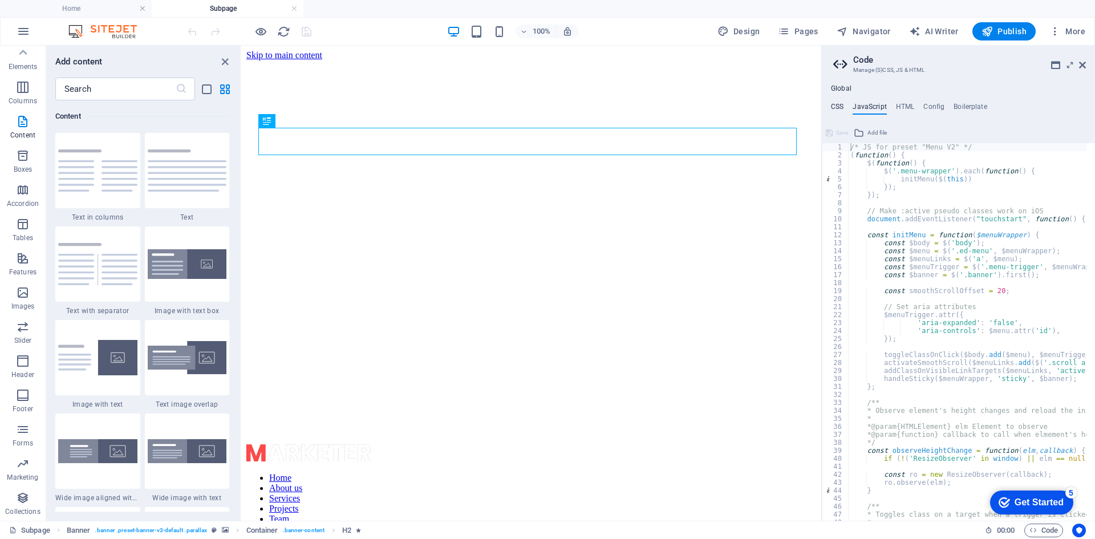
click at [841, 107] on h4 "CSS" at bounding box center [837, 109] width 13 height 13
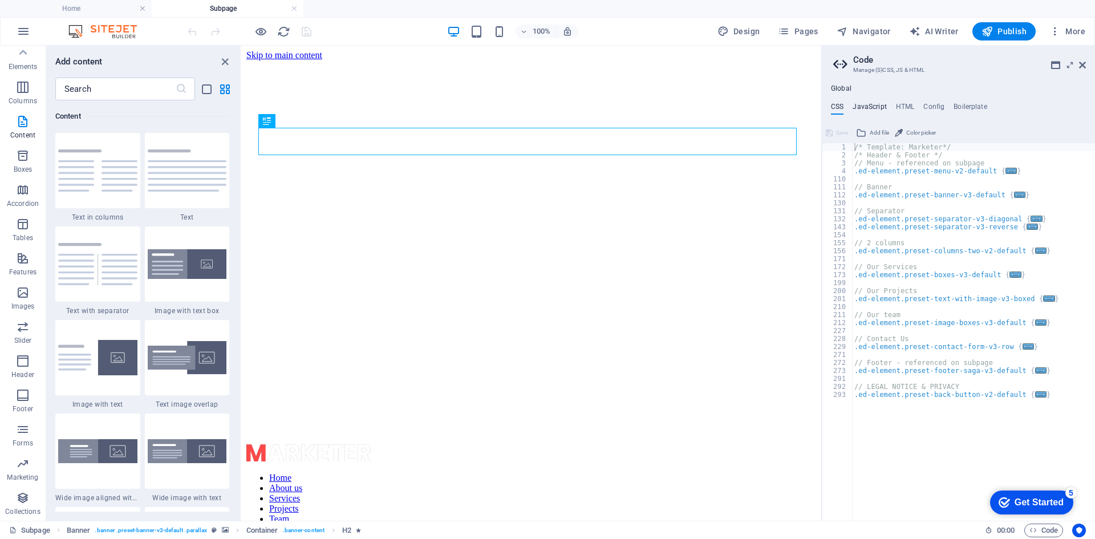
click at [870, 106] on h4 "JavaScript" at bounding box center [870, 109] width 34 height 13
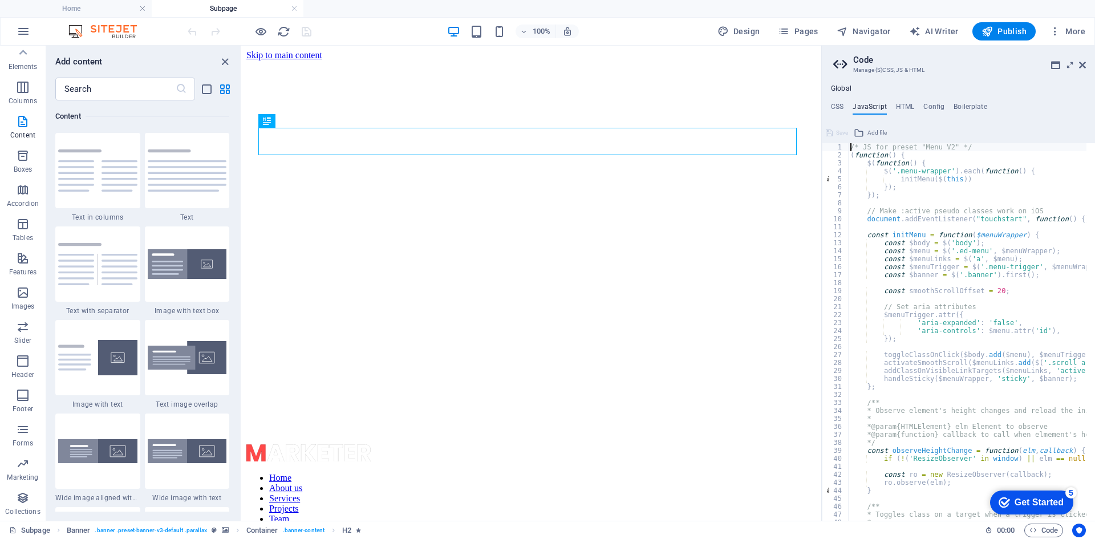
click at [990, 108] on ul "CSS JavaScript HTML Config Boilerplate" at bounding box center [958, 109] width 273 height 13
click at [980, 109] on h4 "Boilerplate" at bounding box center [971, 109] width 34 height 13
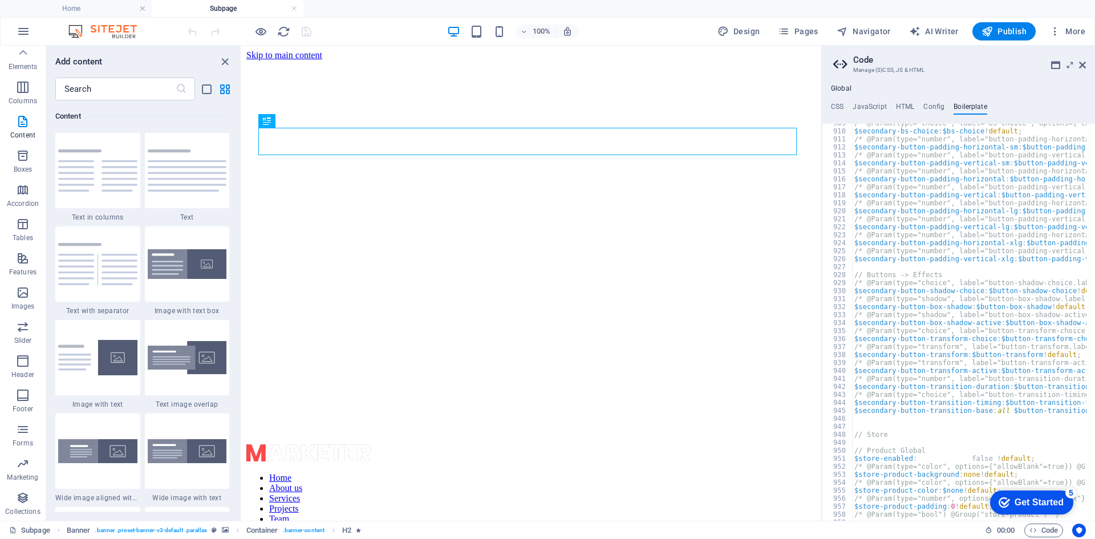
scroll to position [4233, 0]
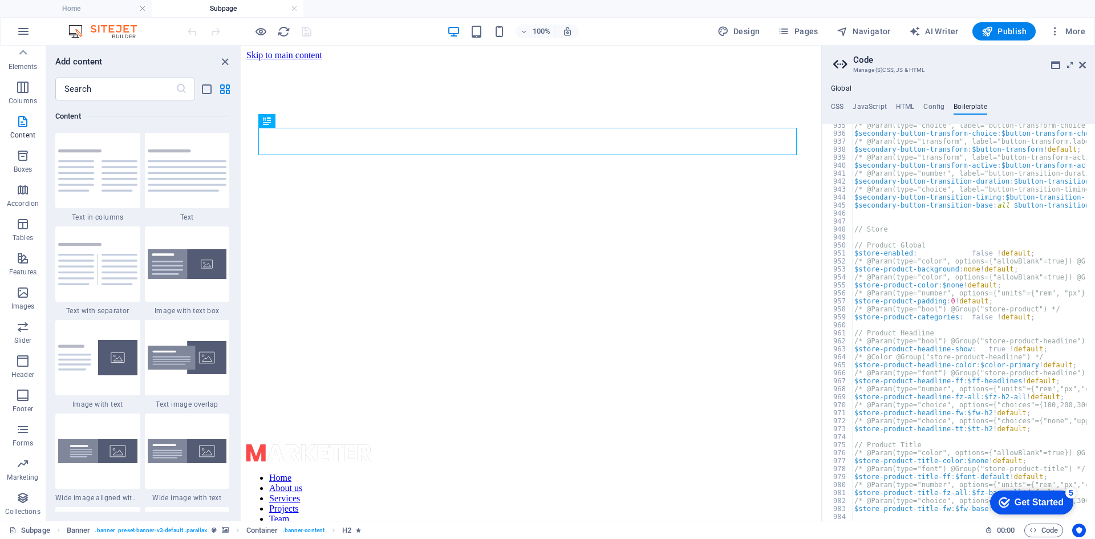
click at [1003, 510] on div "checkmark Get Started 5" at bounding box center [1031, 502] width 83 height 24
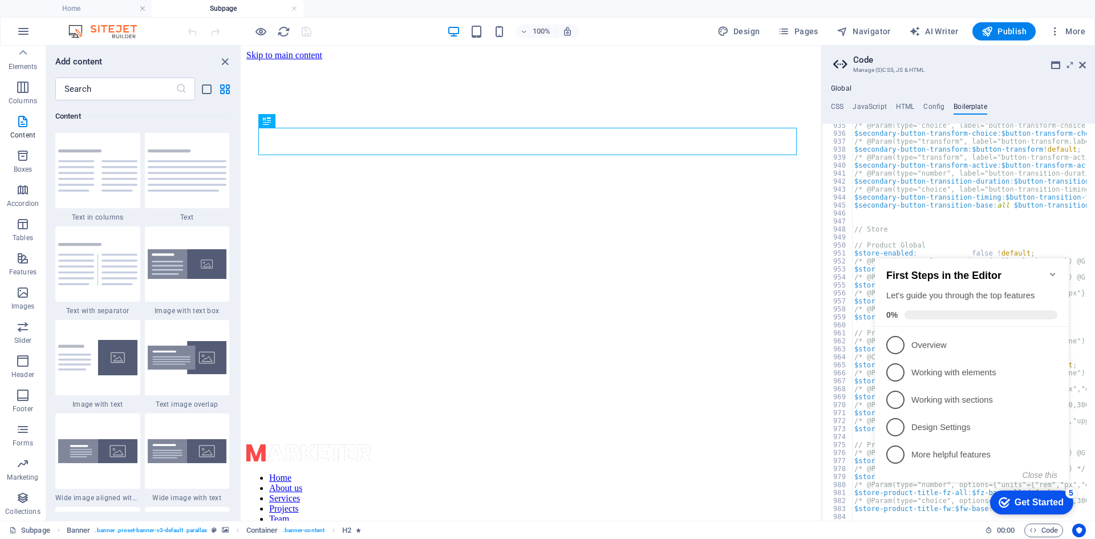
click at [1049, 270] on icon "Minimize checklist" at bounding box center [1052, 274] width 9 height 9
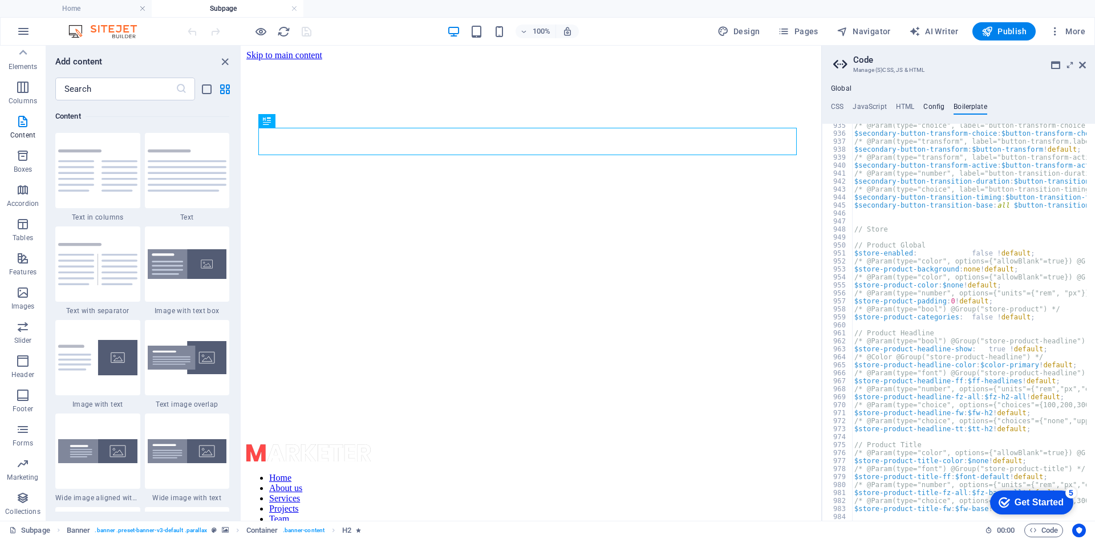
click at [930, 112] on h4 "Config" at bounding box center [933, 109] width 21 height 13
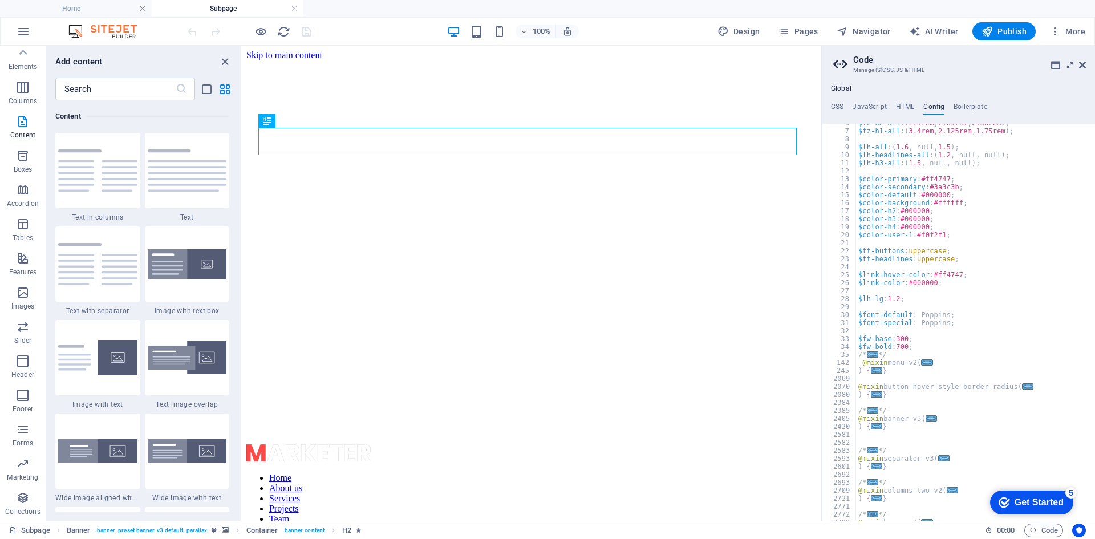
scroll to position [0, 0]
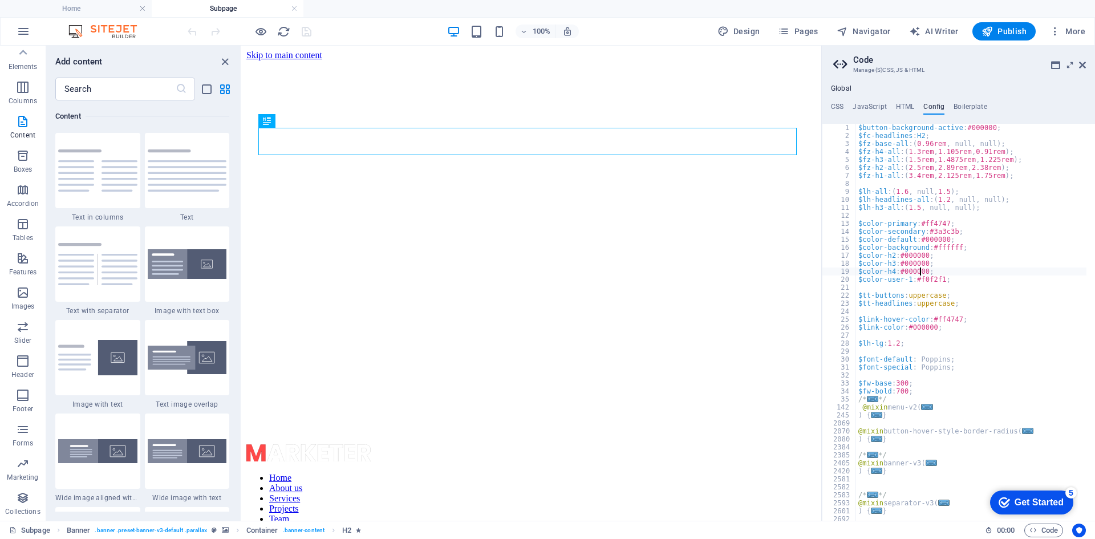
click at [922, 273] on div "$button-background-active : #000000 ; $fc-headlines : H2 ; $fz-base-all : ( 0.9…" at bounding box center [971, 330] width 230 height 413
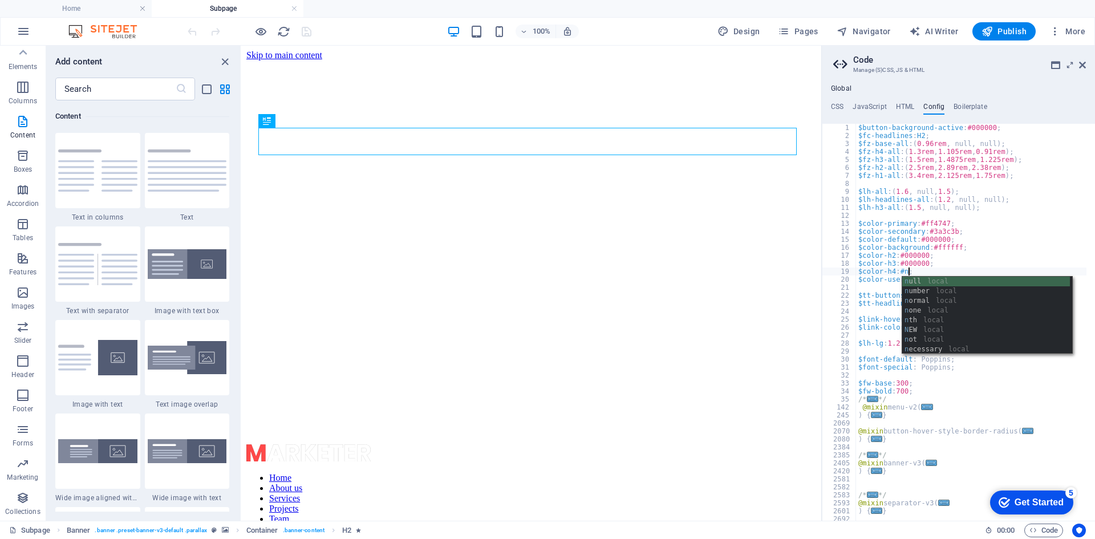
scroll to position [0, 3]
type textarea "$color-h4: #000000;"
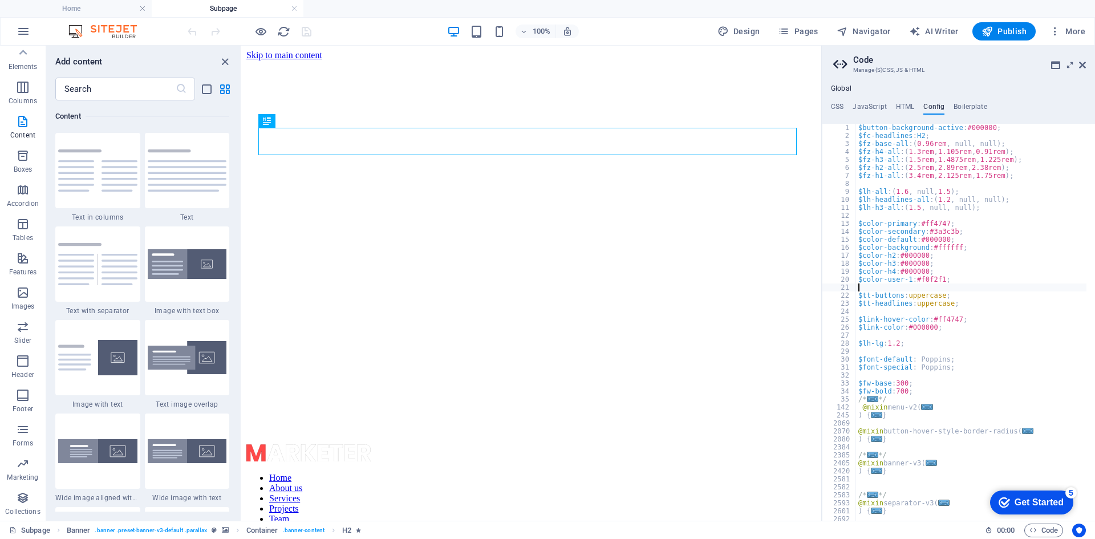
click at [938, 289] on div "$button-background-active : #000000 ; $fc-headlines : H2 ; $fz-base-all : ( 0.9…" at bounding box center [971, 330] width 230 height 413
click at [910, 98] on div "Global CSS JavaScript HTML Config Boilerplate /* Template: Marketer*/ 1 2 3 4 1…" at bounding box center [958, 302] width 273 height 436
click at [910, 107] on h4 "HTML" at bounding box center [905, 109] width 19 height 13
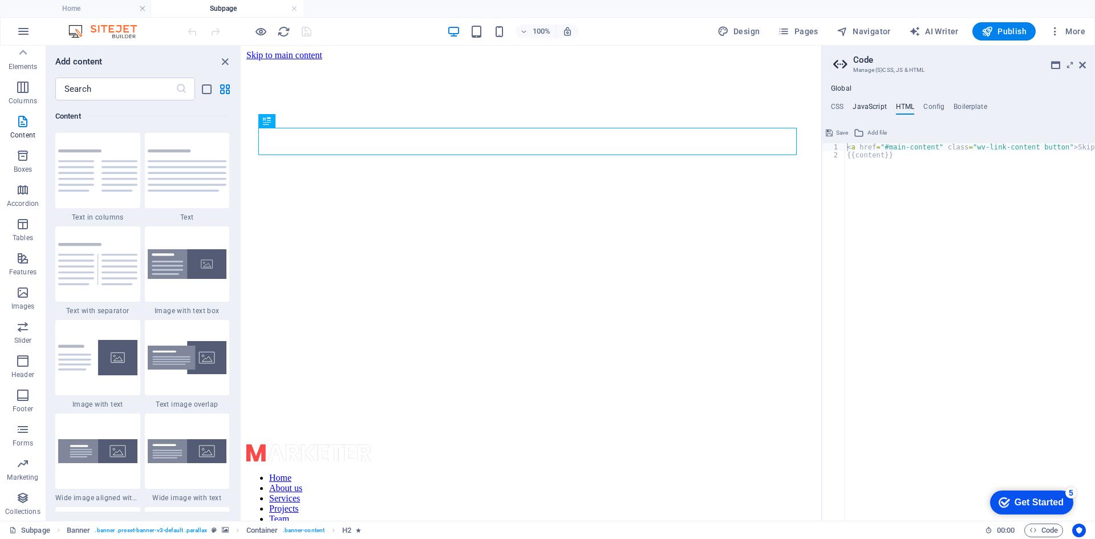
click at [886, 105] on h4 "JavaScript" at bounding box center [870, 109] width 34 height 13
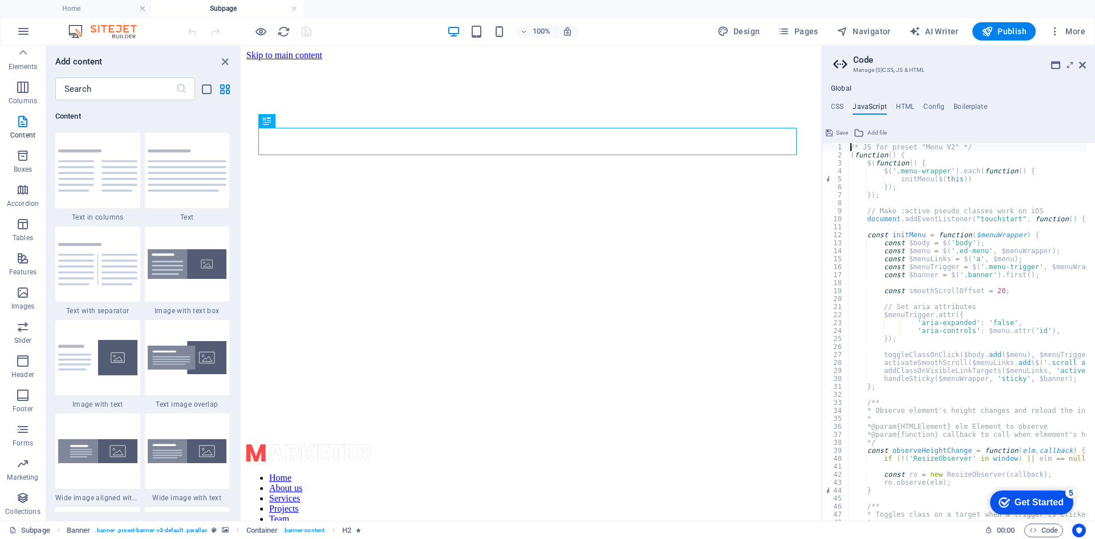
click at [822, 99] on div at bounding box center [823, 283] width 2 height 475
click at [836, 111] on h4 "CSS" at bounding box center [837, 109] width 13 height 13
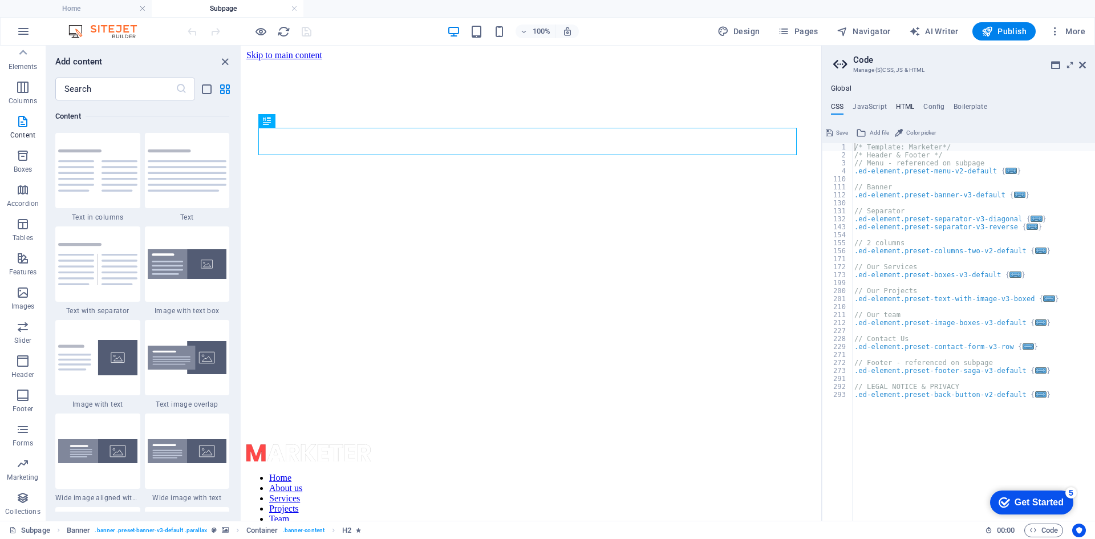
click at [910, 108] on h4 "HTML" at bounding box center [905, 109] width 19 height 13
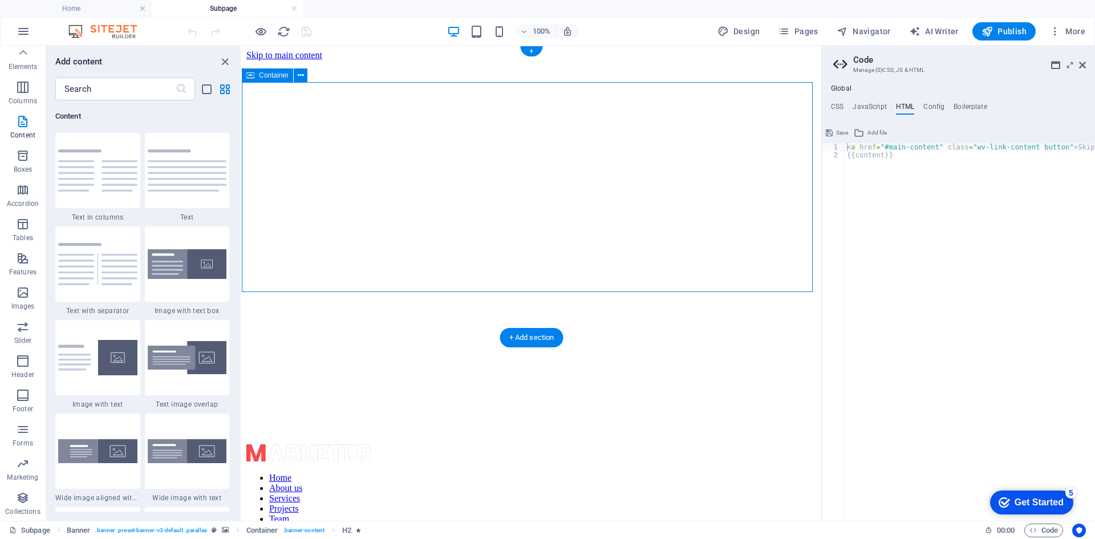
drag, startPoint x: 700, startPoint y: 270, endPoint x: 707, endPoint y: 274, distance: 7.9
click at [974, 108] on h4 "Boilerplate" at bounding box center [971, 109] width 34 height 13
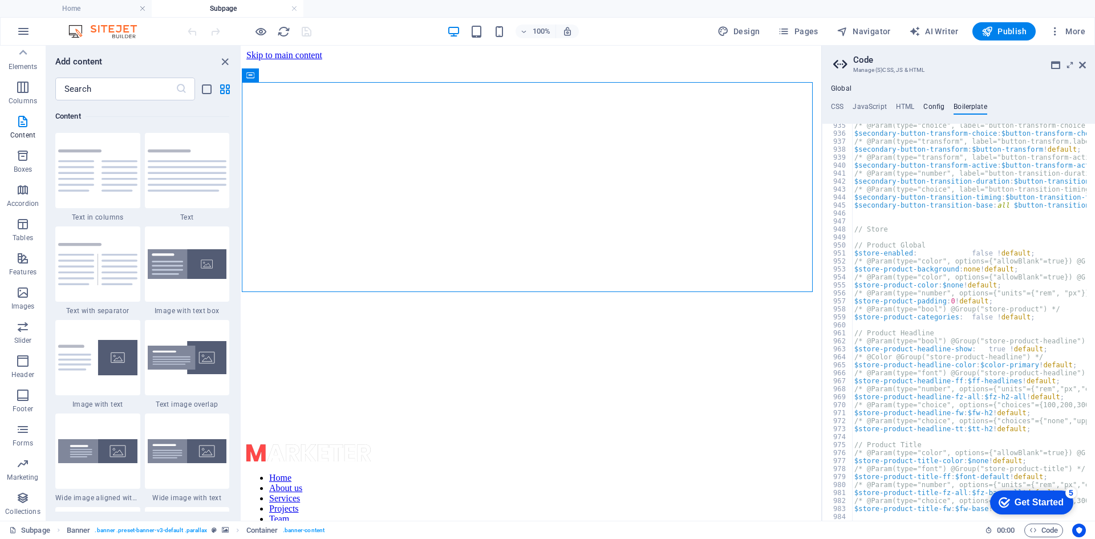
click at [930, 110] on h4 "Config" at bounding box center [933, 109] width 21 height 13
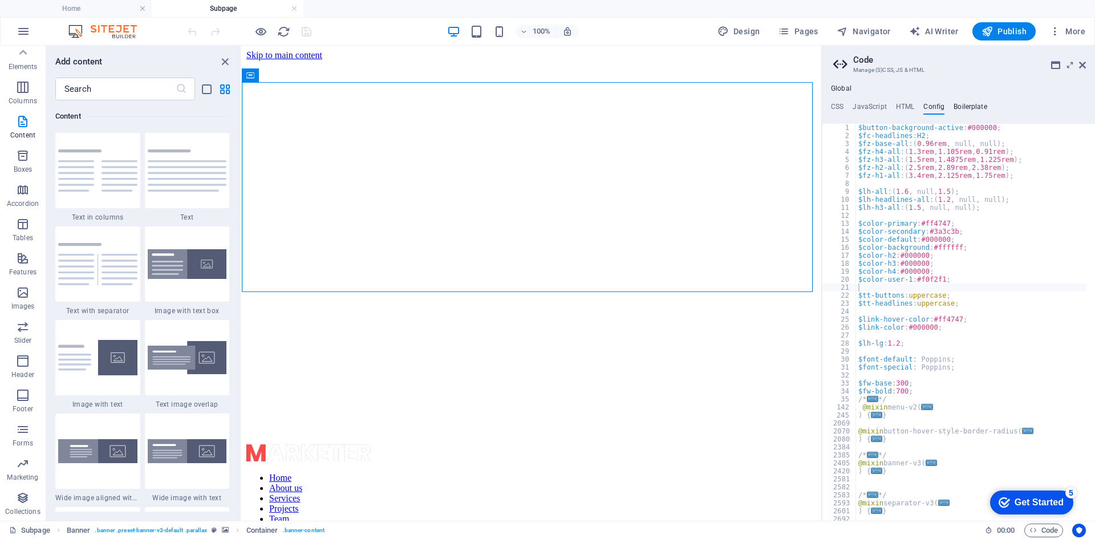
click at [985, 105] on h4 "Boilerplate" at bounding box center [971, 109] width 34 height 13
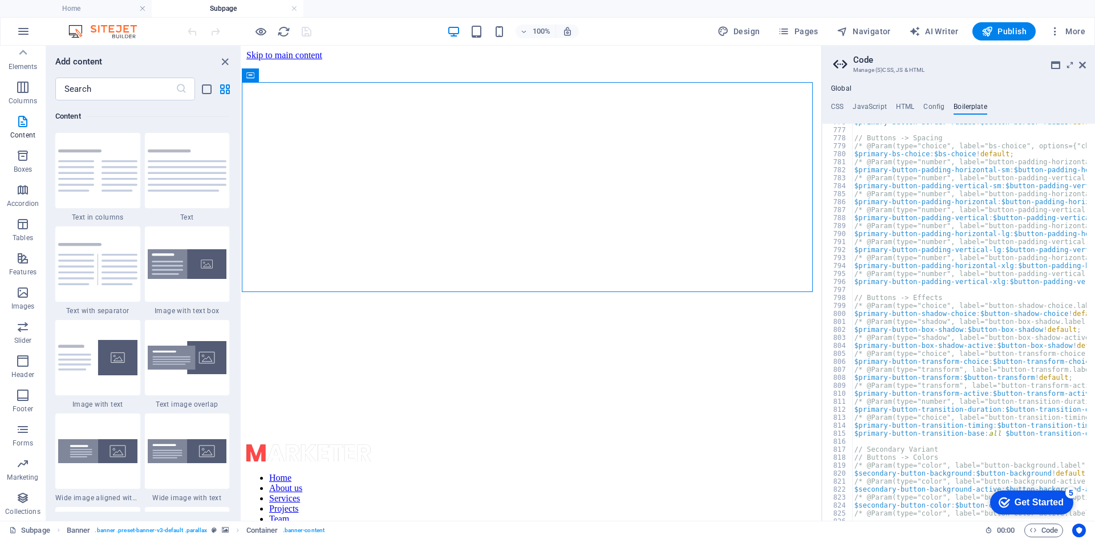
scroll to position [3650, 0]
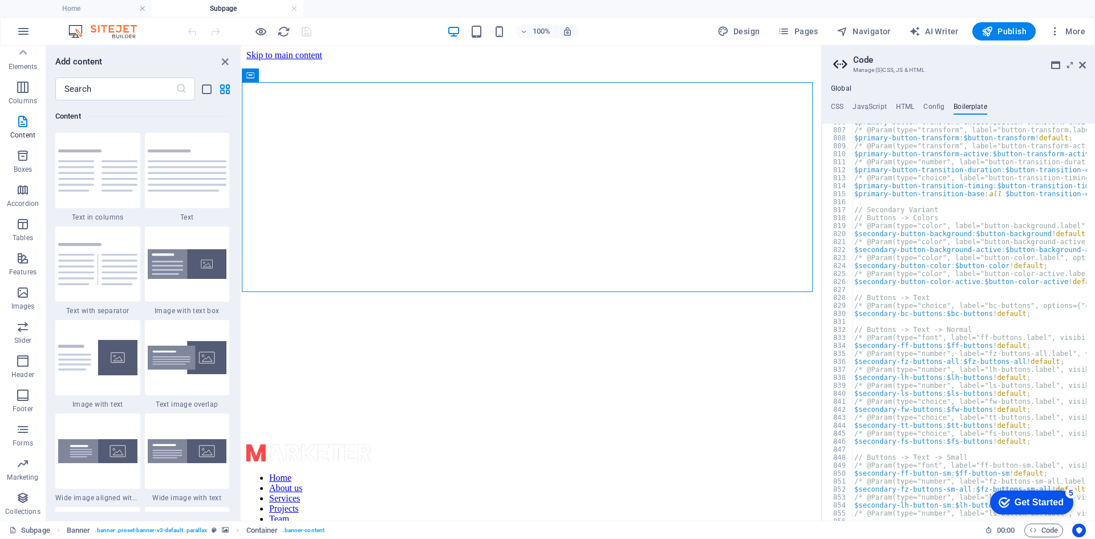
click at [1084, 59] on h2 "Code" at bounding box center [969, 60] width 233 height 10
click at [1085, 66] on icon at bounding box center [1082, 64] width 7 height 9
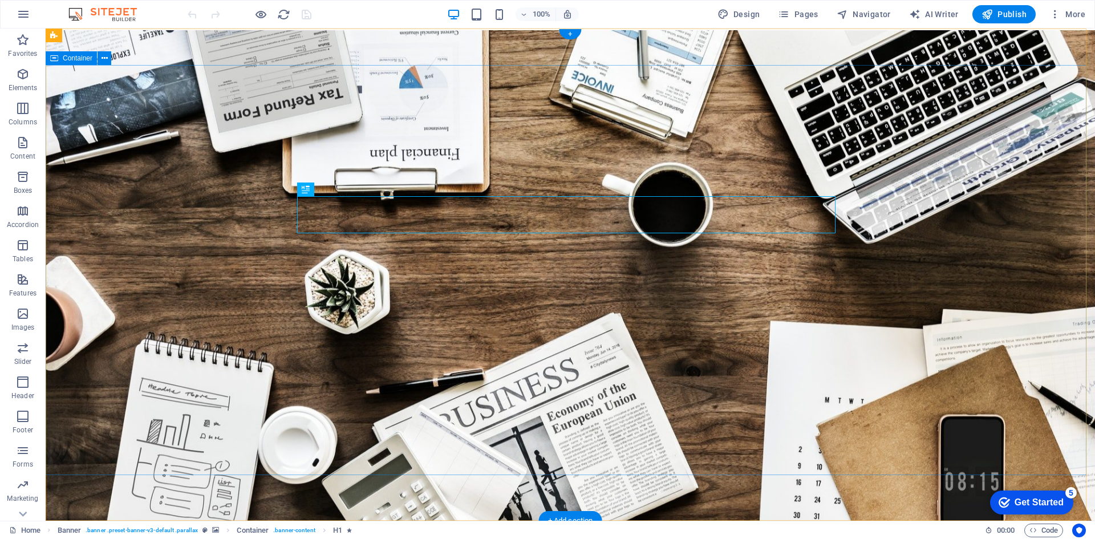
scroll to position [114, 0]
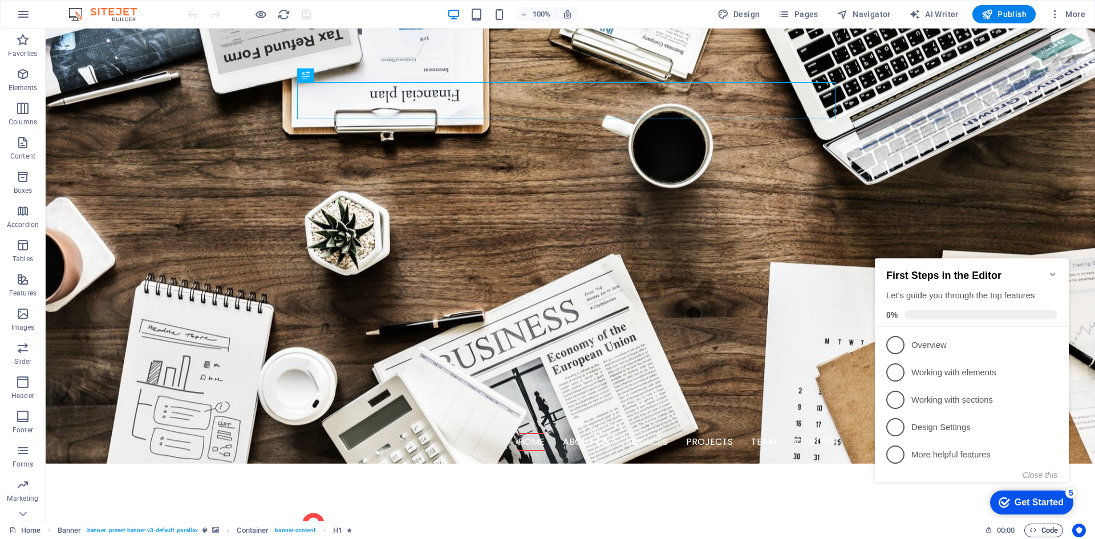
click at [1041, 533] on span "Code" at bounding box center [1043, 531] width 29 height 14
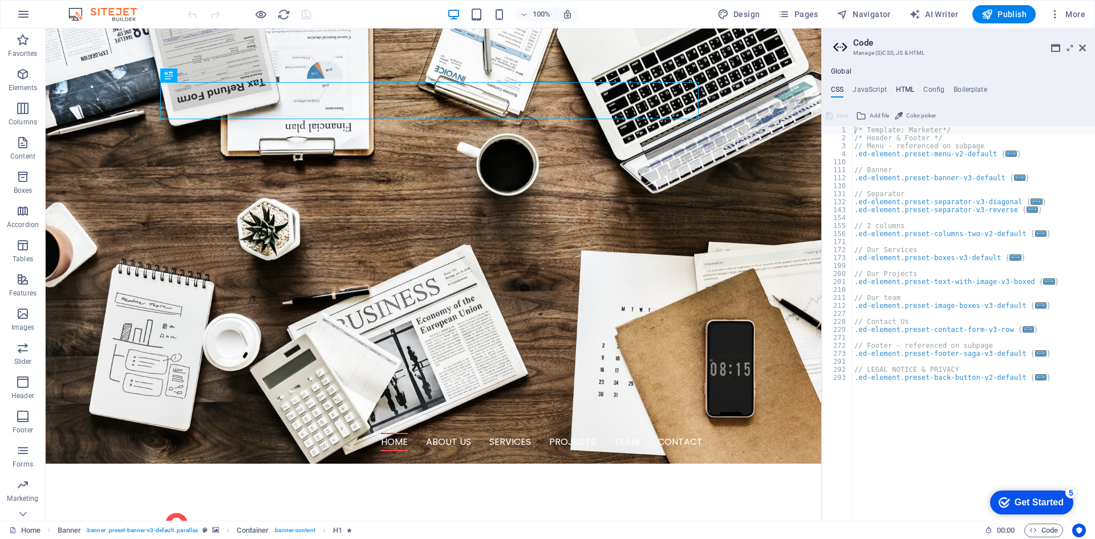
click at [910, 91] on h4 "HTML" at bounding box center [905, 92] width 19 height 13
type textarea "<a href="#main-content" class="wv-link-content button">Skip to main content</a>"
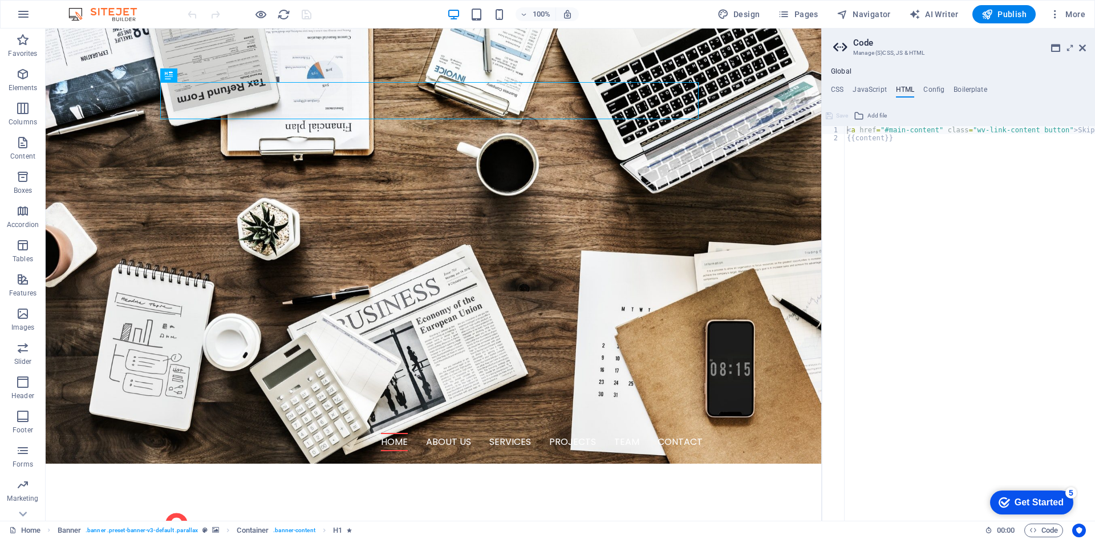
click at [887, 97] on ul "CSS JavaScript HTML Config Boilerplate" at bounding box center [958, 92] width 273 height 13
click at [882, 80] on div "Global CSS JavaScript HTML Config Boilerplate /* Template: Marketer*/ 1 2 3 4 1…" at bounding box center [958, 293] width 273 height 453
click at [873, 86] on h4 "JavaScript" at bounding box center [870, 92] width 34 height 13
type textarea "/* JS for preset "Menu V2" */"
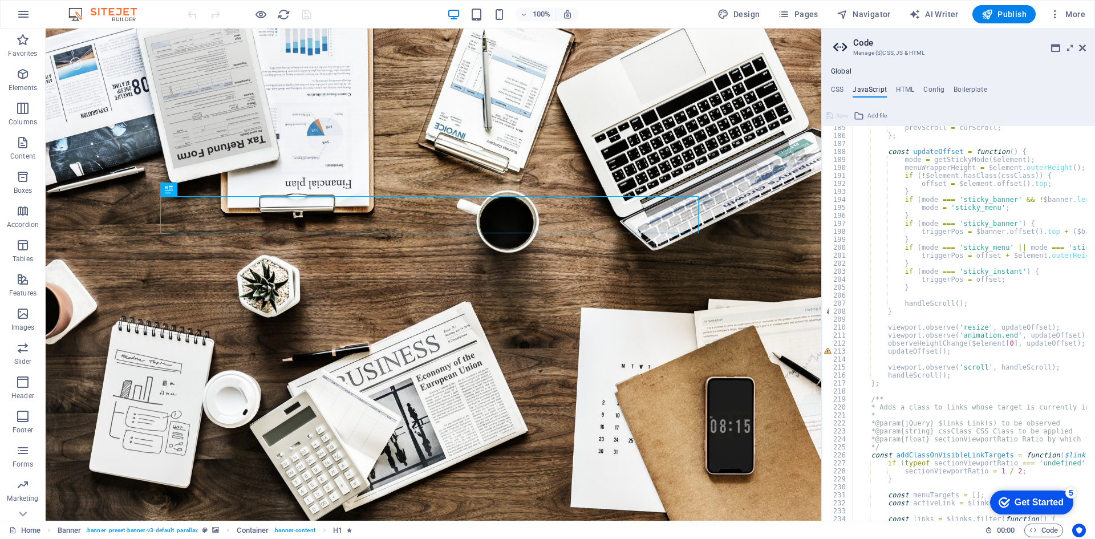
scroll to position [1540, 0]
